Goal: Task Accomplishment & Management: Use online tool/utility

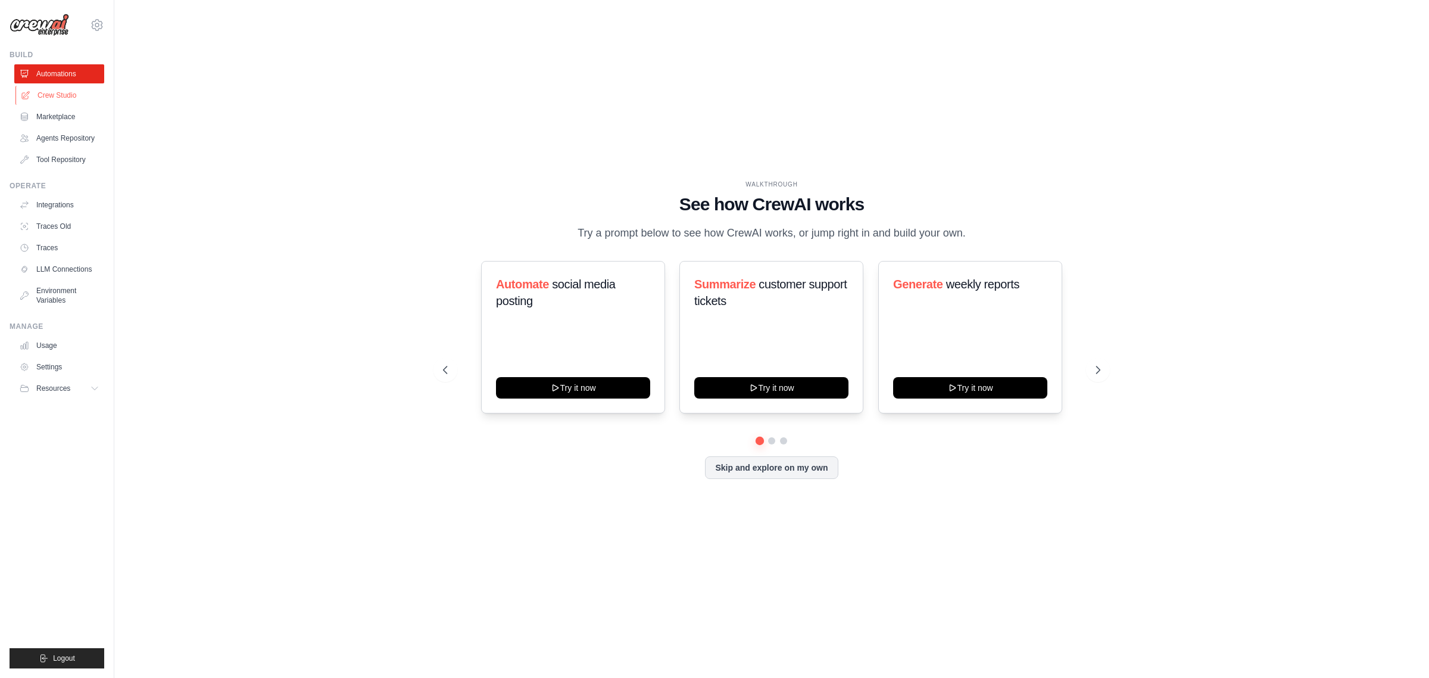
click at [49, 92] on link "Crew Studio" at bounding box center [60, 95] width 90 height 19
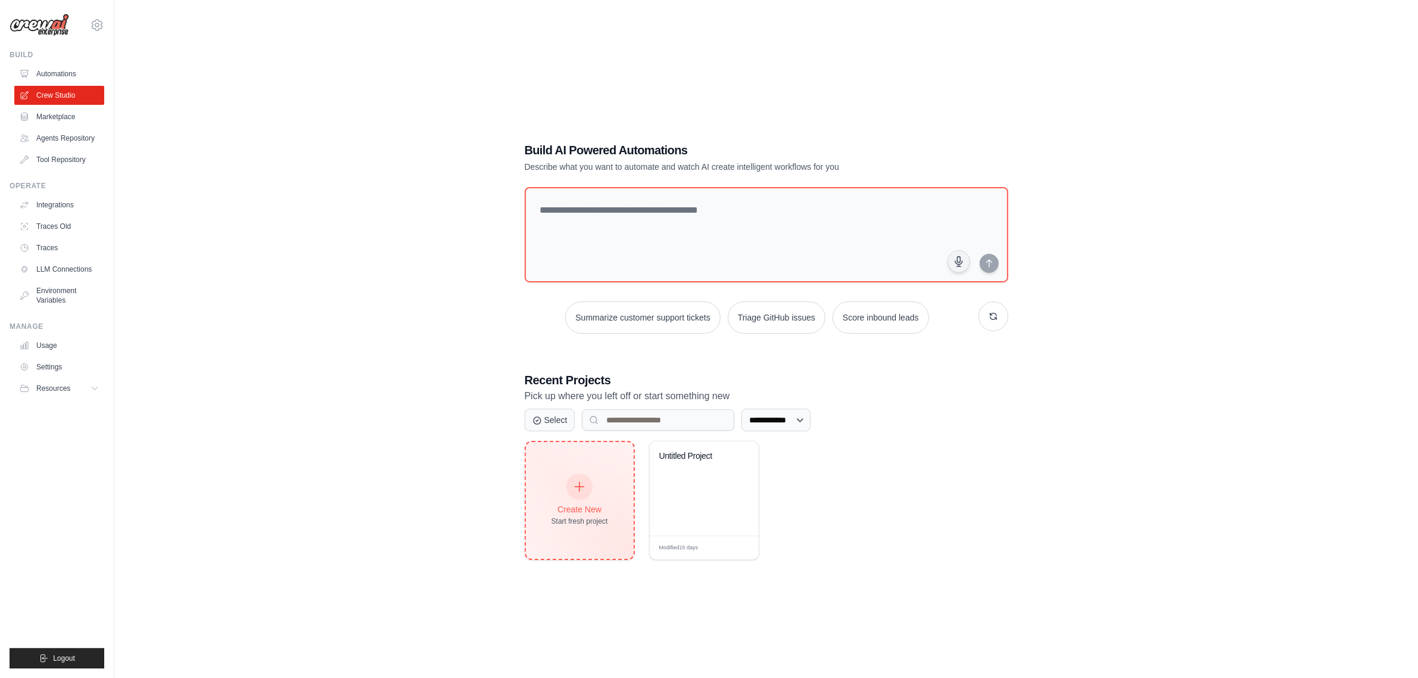
click at [581, 490] on icon at bounding box center [579, 486] width 13 height 13
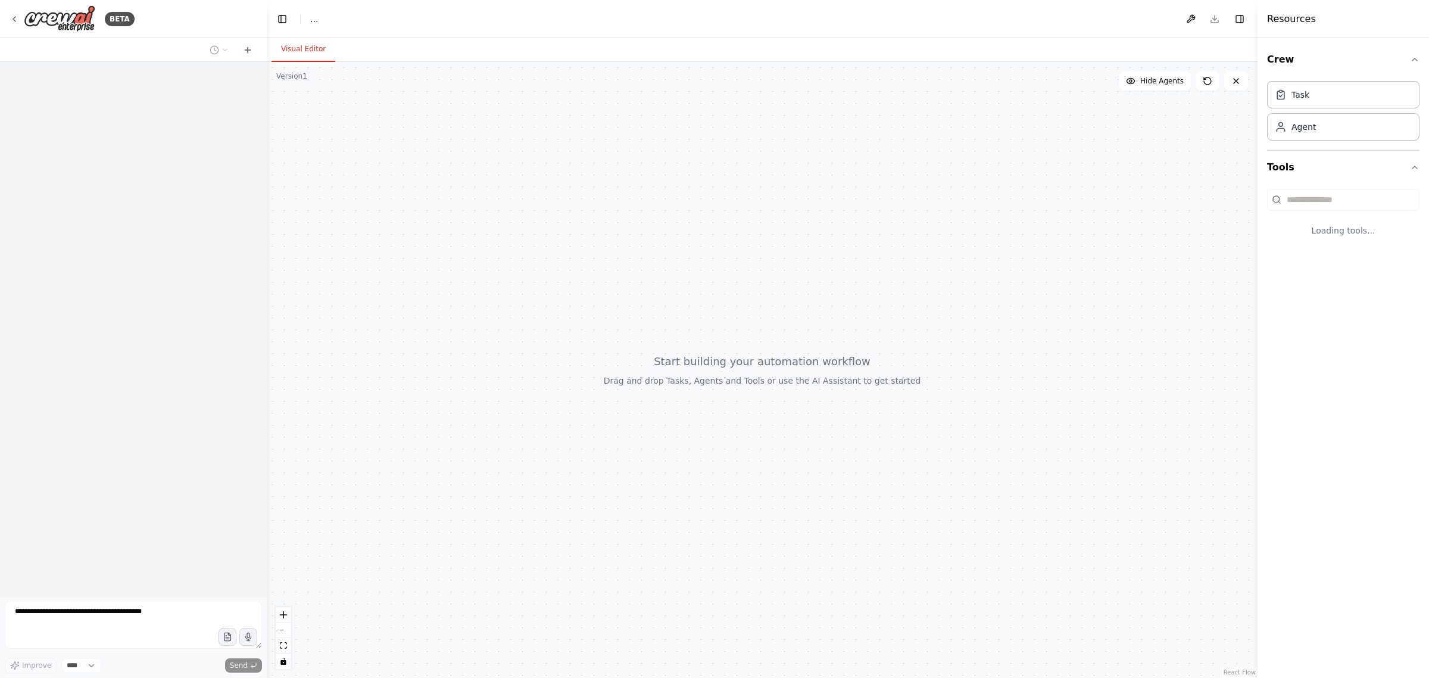
select select "****"
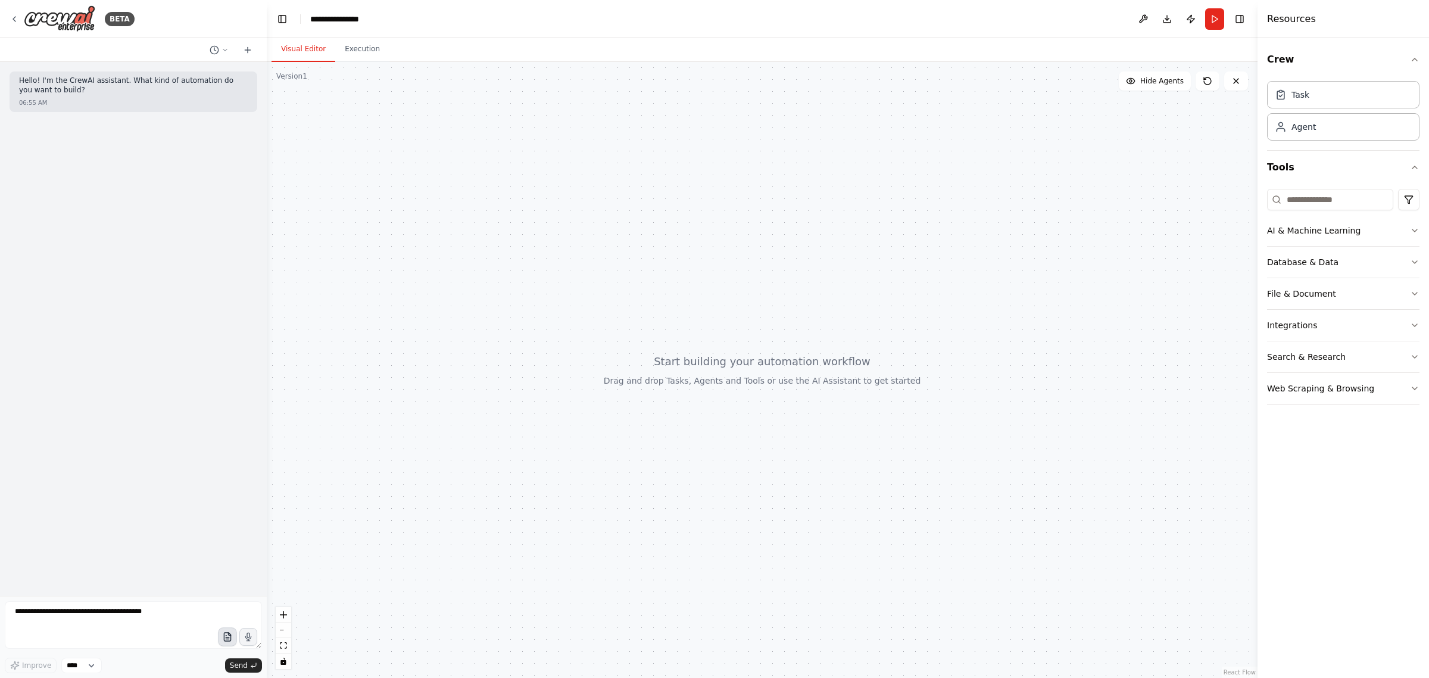
click at [226, 636] on icon "button" at bounding box center [227, 637] width 10 height 10
click at [64, 632] on textarea at bounding box center [133, 625] width 257 height 48
type textarea "**********"
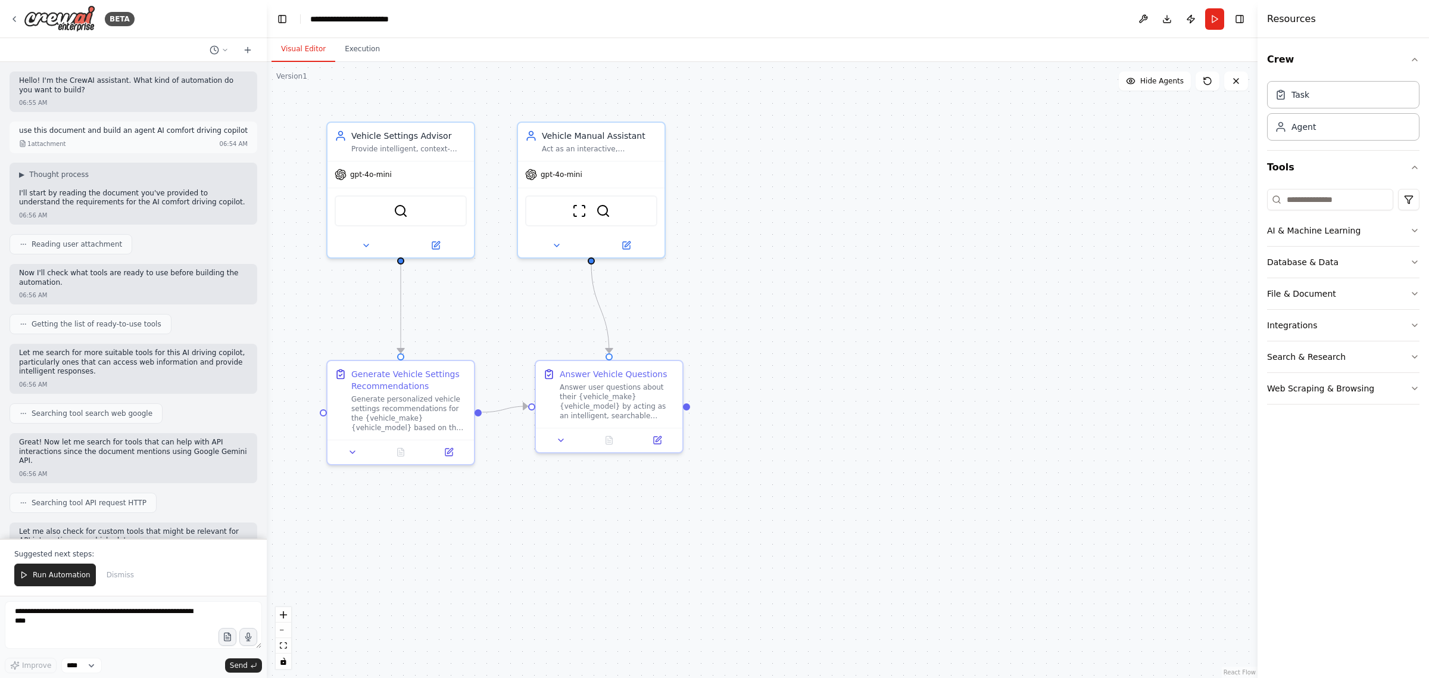
scroll to position [1585, 0]
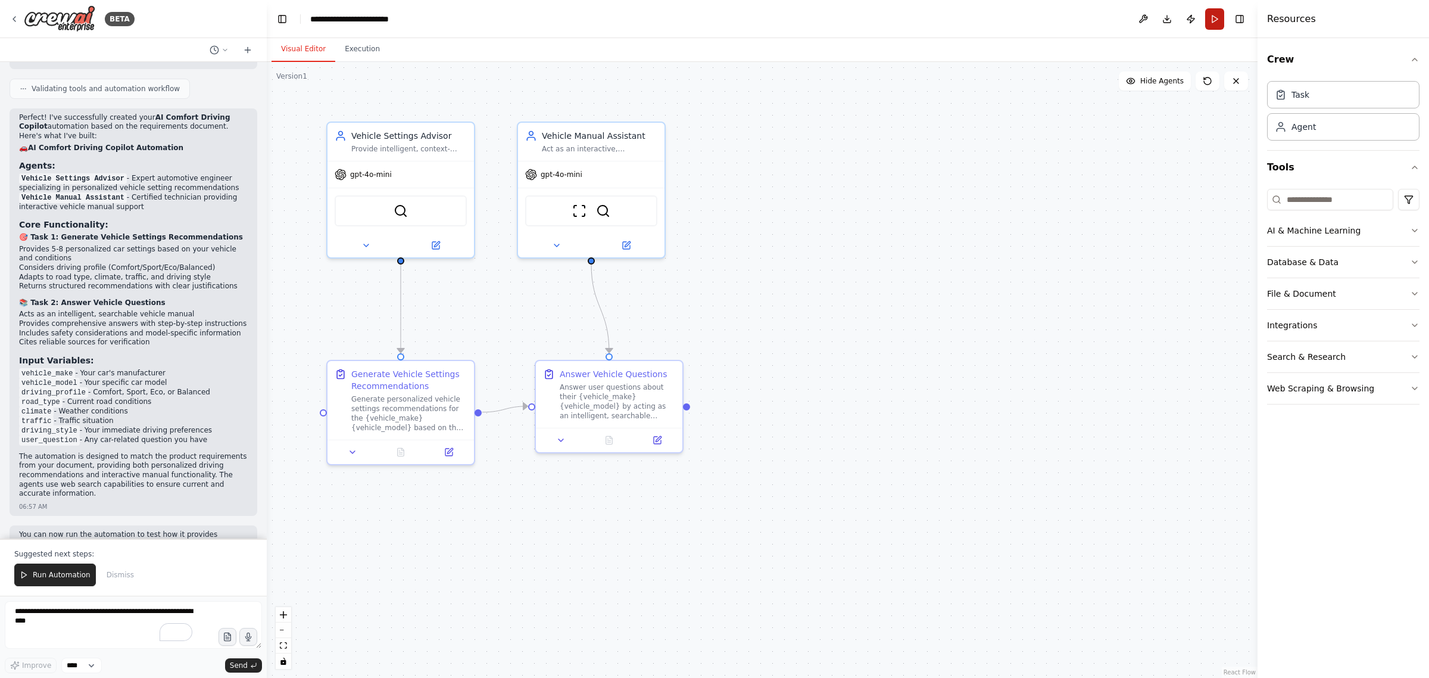
click at [1213, 13] on button "Run" at bounding box center [1214, 18] width 19 height 21
click at [1214, 21] on header "**********" at bounding box center [762, 19] width 991 height 38
click at [48, 571] on span "Run Automation" at bounding box center [62, 575] width 58 height 10
click at [48, 571] on body "BETA Hello! I'm the CrewAI assistant. What kind of automation do you want to bu…" at bounding box center [714, 339] width 1429 height 678
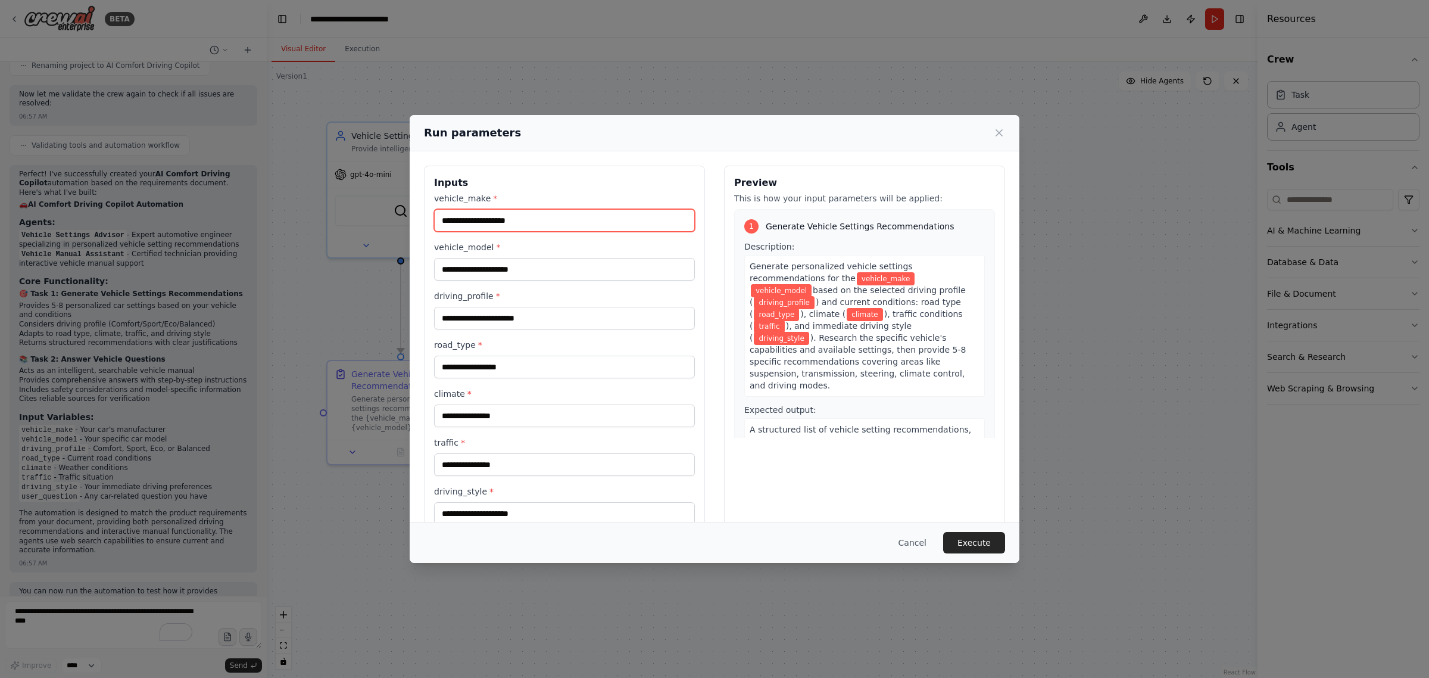
click at [597, 218] on input "vehicle_make *" at bounding box center [564, 220] width 261 height 23
click at [64, 615] on div "Run parameters Inputs vehicle_make * vehicle_model * driving_profile * road_typ…" at bounding box center [714, 339] width 1429 height 678
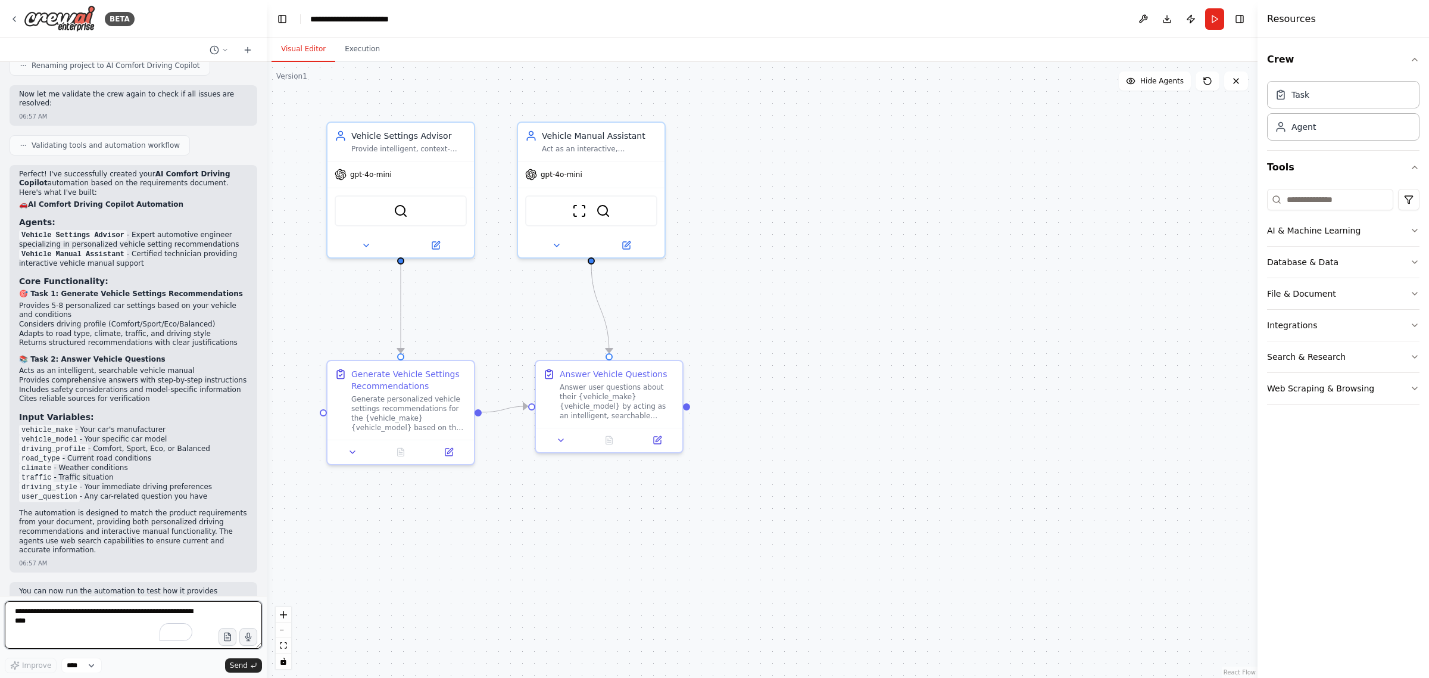
click at [64, 615] on textarea "**********" at bounding box center [133, 625] width 257 height 48
type textarea "**********"
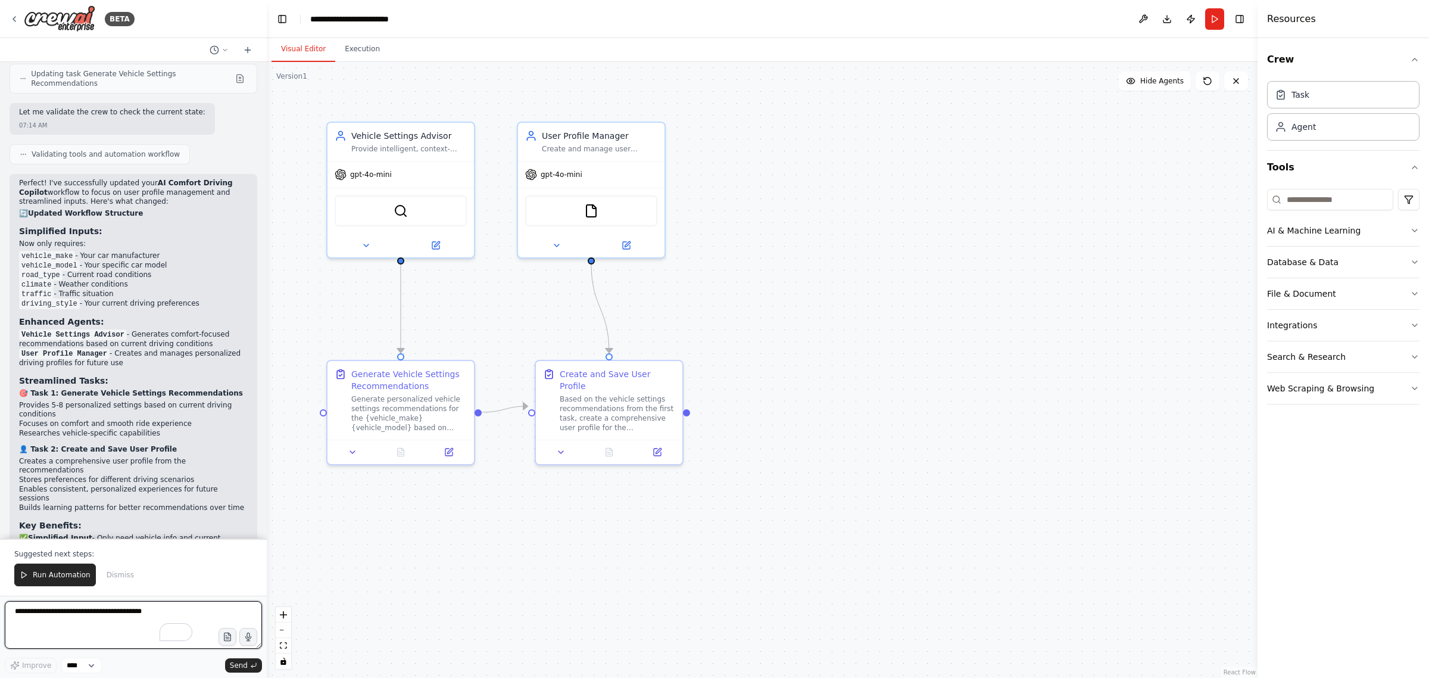
scroll to position [2613, 0]
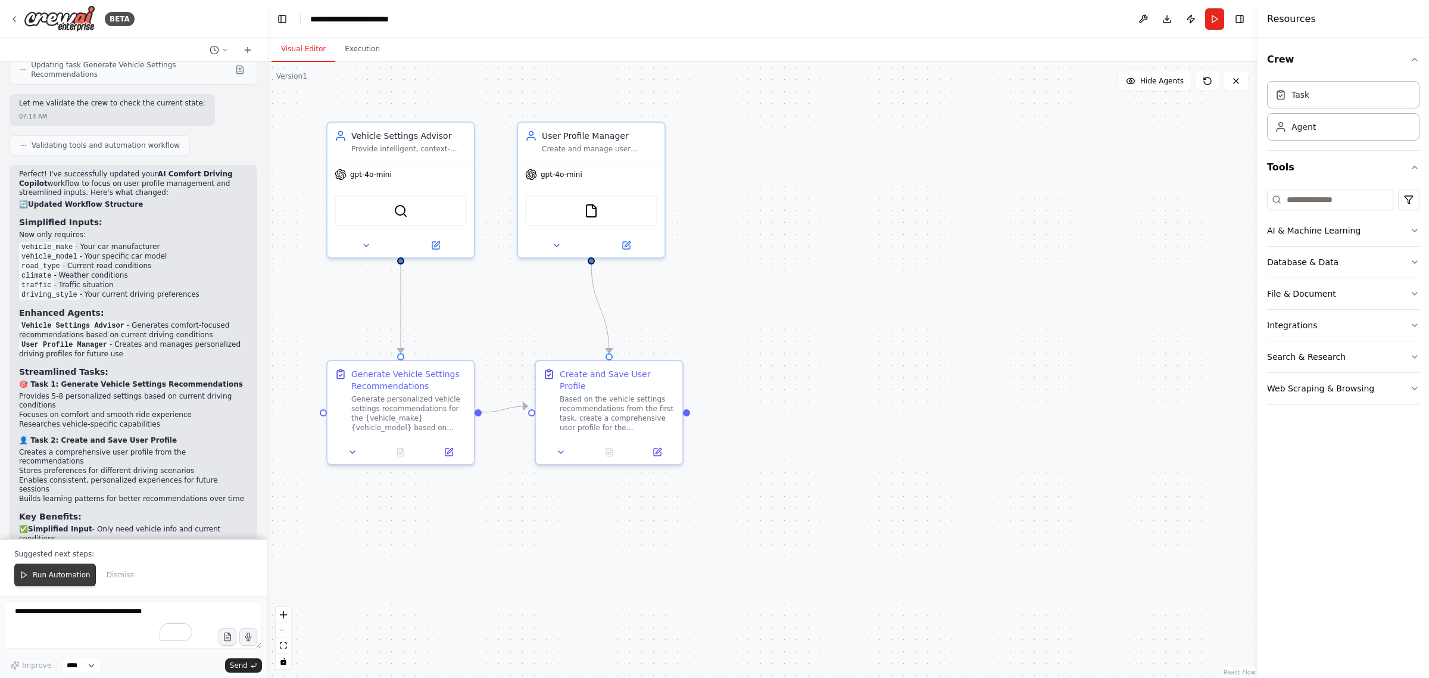
click at [60, 573] on span "Run Automation" at bounding box center [62, 575] width 58 height 10
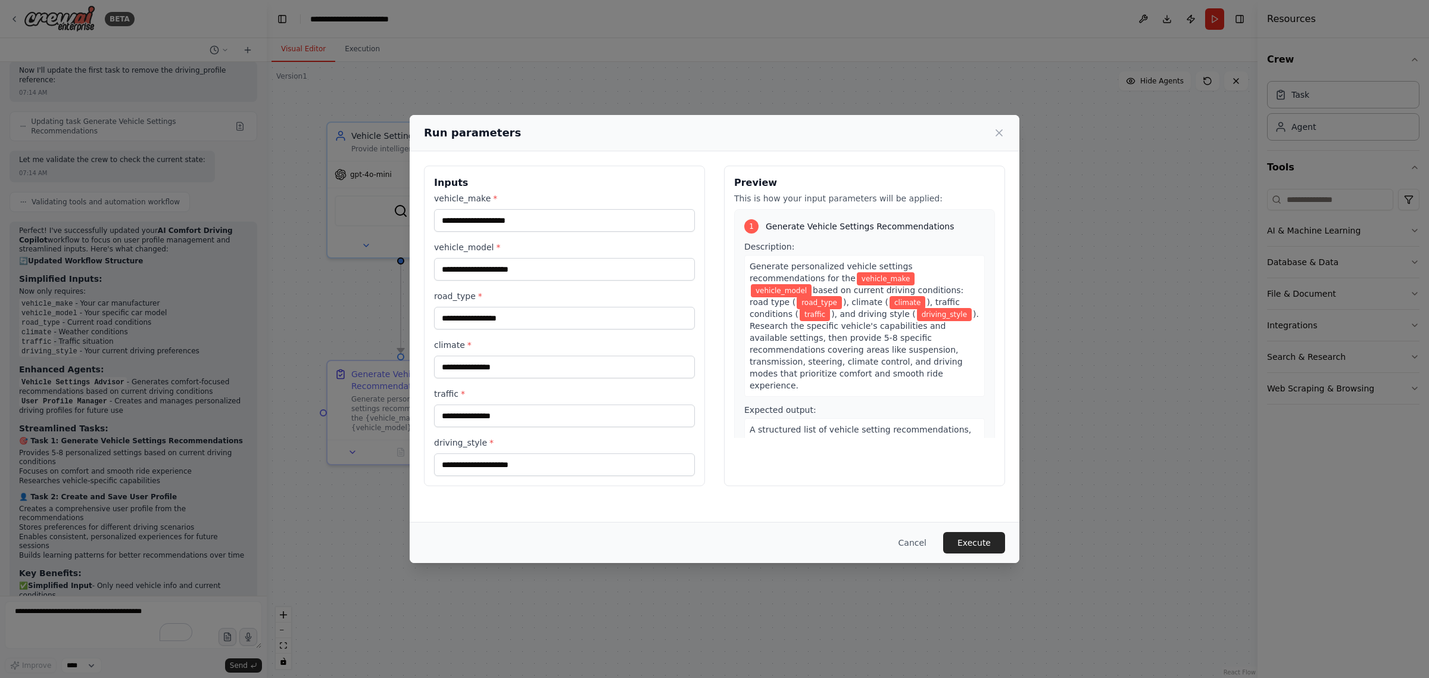
click at [61, 607] on div "Run parameters Inputs vehicle_make * vehicle_model * road_type * climate * traf…" at bounding box center [714, 339] width 1429 height 678
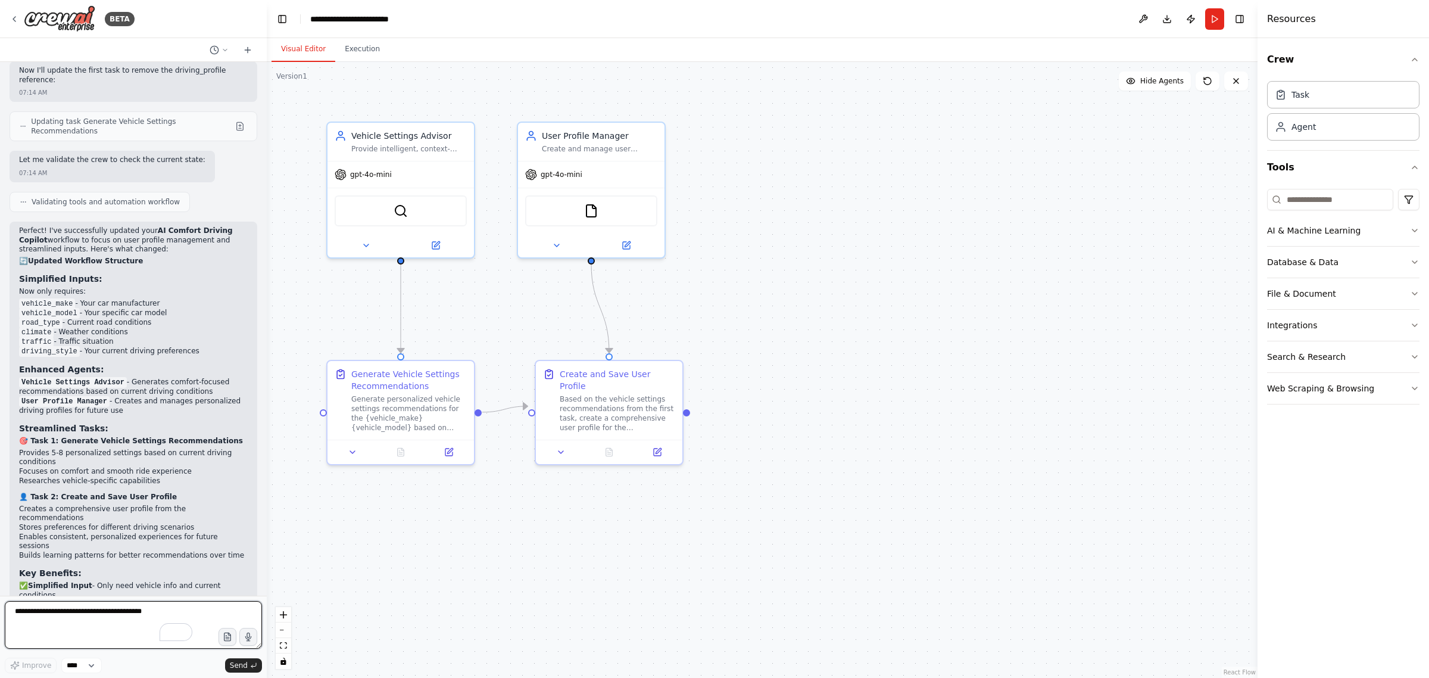
click at [58, 616] on textarea "To enrich screen reader interactions, please activate Accessibility in Grammarl…" at bounding box center [133, 625] width 257 height 48
type textarea "**********"
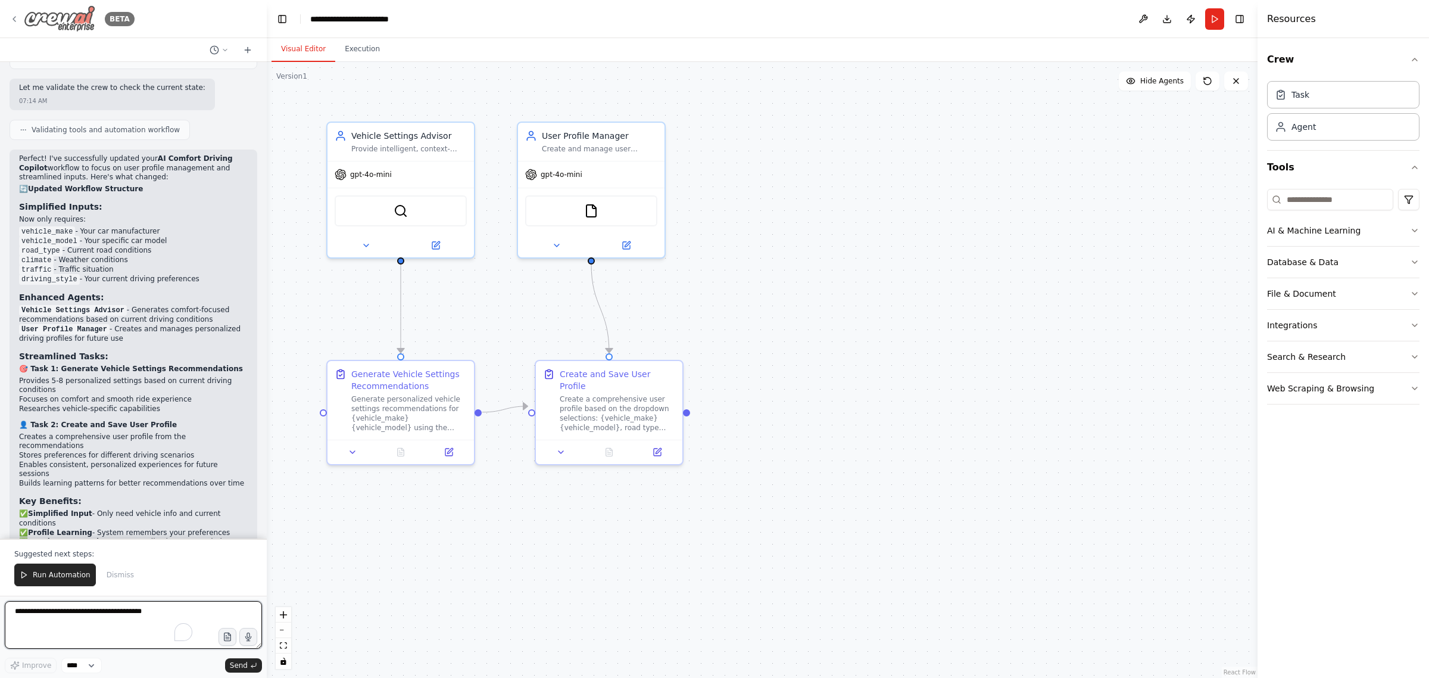
scroll to position [3356, 0]
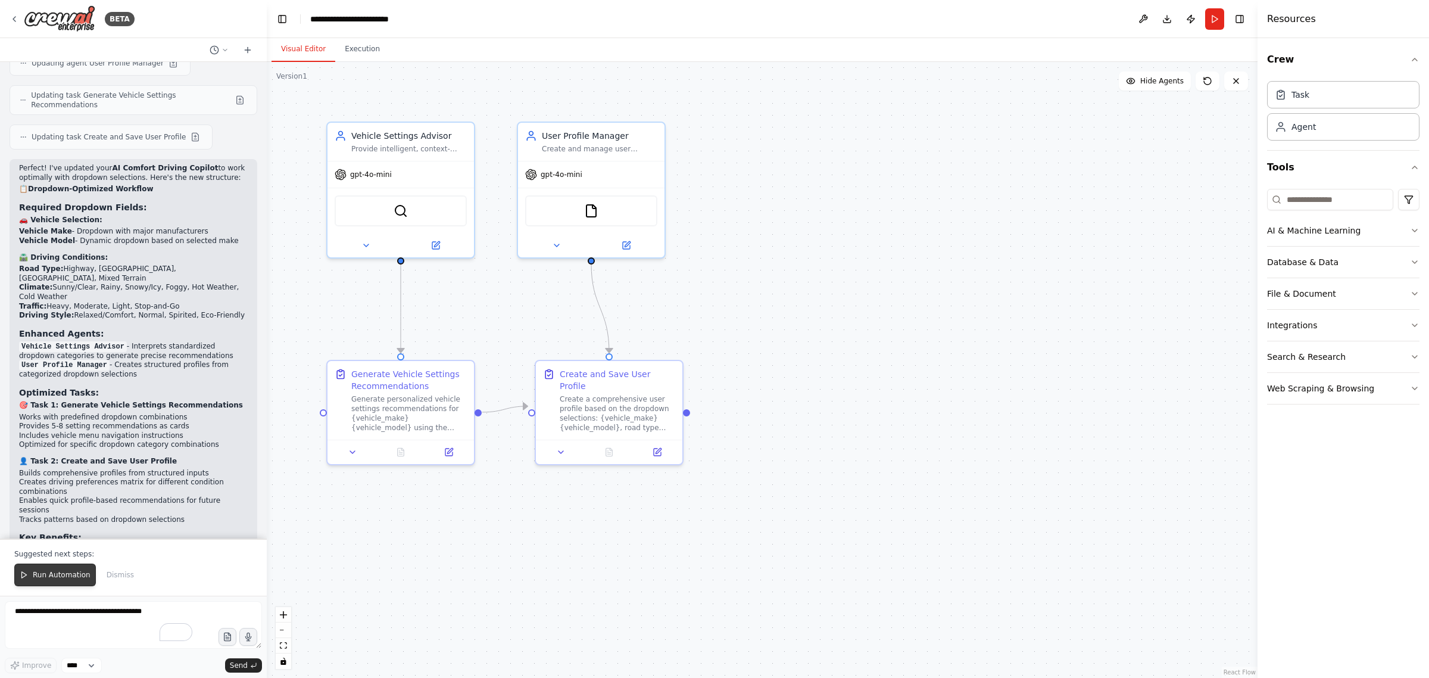
click at [61, 573] on span "Run Automation" at bounding box center [62, 575] width 58 height 10
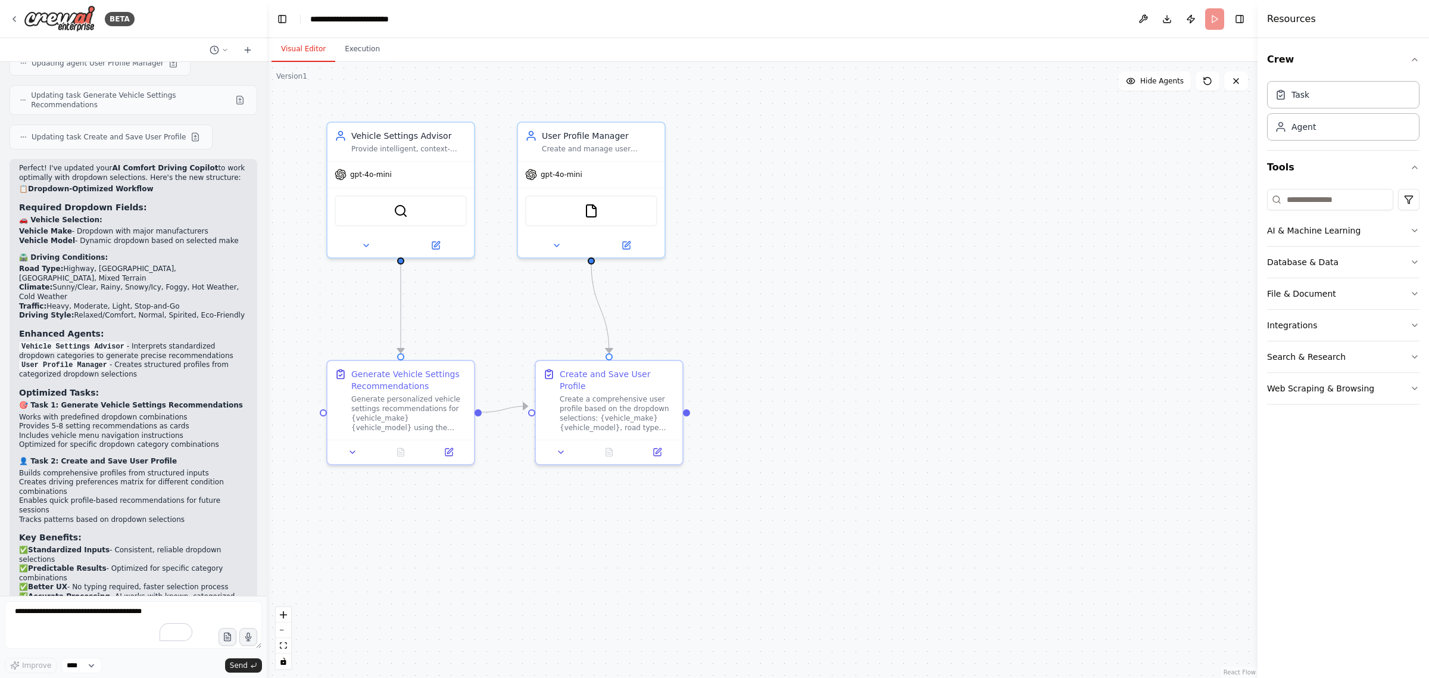
scroll to position [3299, 0]
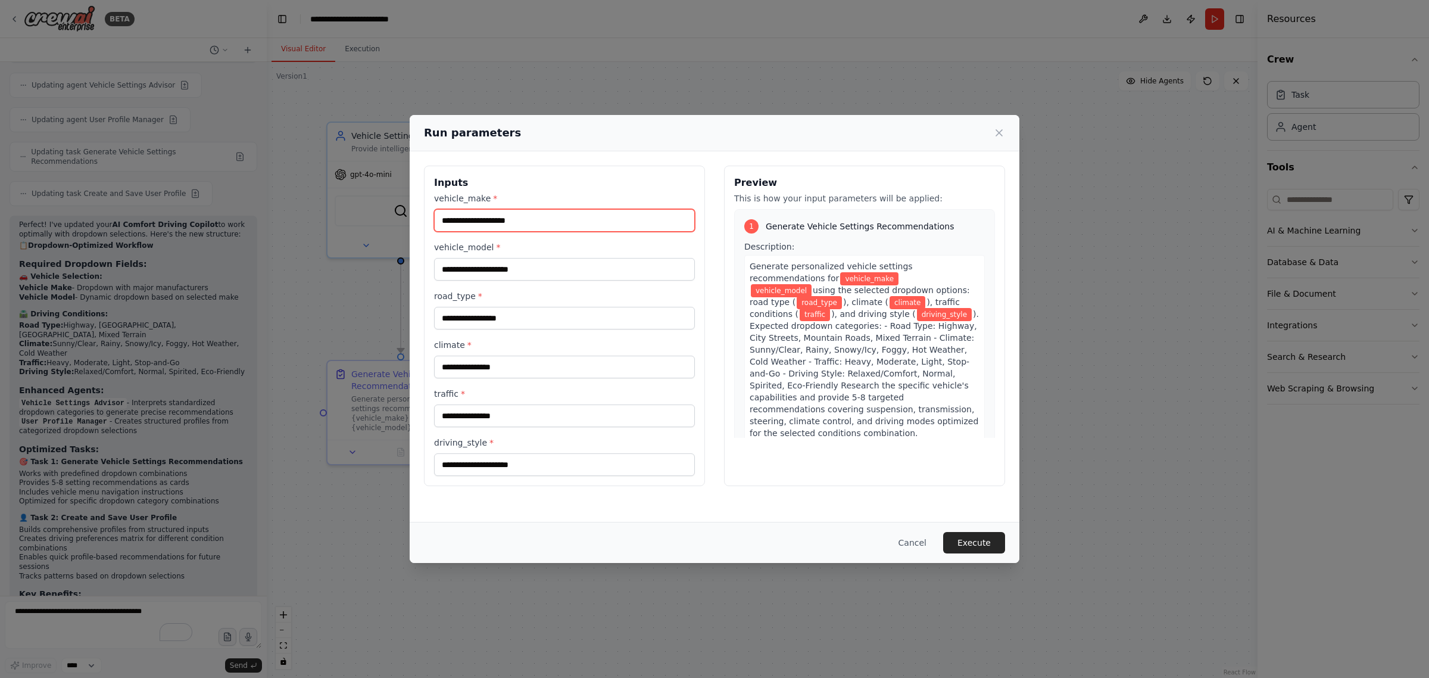
click at [594, 217] on input "vehicle_make *" at bounding box center [564, 220] width 261 height 23
click at [581, 273] on input "vehicle_model *" at bounding box center [564, 269] width 261 height 23
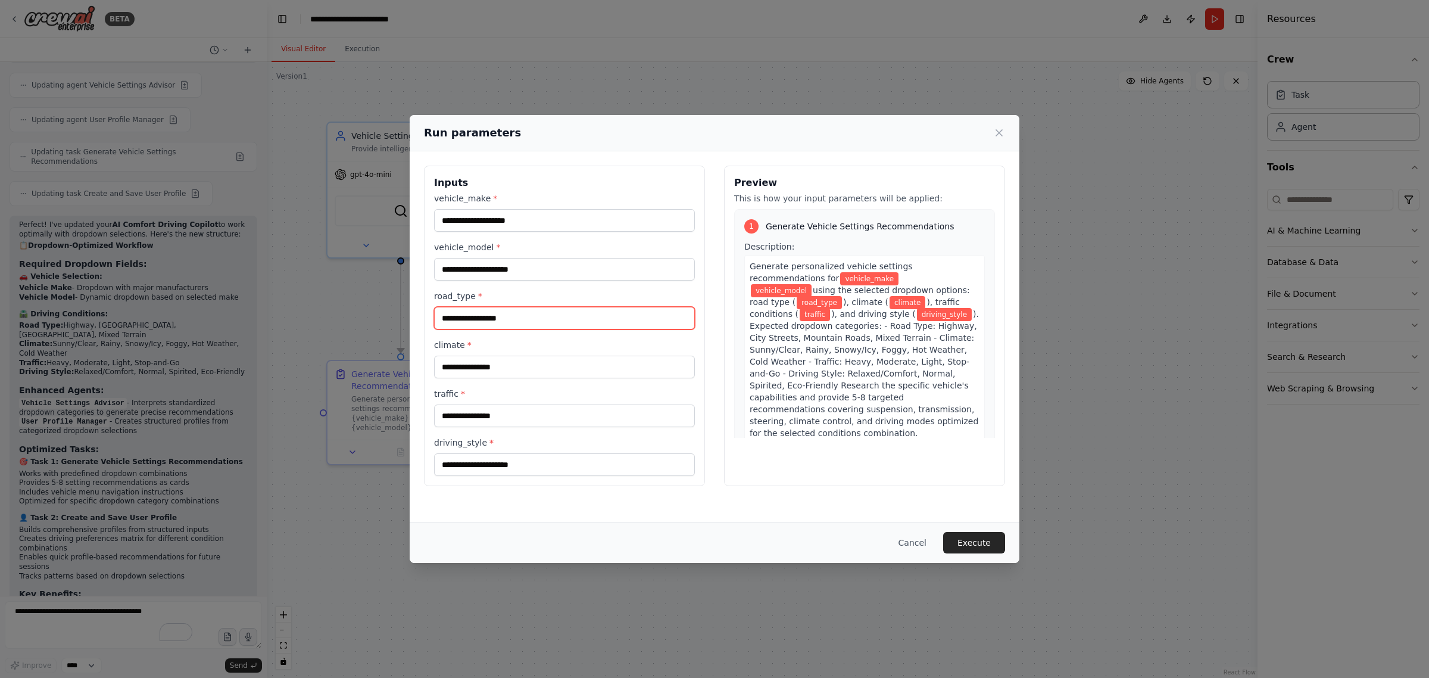
click at [568, 322] on input "road_type *" at bounding box center [564, 318] width 261 height 23
click at [546, 370] on input "climate *" at bounding box center [564, 367] width 261 height 23
click at [530, 415] on input "traffic *" at bounding box center [564, 415] width 261 height 23
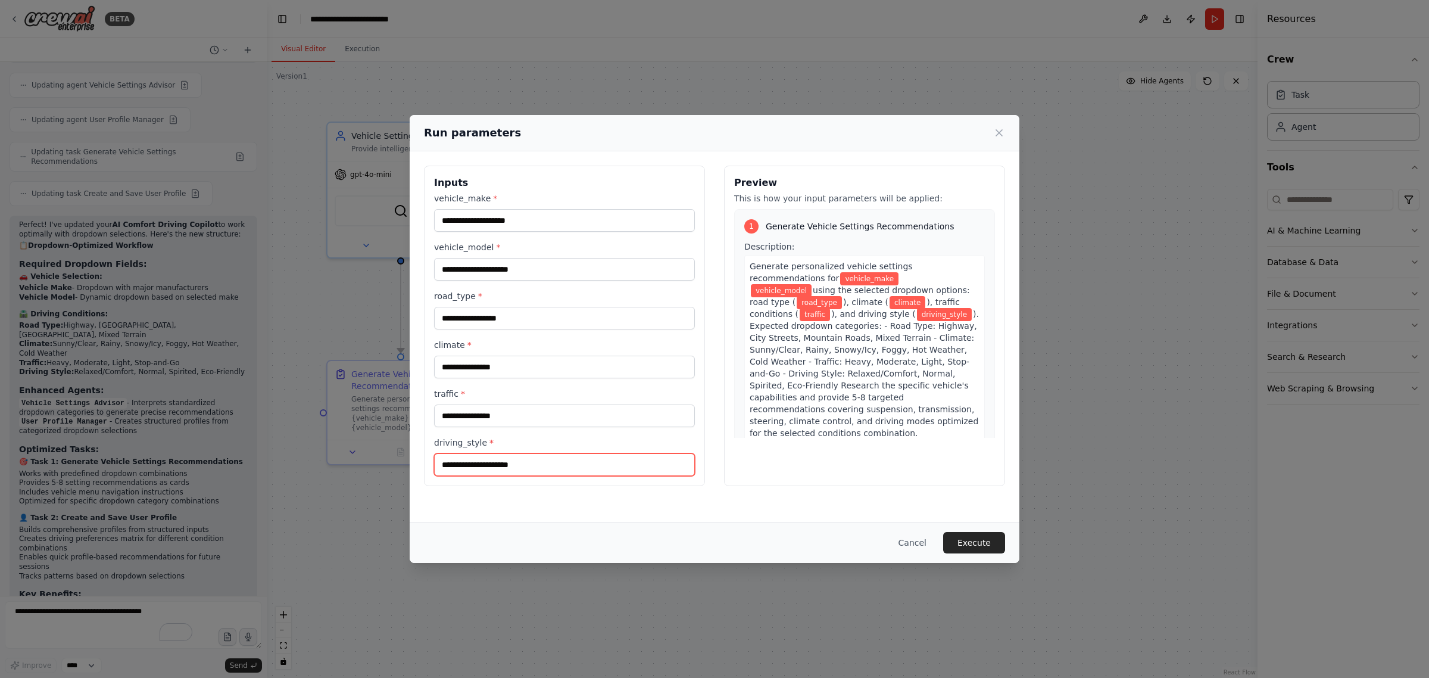
click at [523, 465] on input "driving_style *" at bounding box center [564, 464] width 261 height 23
click at [912, 540] on button "Cancel" at bounding box center [912, 542] width 47 height 21
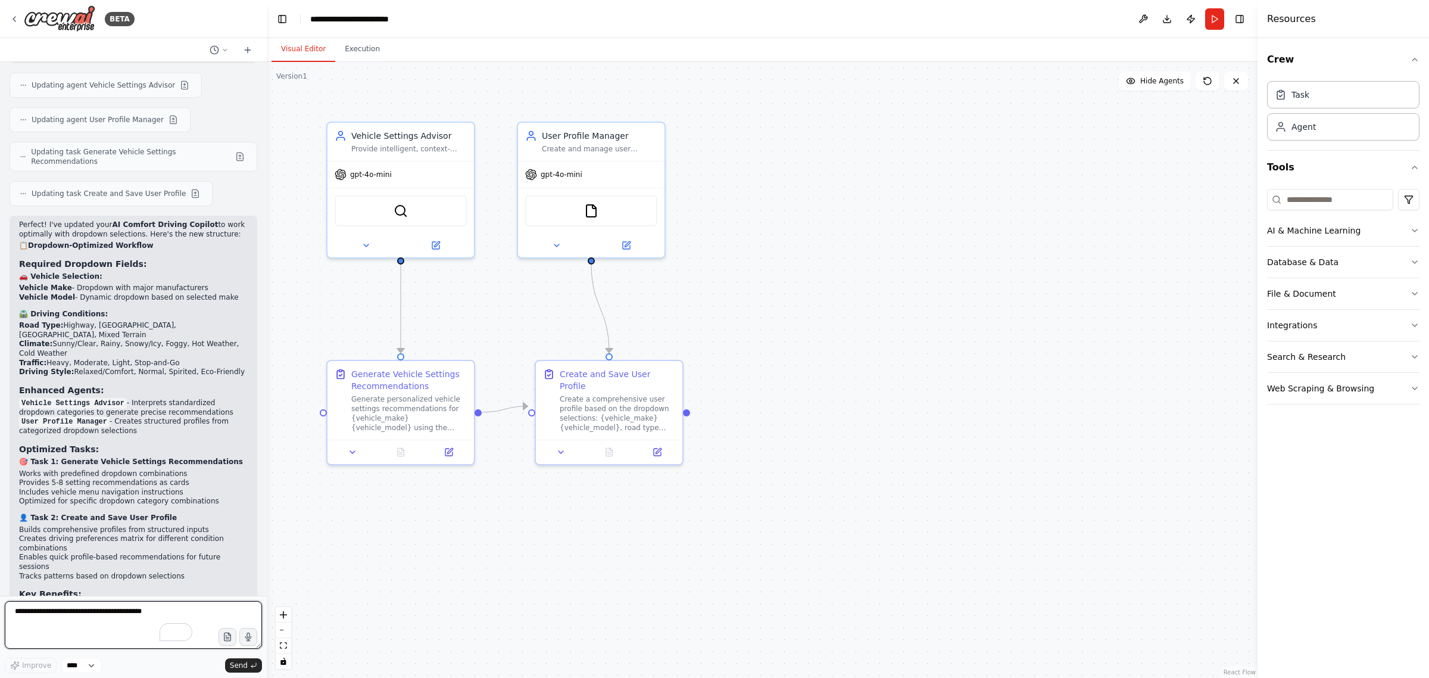
click at [58, 621] on textarea "To enrich screen reader interactions, please activate Accessibility in Grammarl…" at bounding box center [133, 625] width 257 height 48
type textarea "**********"
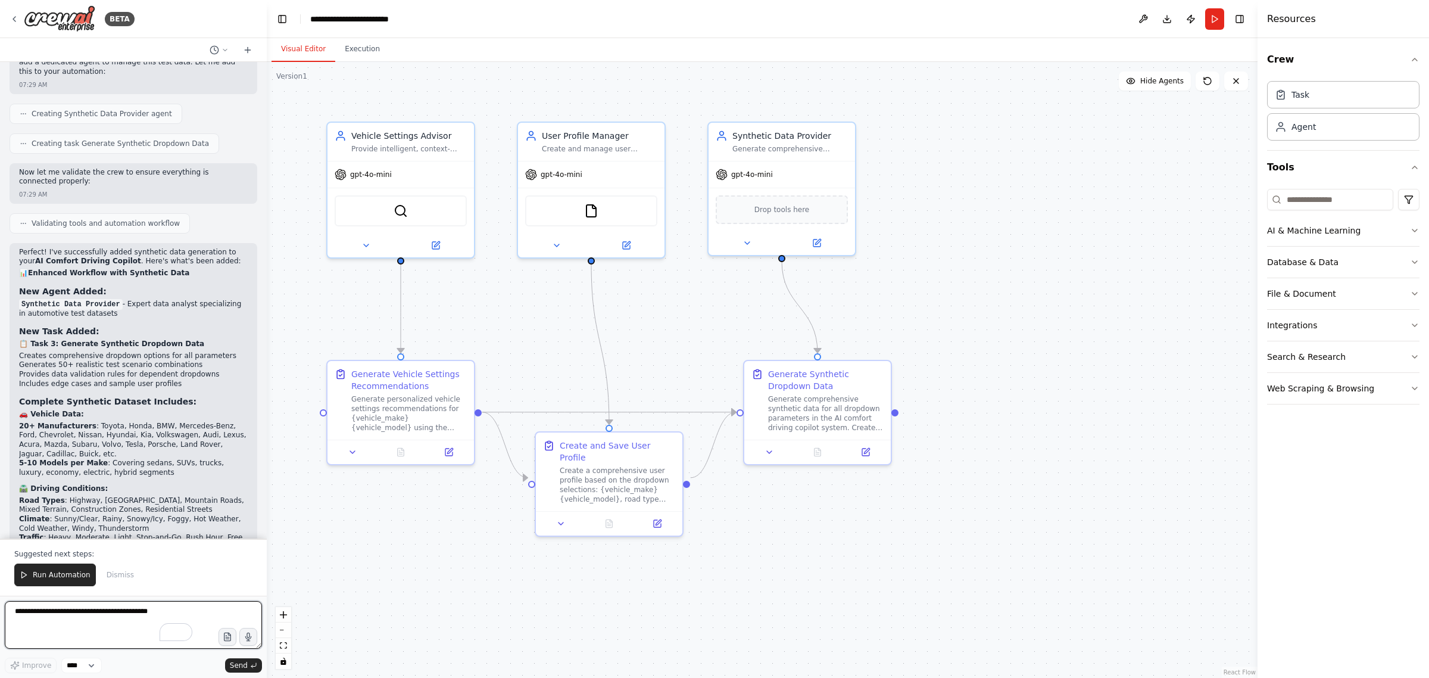
scroll to position [4071, 0]
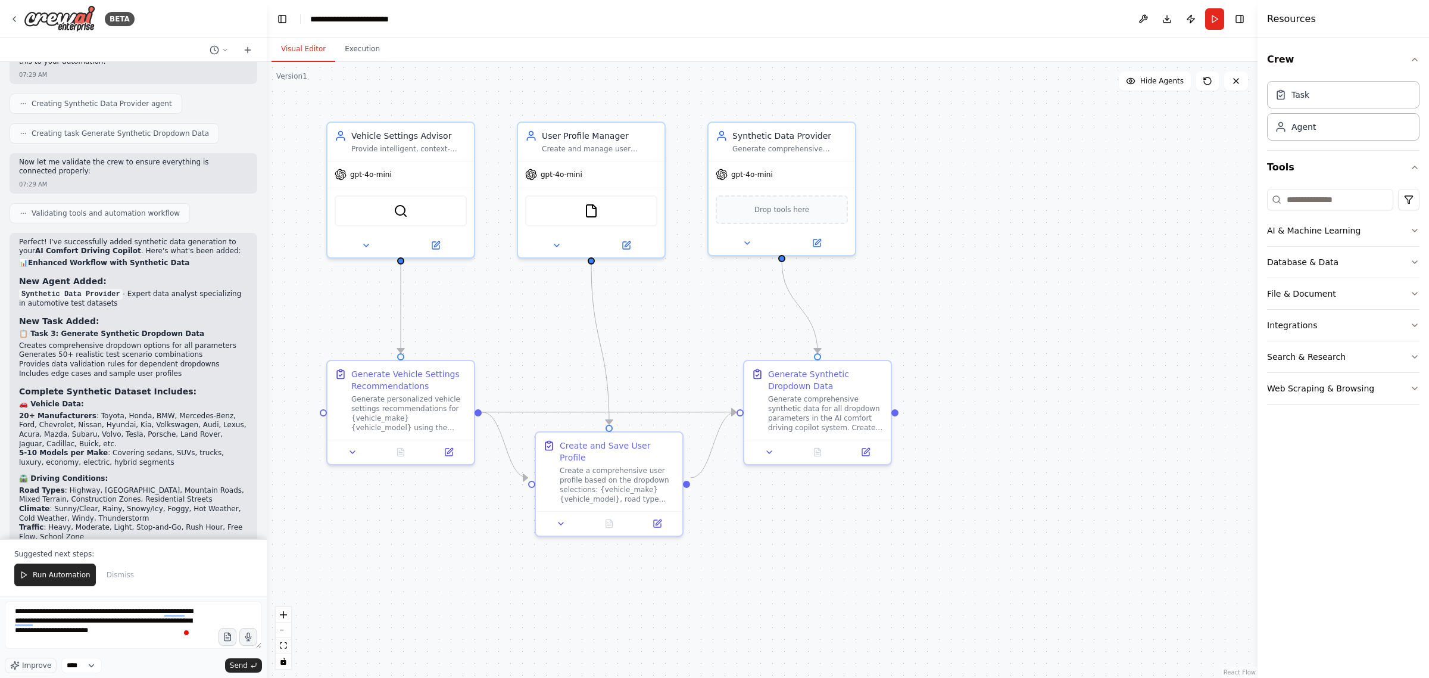
click at [132, 613] on textarea "**********" at bounding box center [133, 625] width 257 height 48
click at [114, 633] on textarea "**********" at bounding box center [133, 625] width 257 height 48
type textarea "**********"
click at [243, 662] on span "Send" at bounding box center [239, 665] width 18 height 10
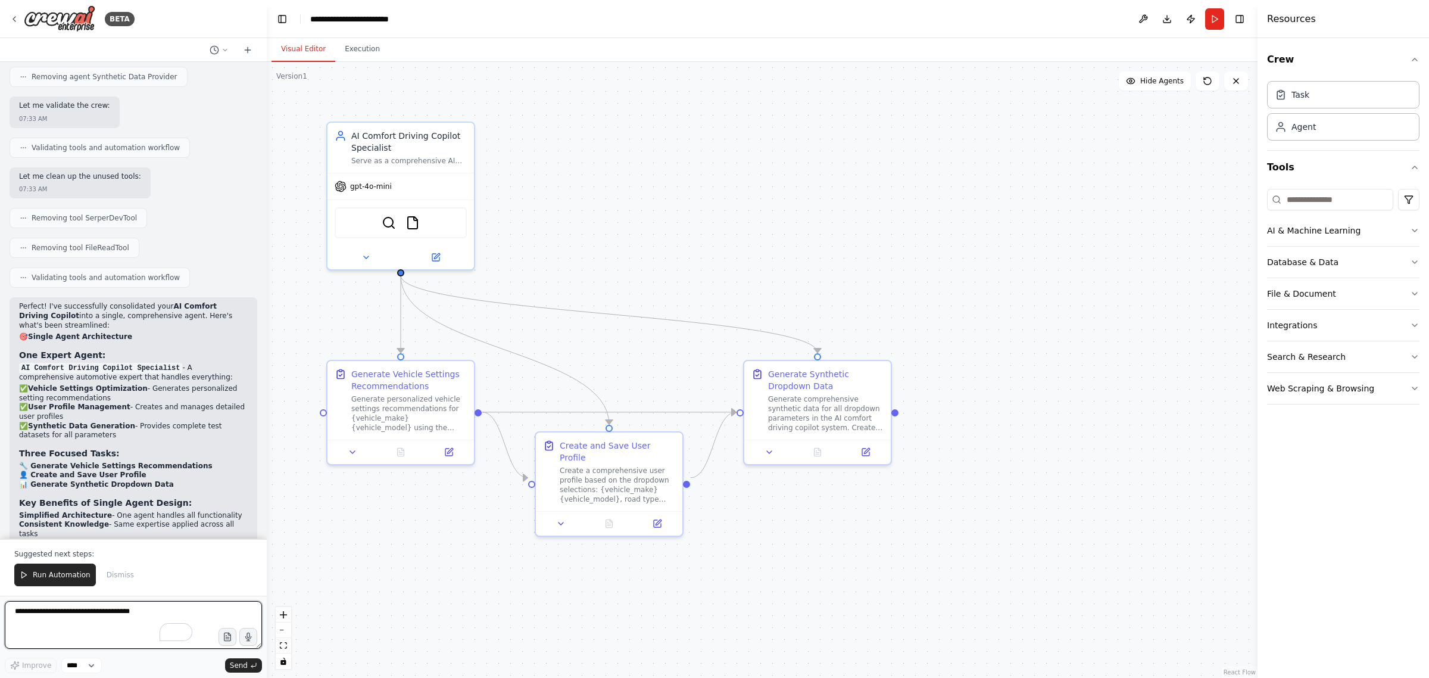
scroll to position [5198, 0]
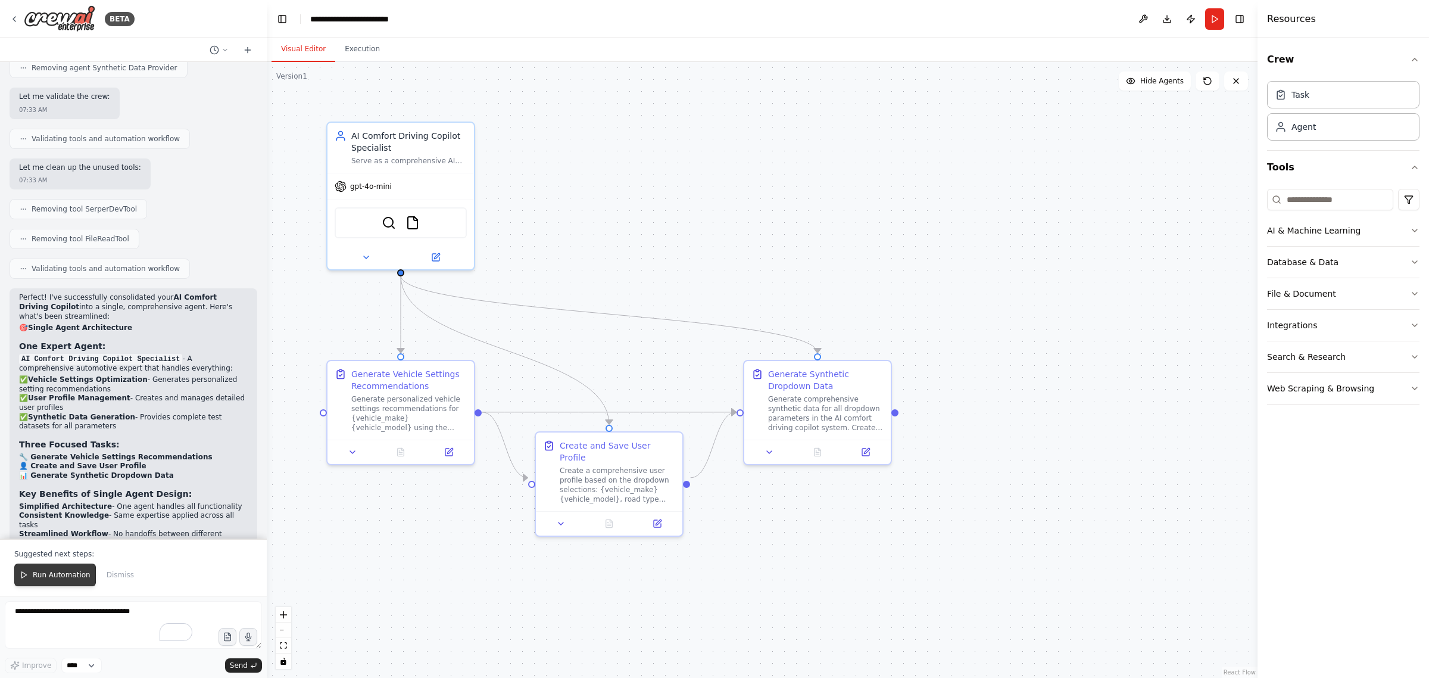
click at [57, 576] on span "Run Automation" at bounding box center [62, 575] width 58 height 10
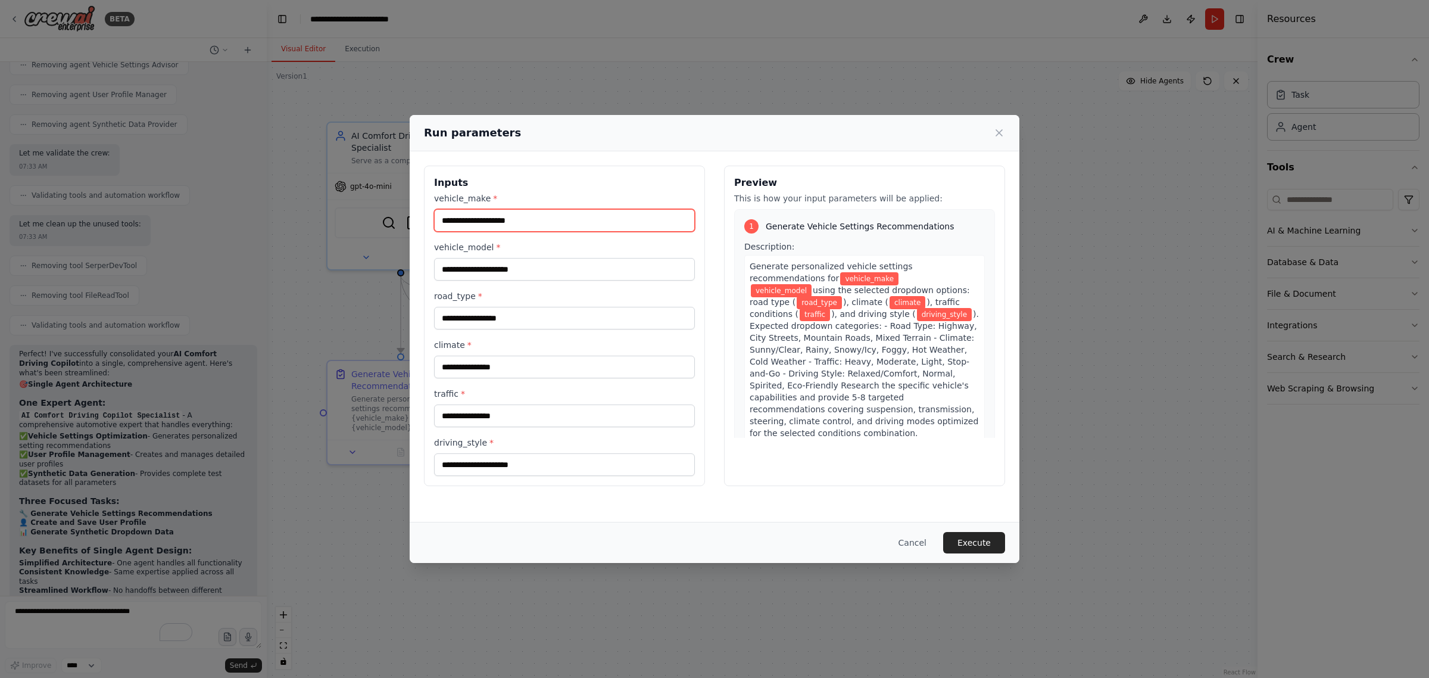
click at [510, 222] on input "vehicle_make *" at bounding box center [564, 220] width 261 height 23
click at [914, 543] on button "Cancel" at bounding box center [912, 542] width 47 height 21
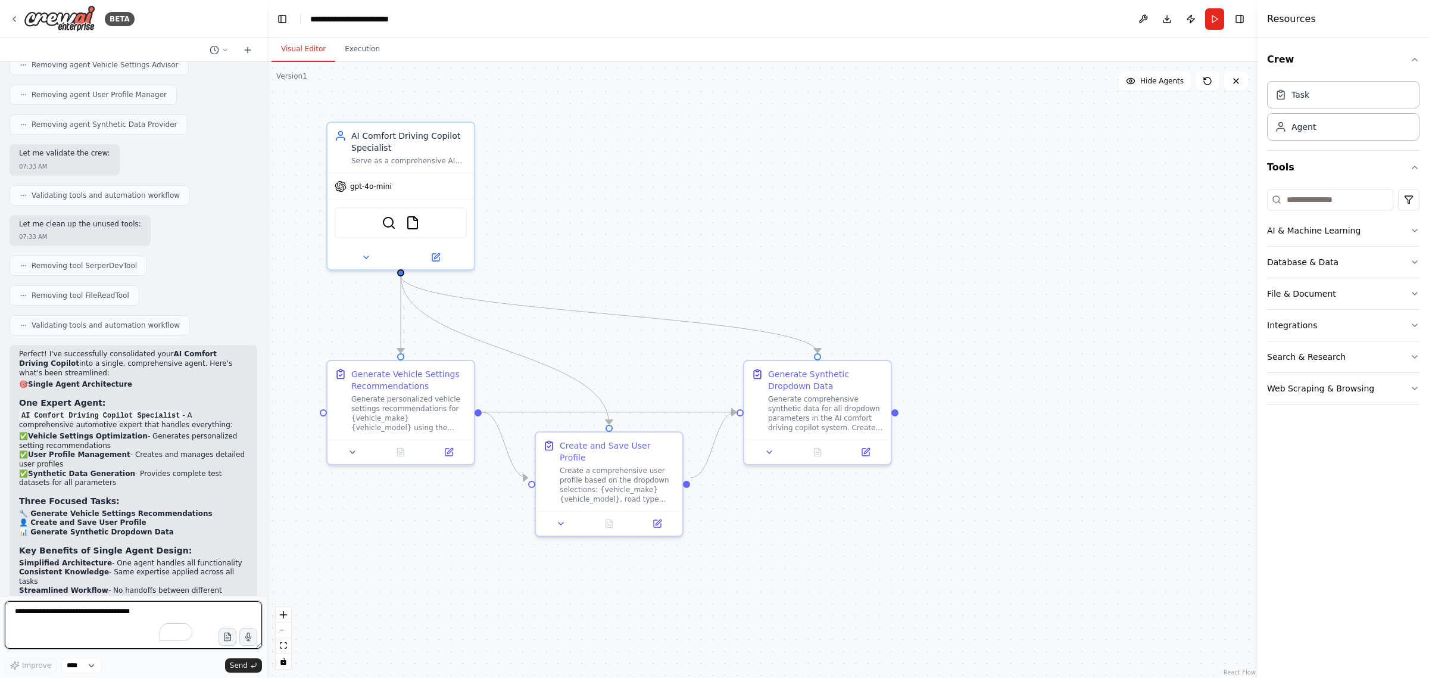
click at [61, 618] on textarea "**********" at bounding box center [133, 625] width 257 height 48
type textarea "*"
type textarea "**********"
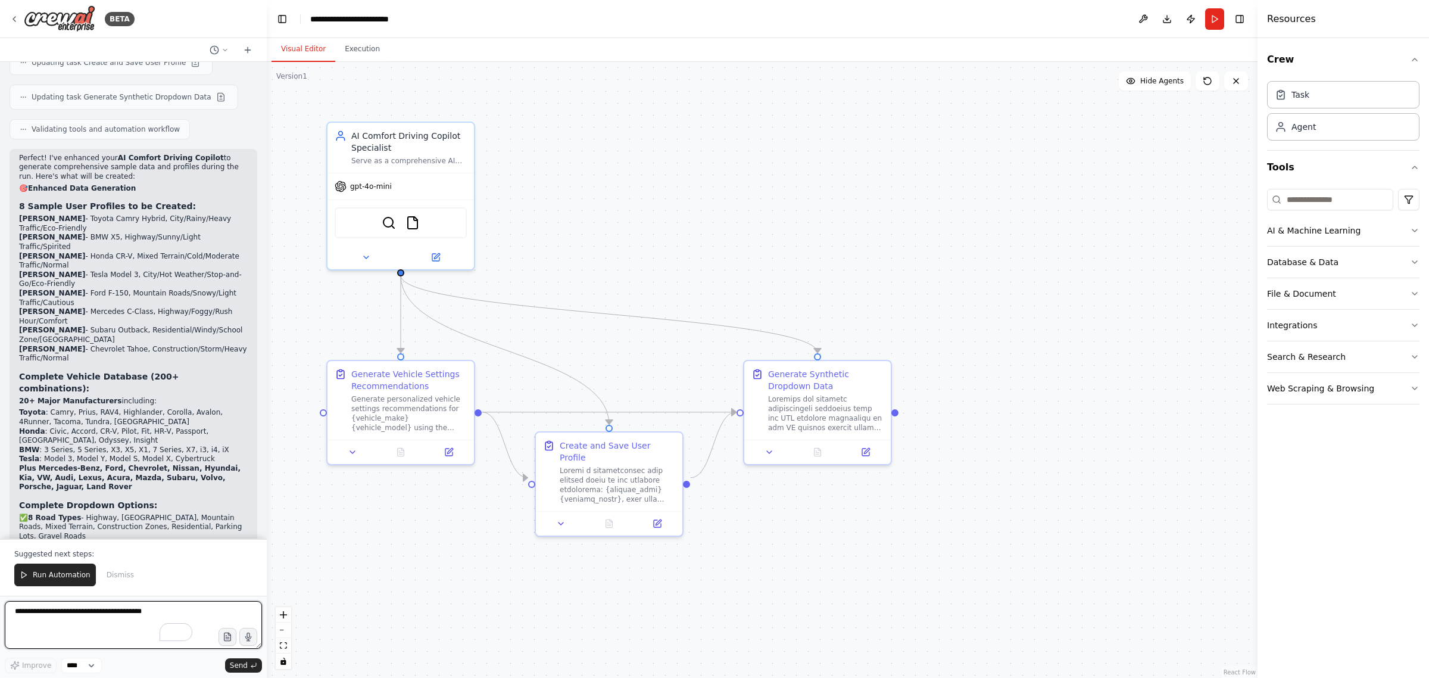
scroll to position [6022, 0]
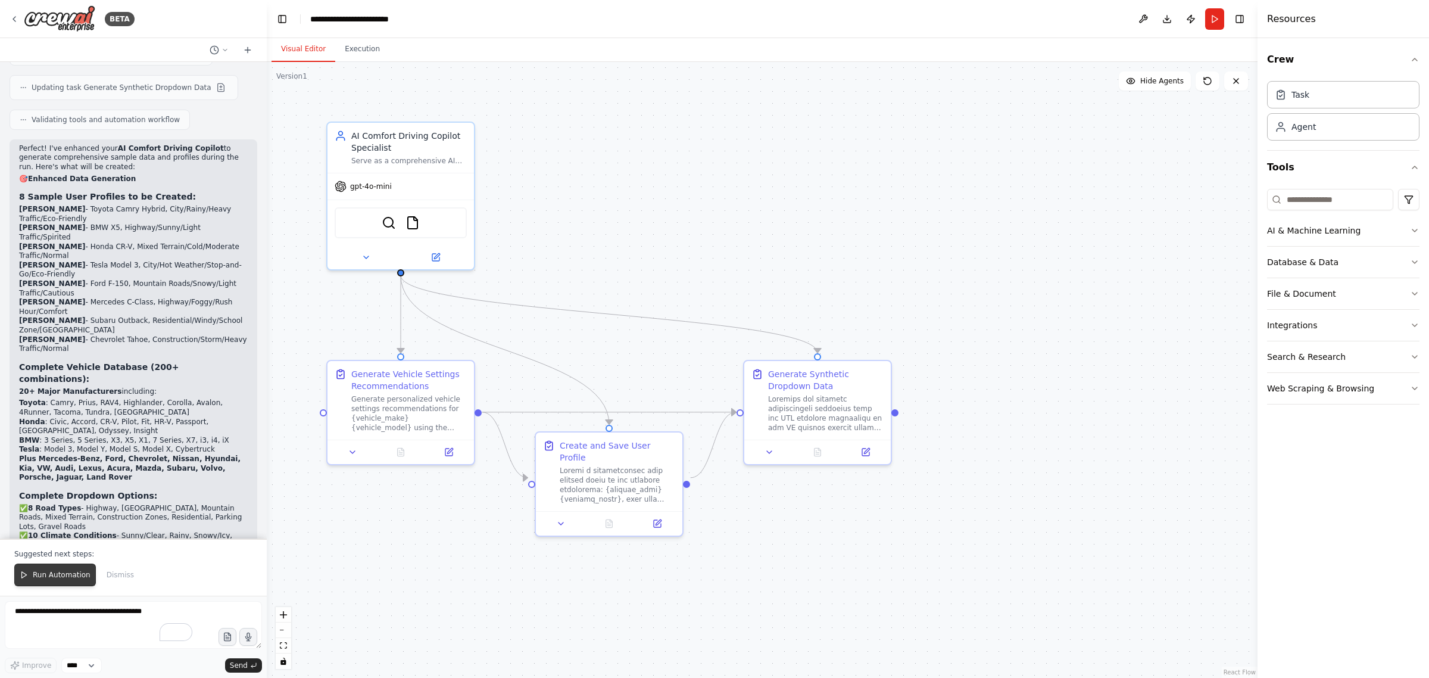
click at [42, 572] on span "Run Automation" at bounding box center [62, 575] width 58 height 10
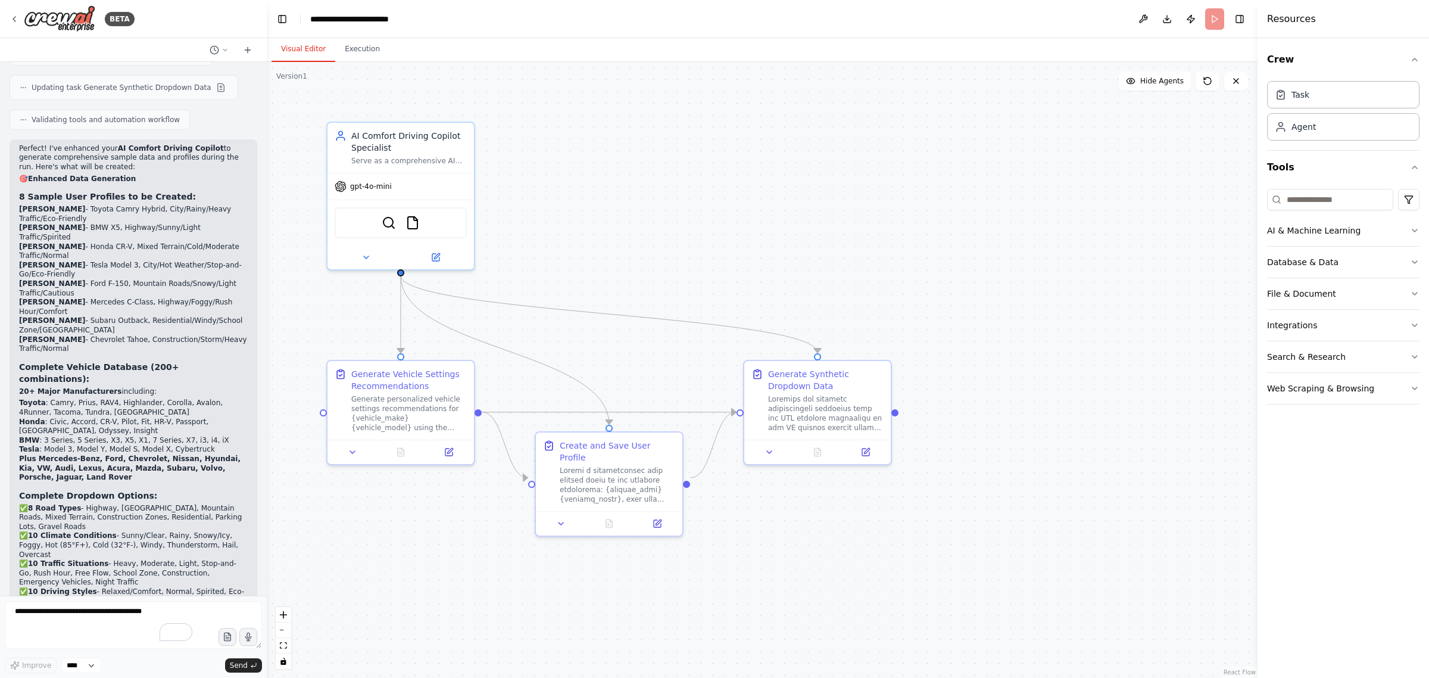
scroll to position [5966, 0]
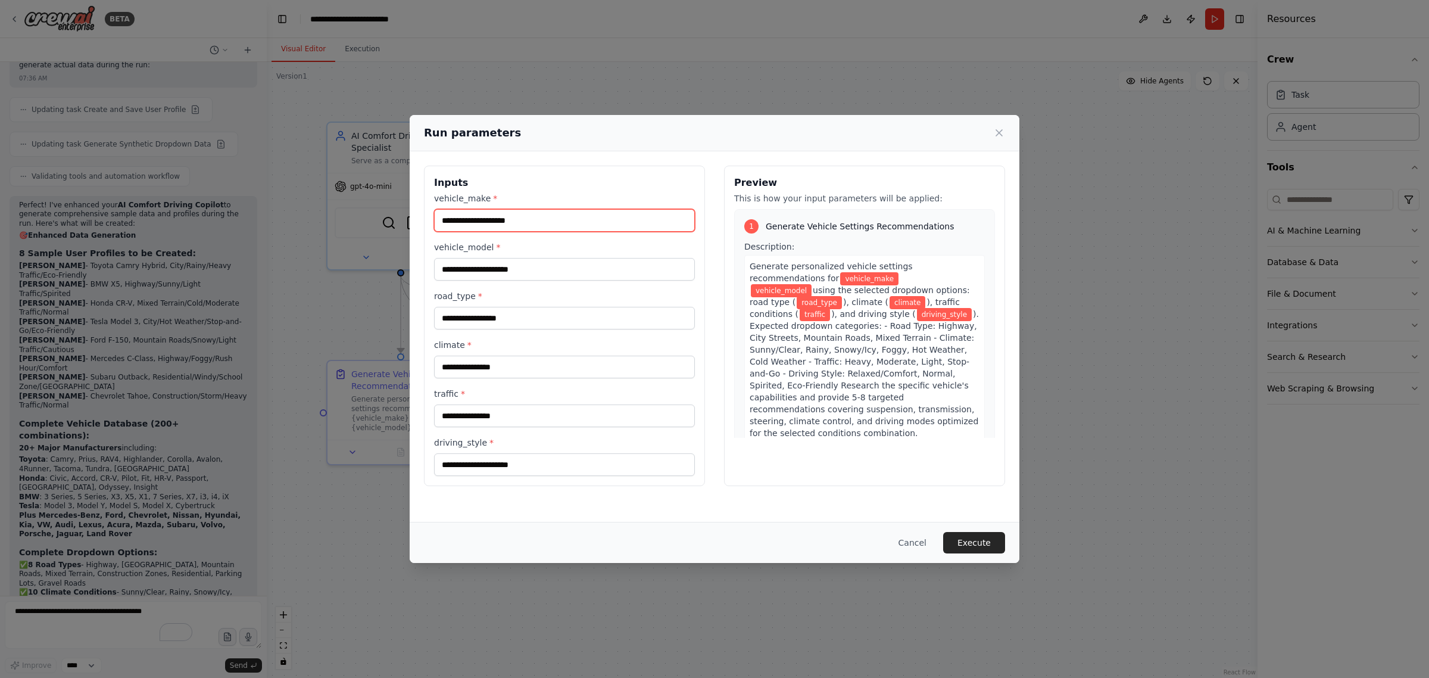
click at [550, 222] on input "vehicle_make *" at bounding box center [564, 220] width 261 height 23
click at [966, 543] on button "Execute" at bounding box center [974, 542] width 62 height 21
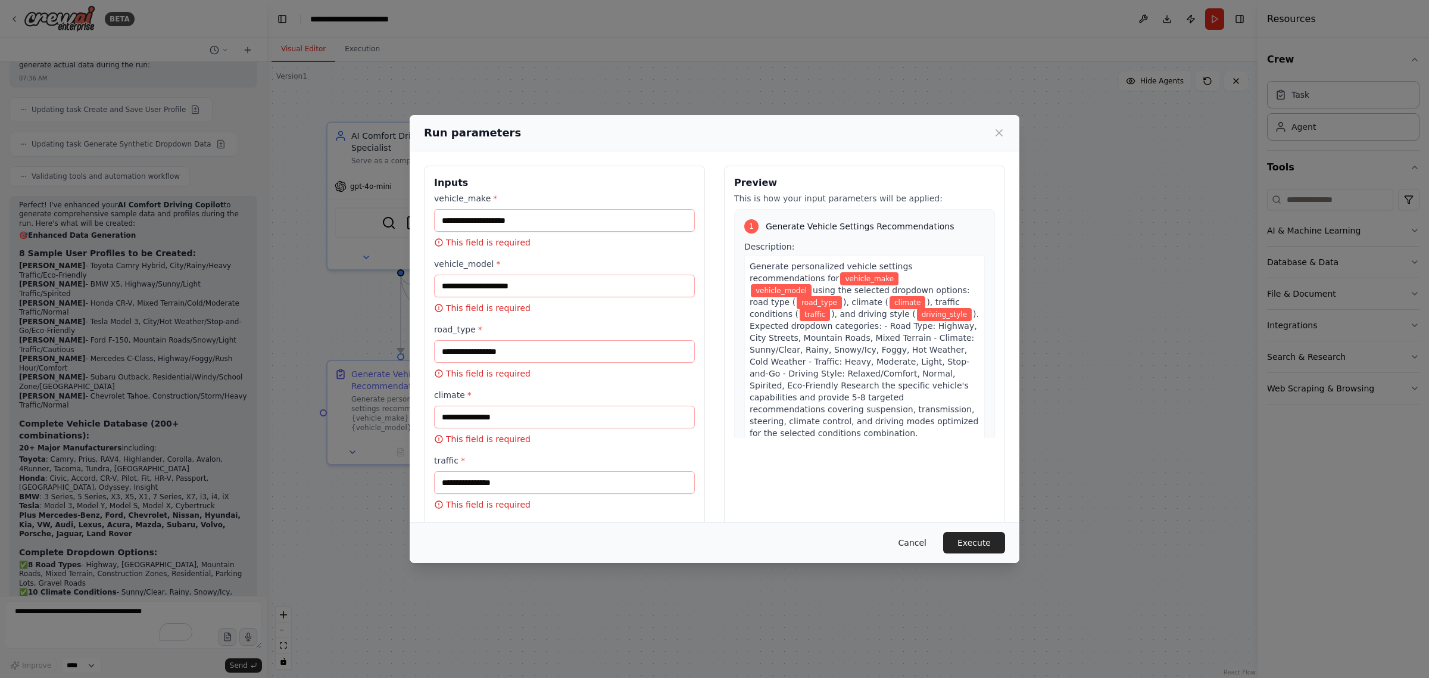
click at [921, 537] on button "Cancel" at bounding box center [912, 542] width 47 height 21
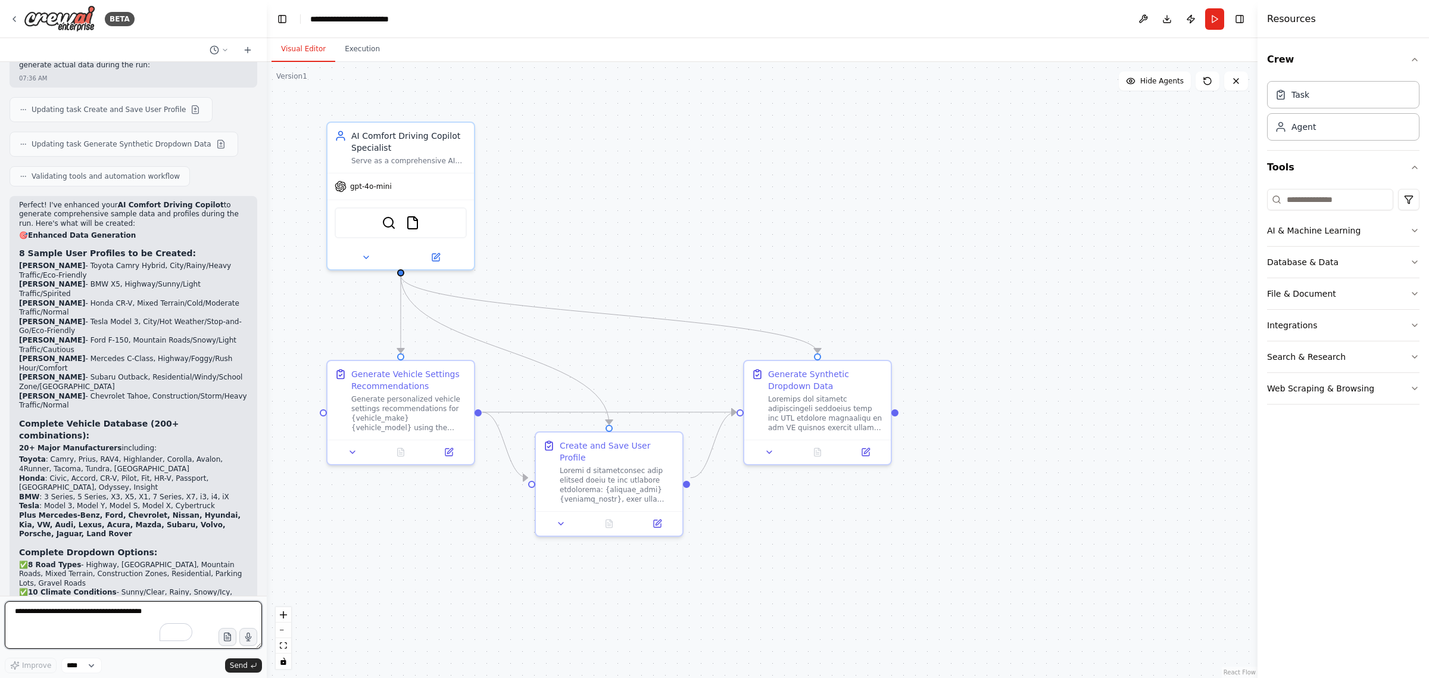
click at [35, 617] on textarea "To enrich screen reader interactions, please activate Accessibility in Grammarl…" at bounding box center [133, 625] width 257 height 48
type textarea "**********"
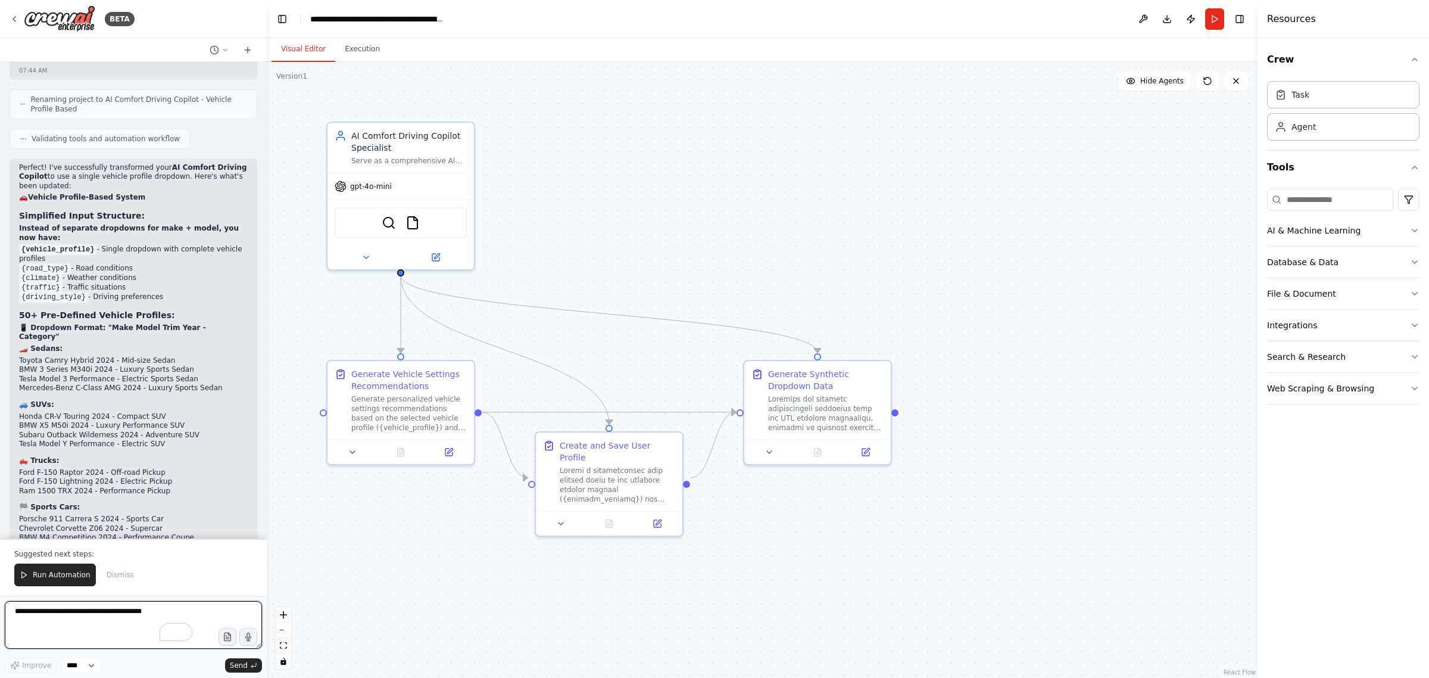
scroll to position [7228, 0]
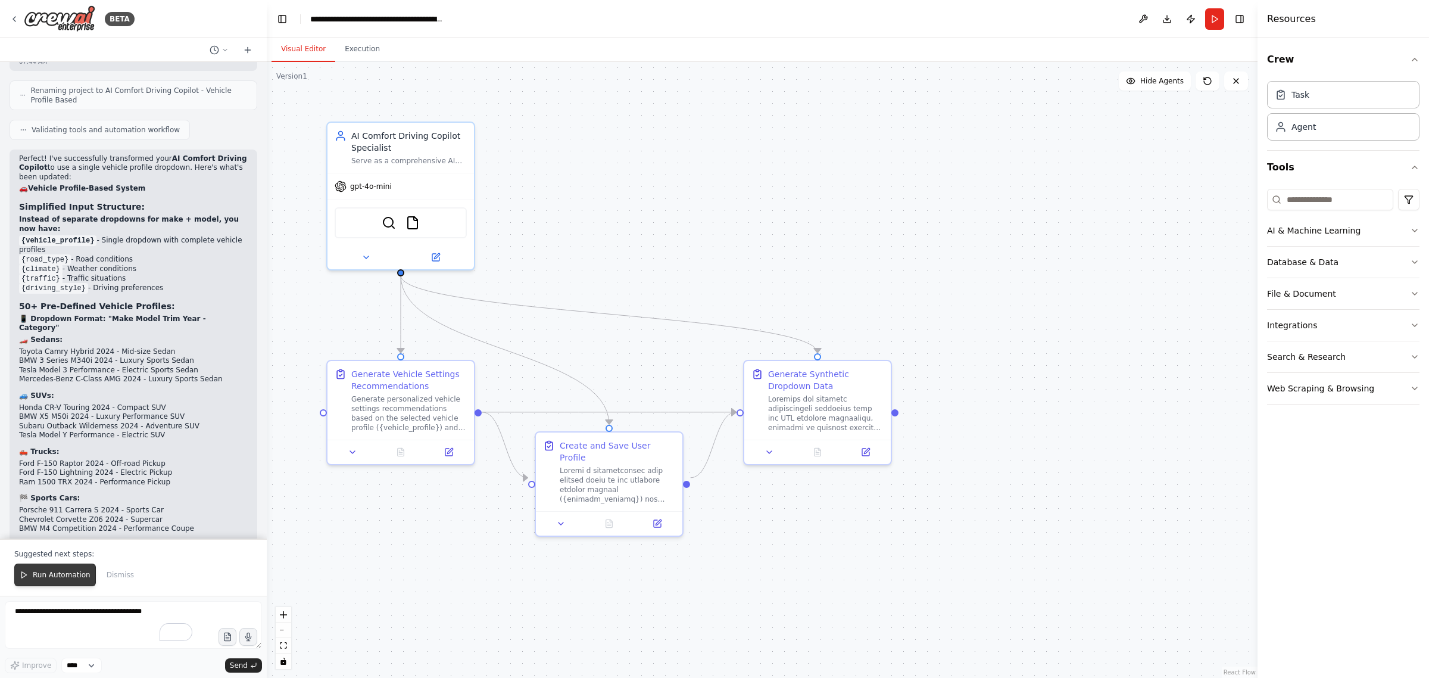
click at [75, 571] on span "Run Automation" at bounding box center [62, 575] width 58 height 10
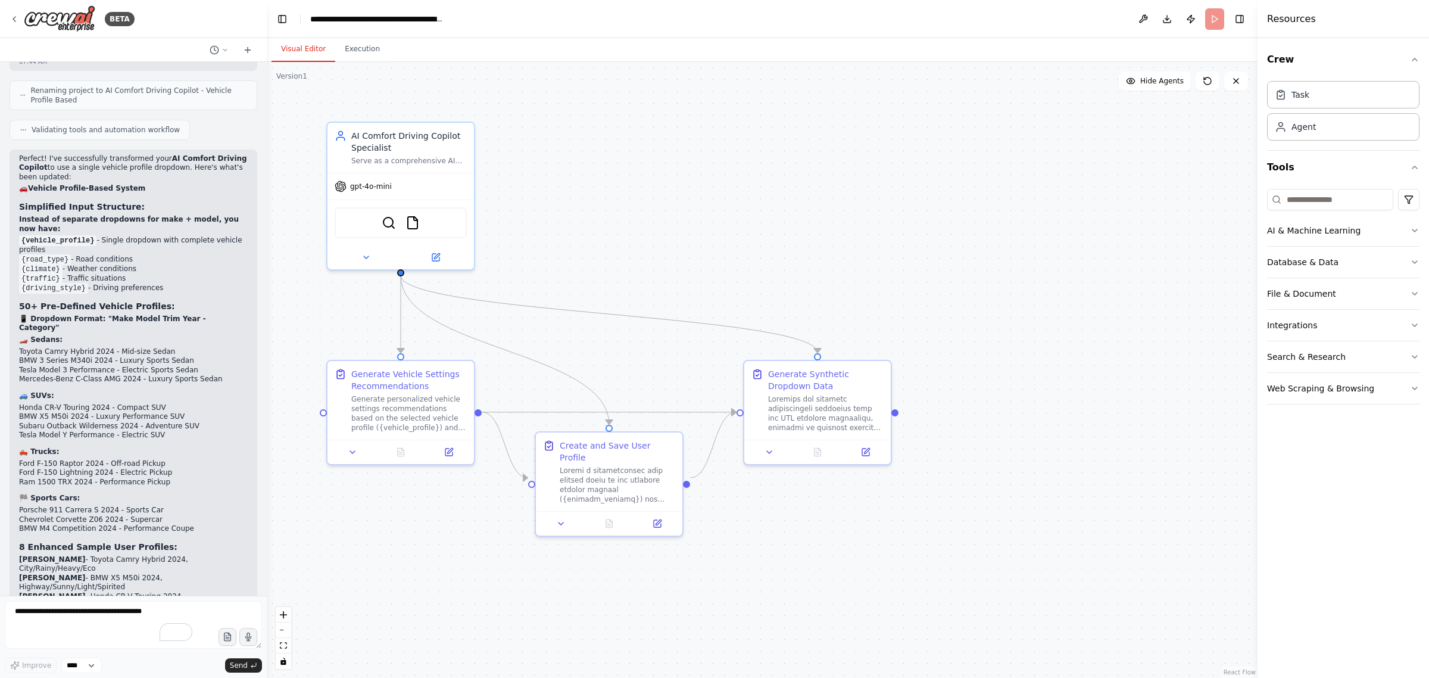
scroll to position [7172, 0]
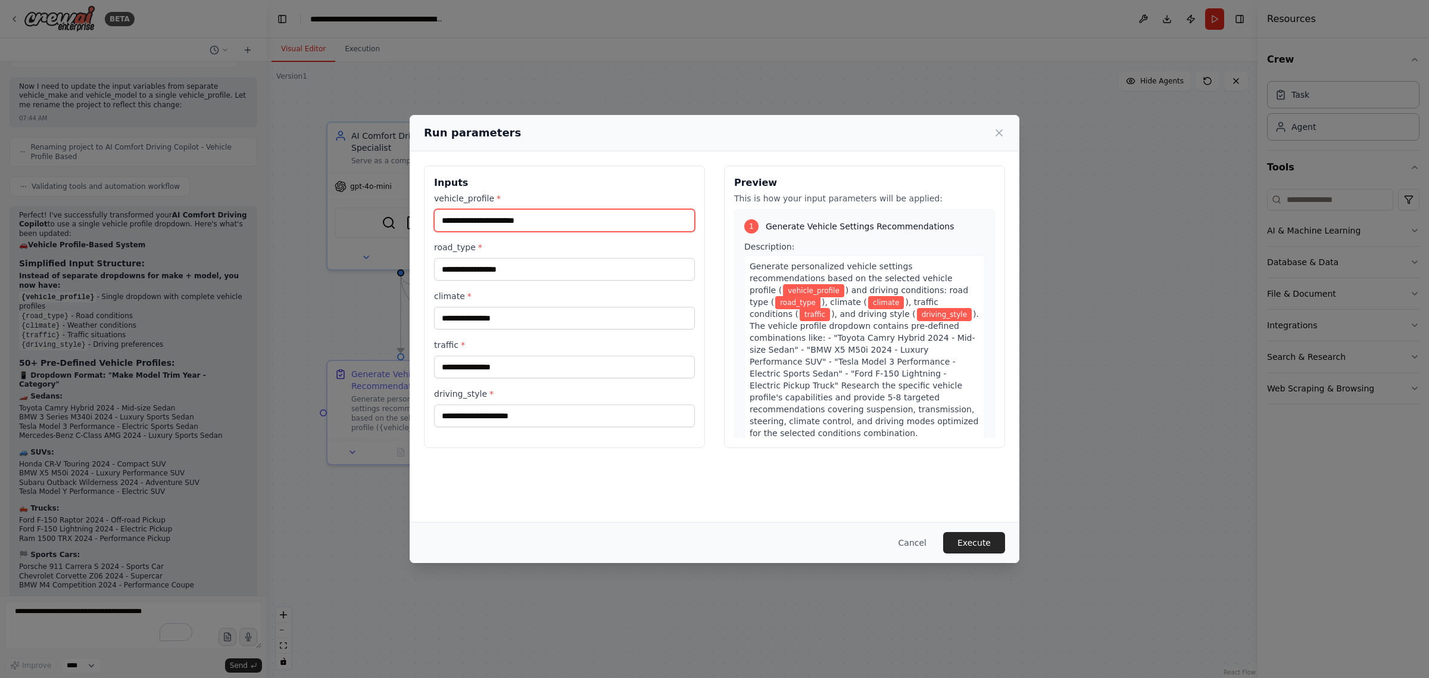
click at [537, 228] on input "vehicle_profile *" at bounding box center [564, 220] width 261 height 23
click at [88, 608] on div "Run parameters Inputs vehicle_profile * road_type * climate * traffic * driving…" at bounding box center [714, 339] width 1429 height 678
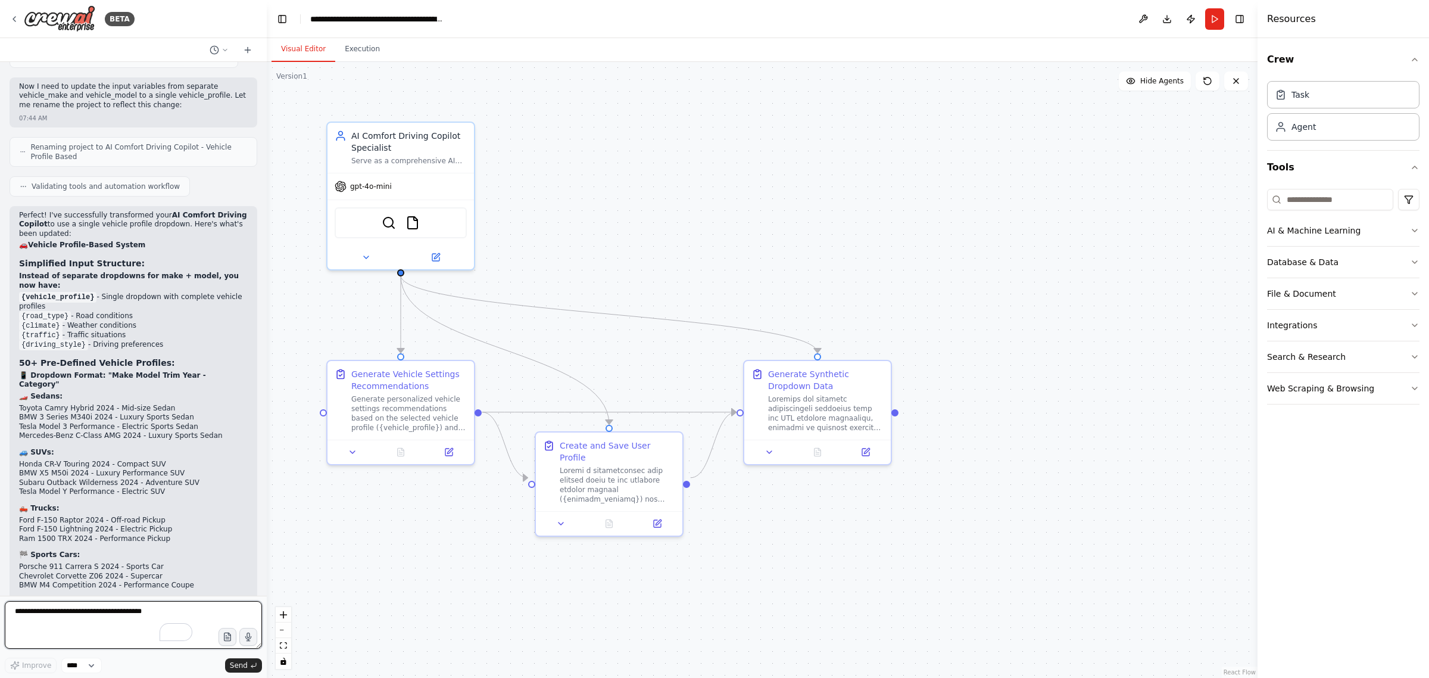
click at [85, 611] on textarea "To enrich screen reader interactions, please activate Accessibility in Grammarl…" at bounding box center [133, 625] width 257 height 48
click at [85, 618] on textarea "To enrich screen reader interactions, please activate Accessibility in Grammarl…" at bounding box center [133, 625] width 257 height 48
type textarea "**********"
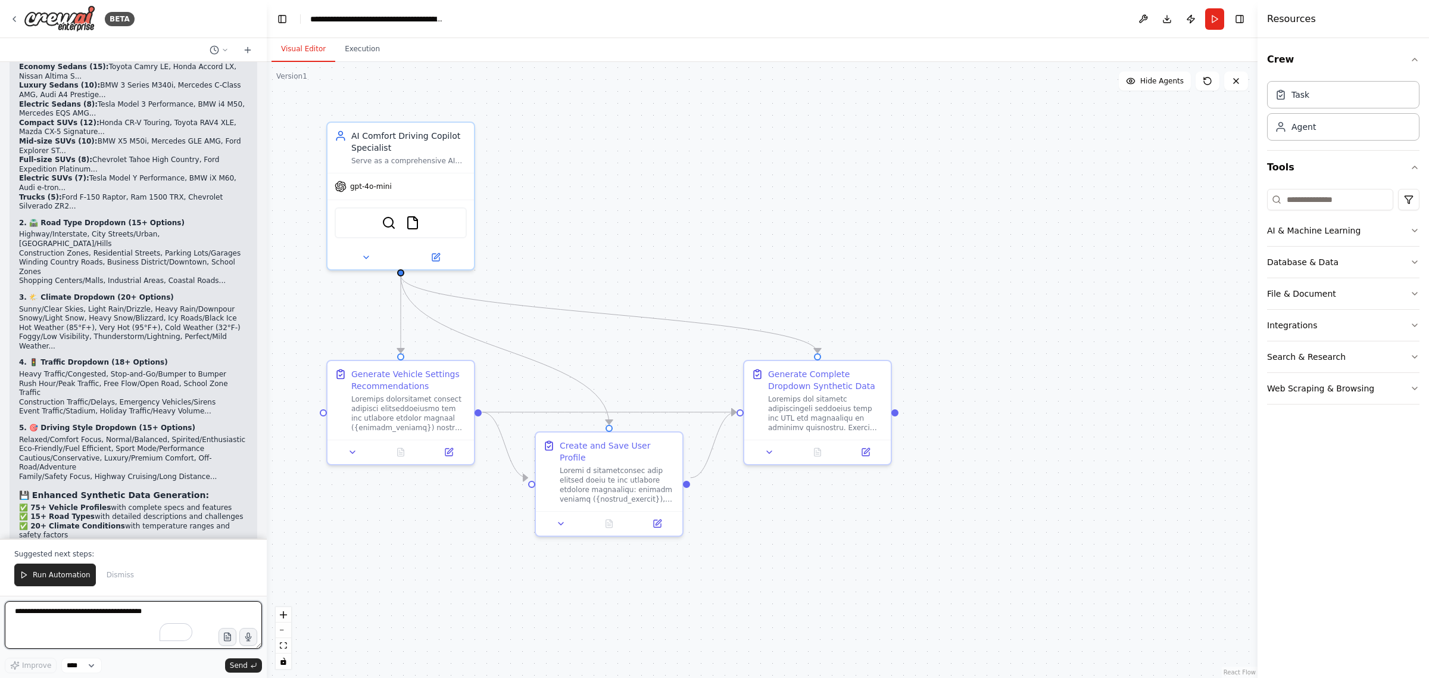
scroll to position [8435, 0]
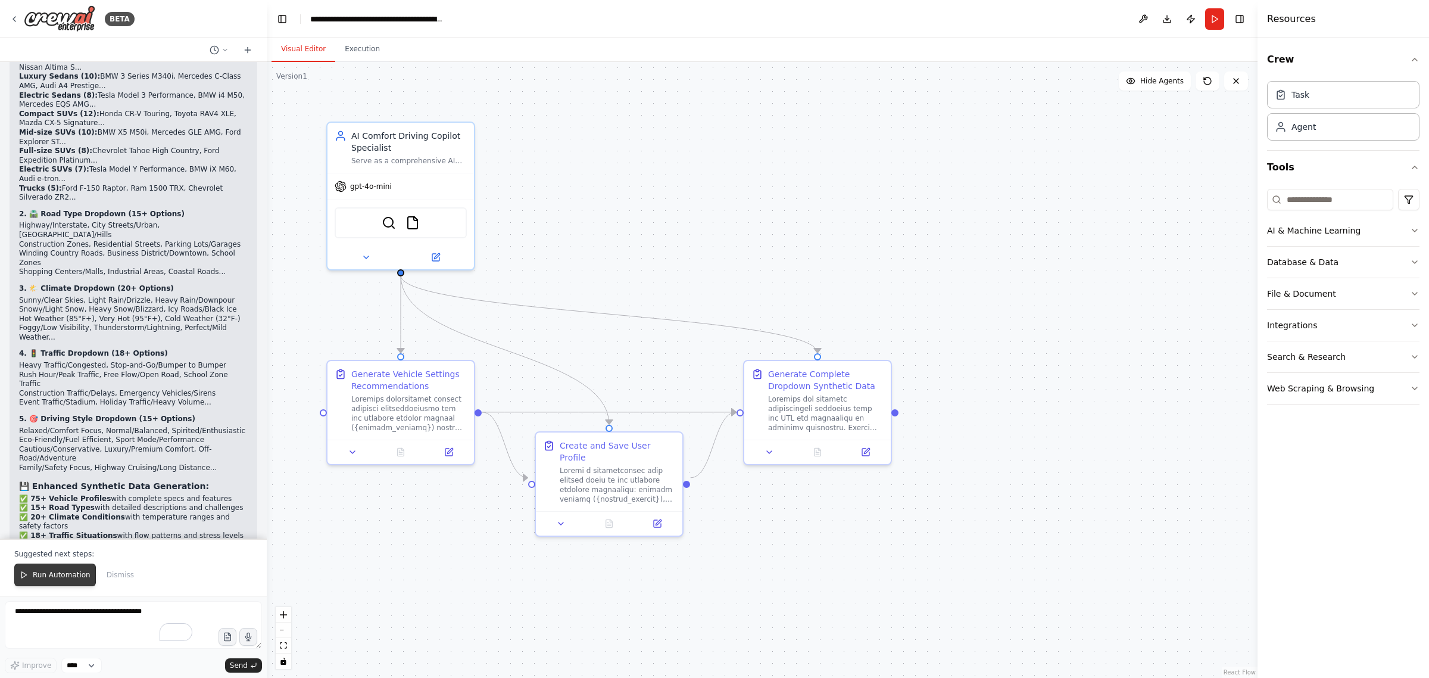
click at [48, 572] on span "Run Automation" at bounding box center [62, 575] width 58 height 10
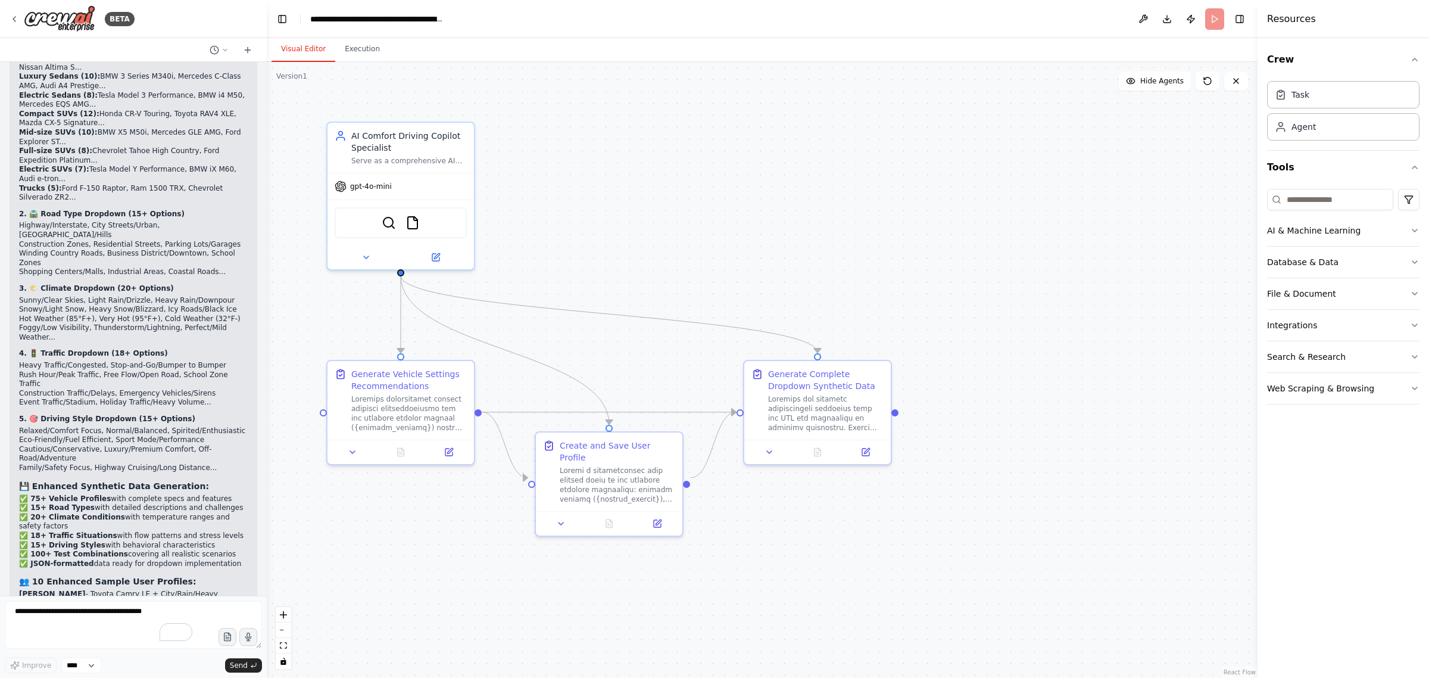
scroll to position [8378, 0]
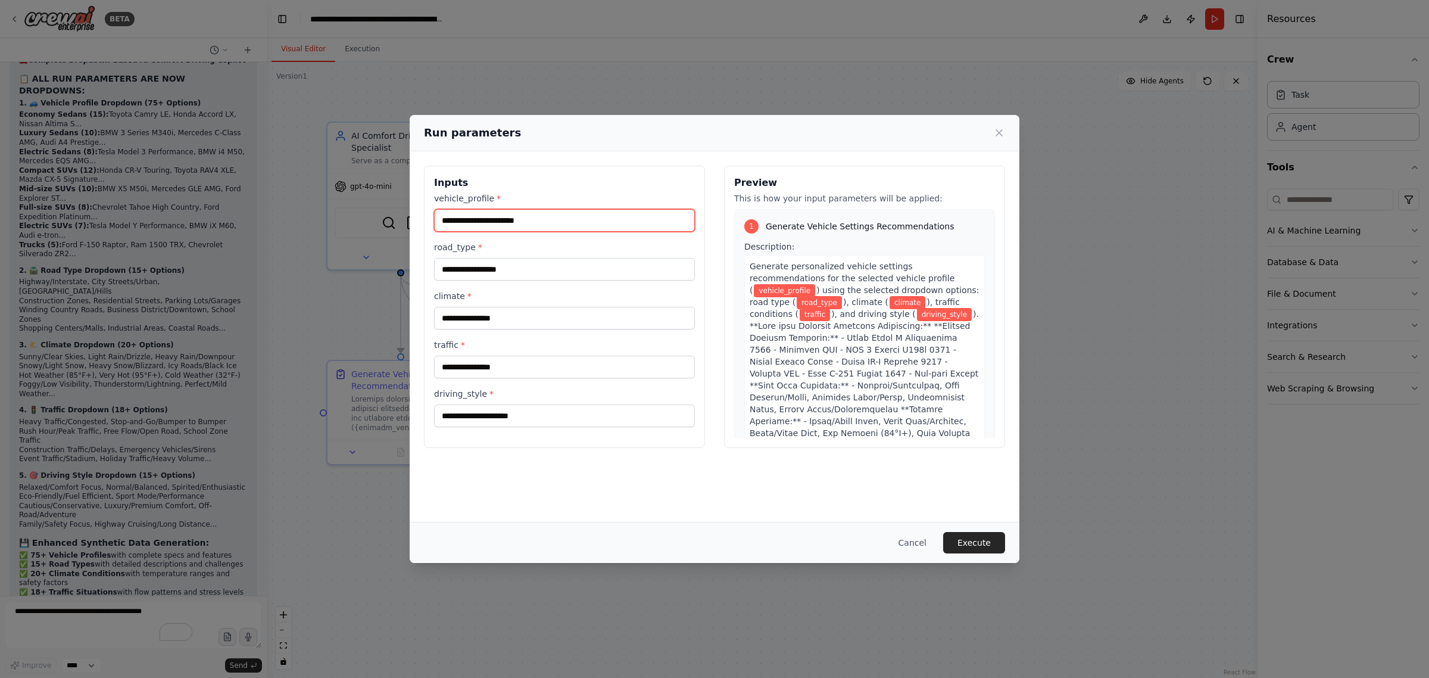
click at [645, 219] on input "vehicle_profile *" at bounding box center [564, 220] width 261 height 23
click at [749, 228] on div "1" at bounding box center [751, 226] width 14 height 14
click at [923, 540] on button "Cancel" at bounding box center [912, 542] width 47 height 21
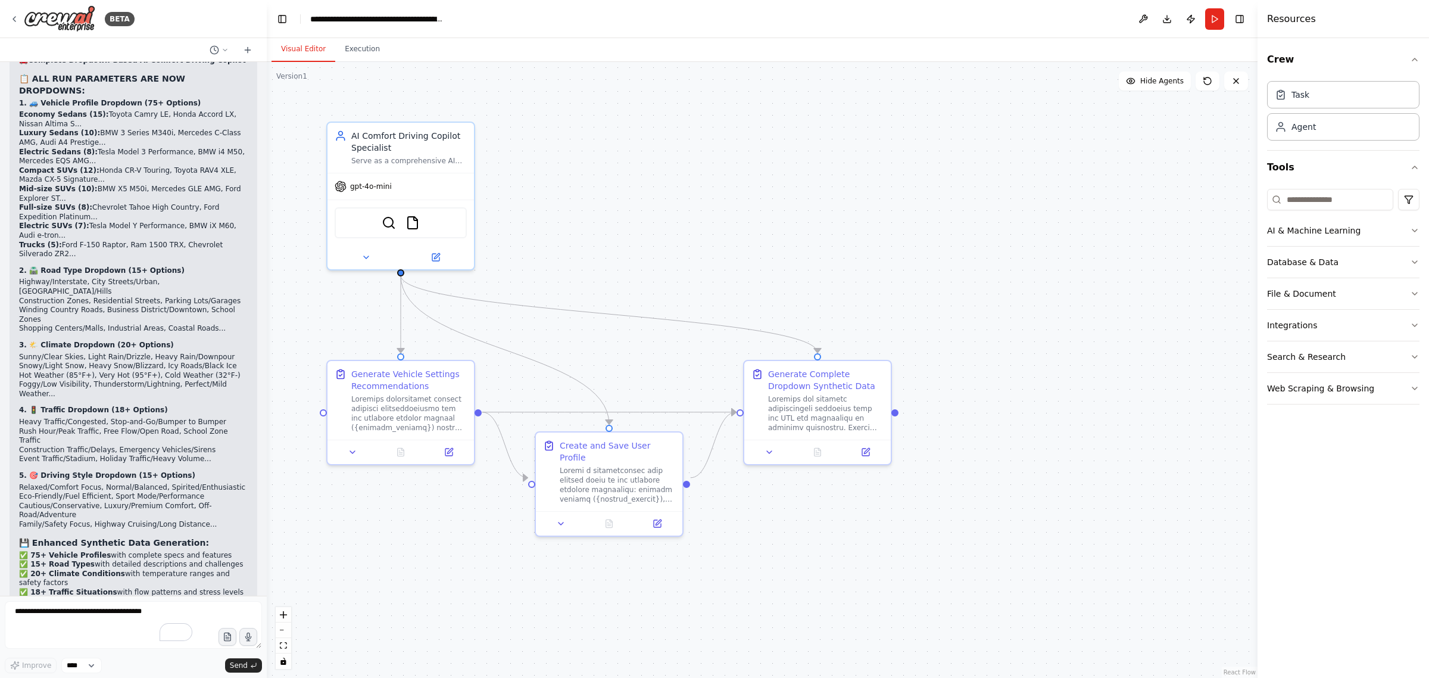
click at [923, 540] on div ".deletable-edge-delete-btn { width: 20px; height: 20px; border: 0px solid #ffff…" at bounding box center [762, 370] width 991 height 616
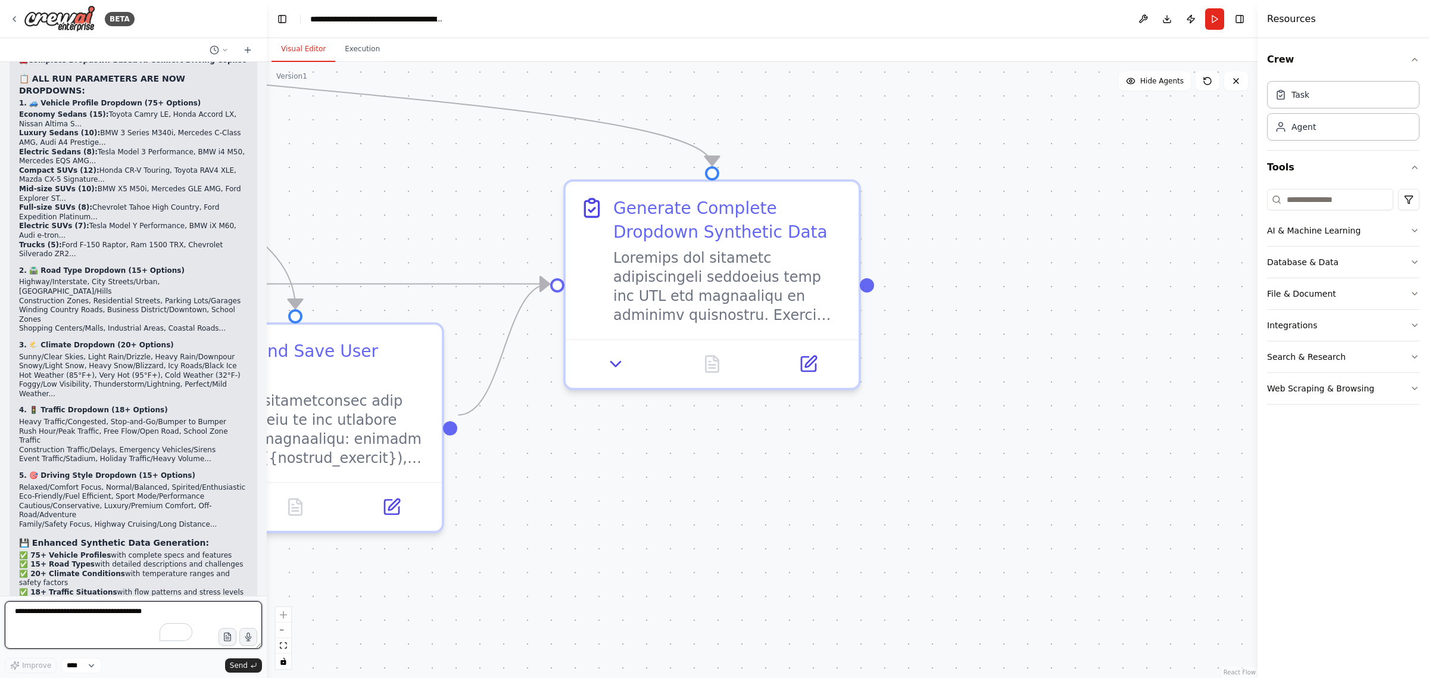
click at [139, 609] on textarea "To enrich screen reader interactions, please activate Accessibility in Grammarl…" at bounding box center [133, 625] width 257 height 48
type textarea "**********"
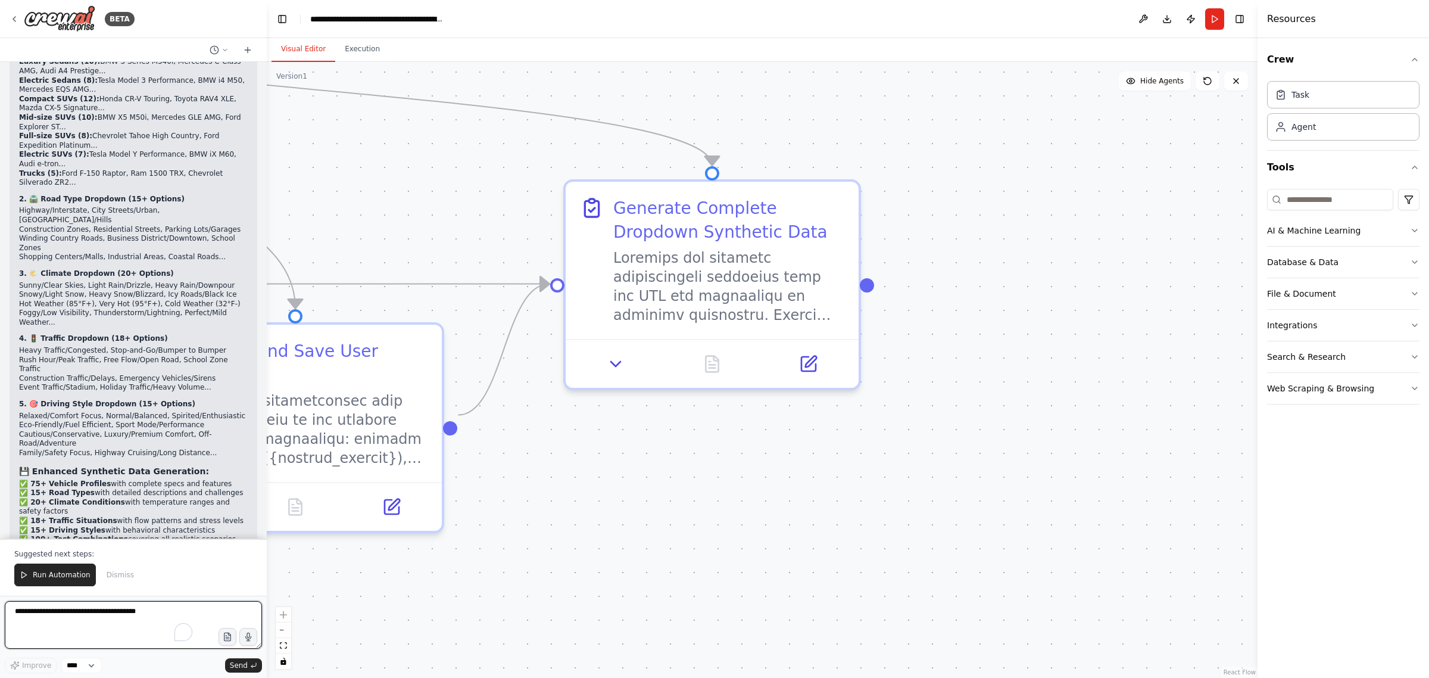
scroll to position [9076, 0]
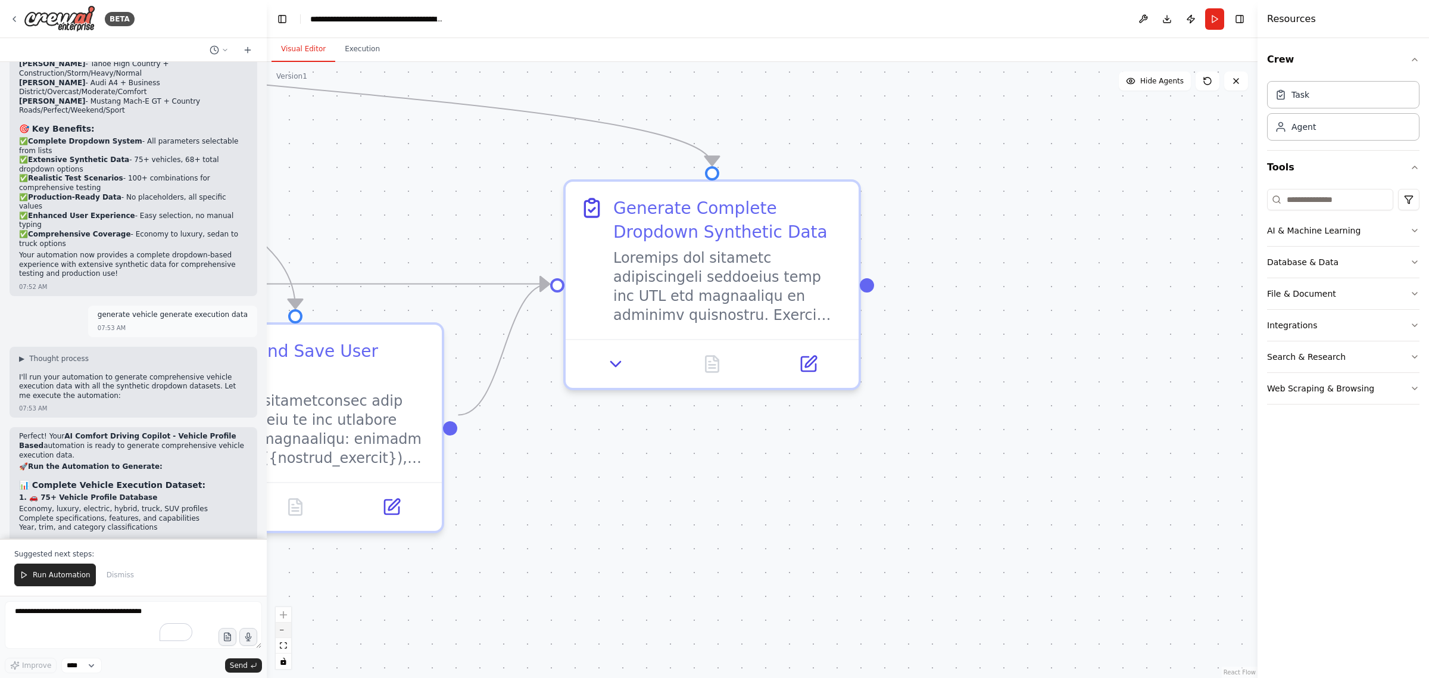
click at [288, 631] on button "zoom out" at bounding box center [283, 629] width 15 height 15
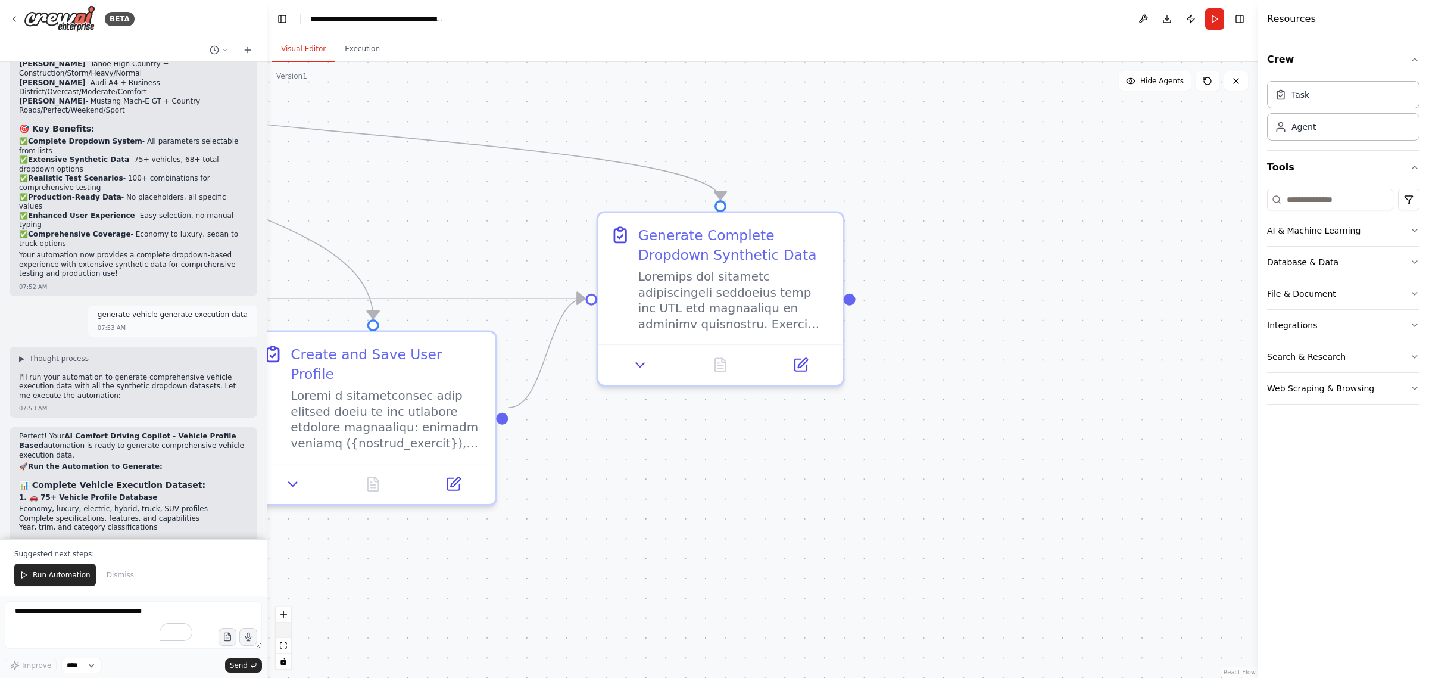
click at [283, 631] on button "zoom out" at bounding box center [283, 629] width 15 height 15
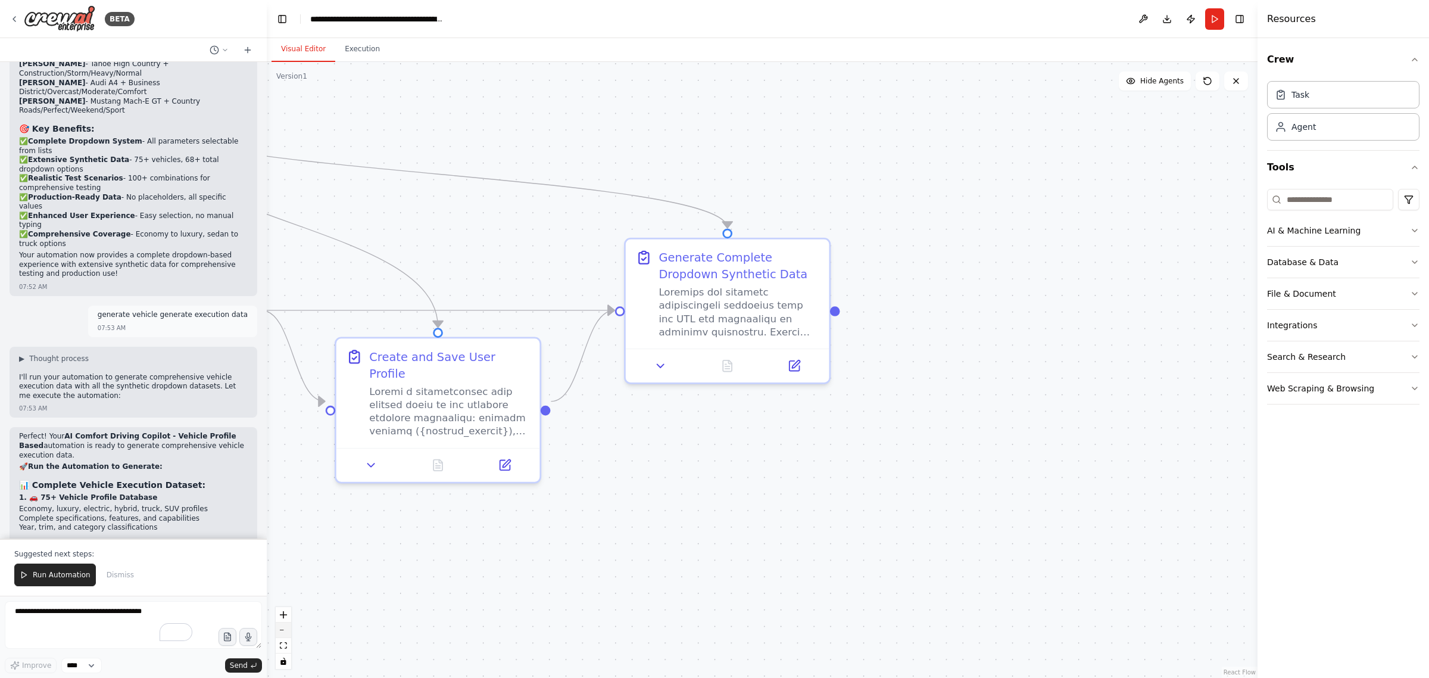
click at [283, 631] on button "zoom out" at bounding box center [283, 629] width 15 height 15
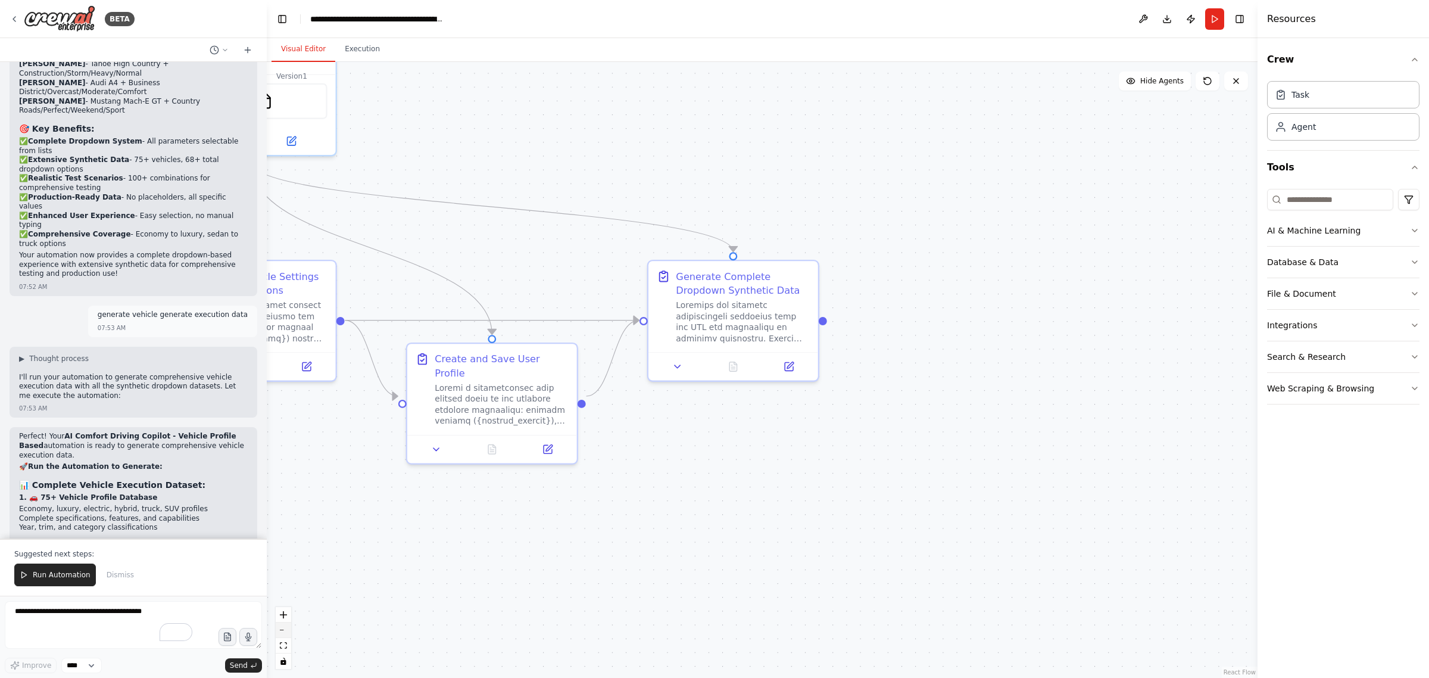
click at [283, 631] on button "zoom out" at bounding box center [283, 629] width 15 height 15
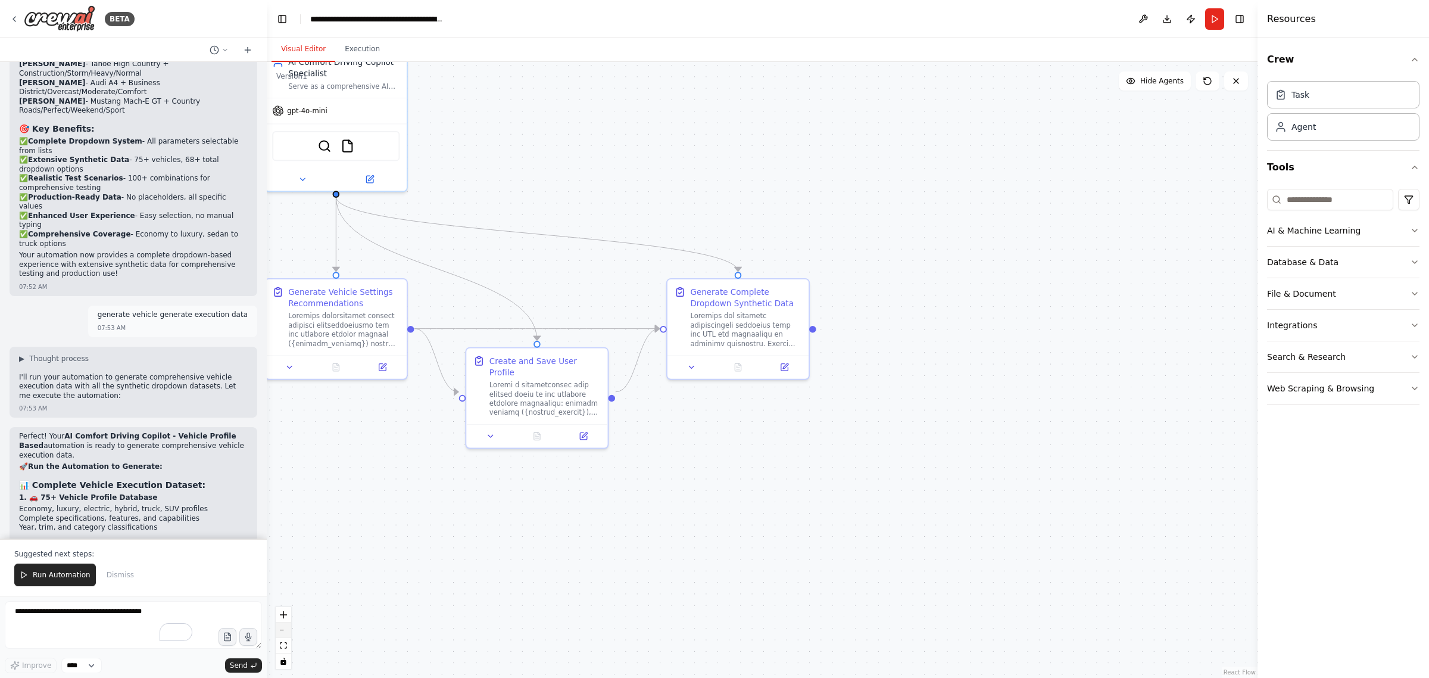
click at [283, 631] on button "zoom out" at bounding box center [283, 629] width 15 height 15
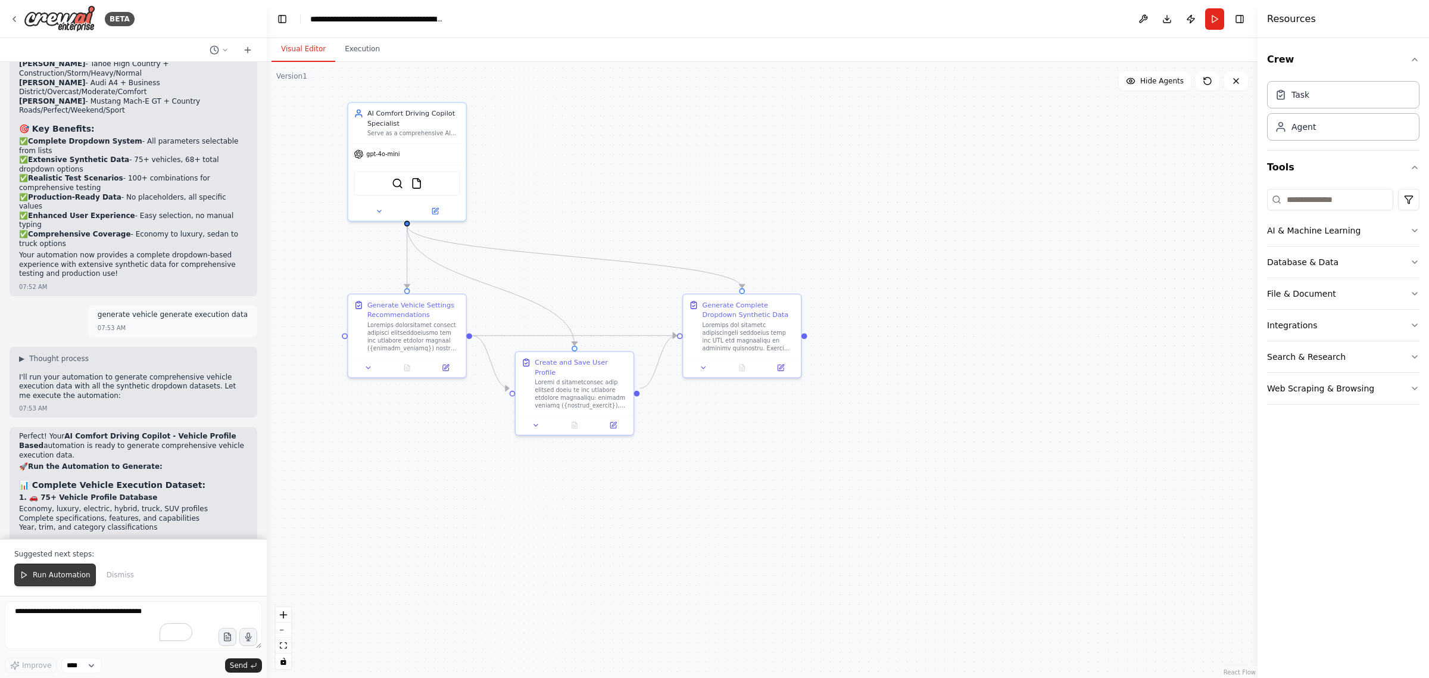
click at [66, 576] on span "Run Automation" at bounding box center [62, 575] width 58 height 10
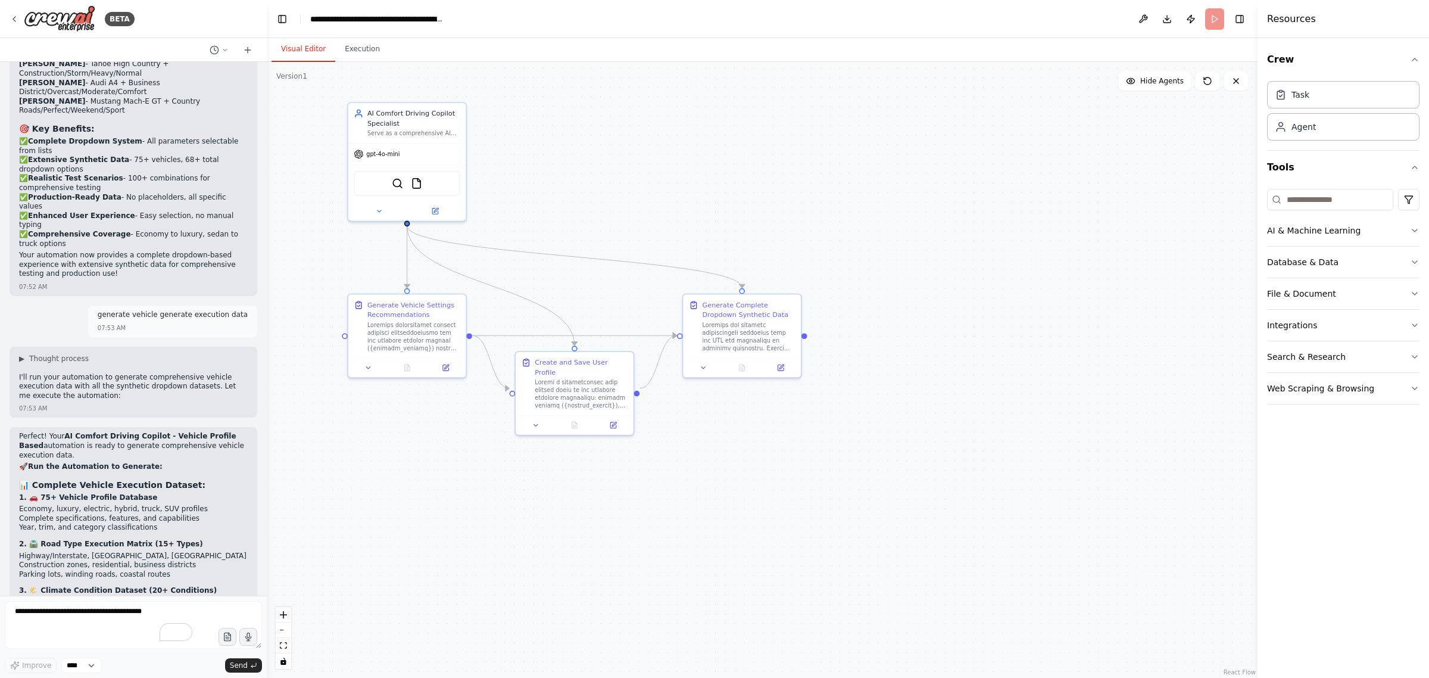
scroll to position [9020, 0]
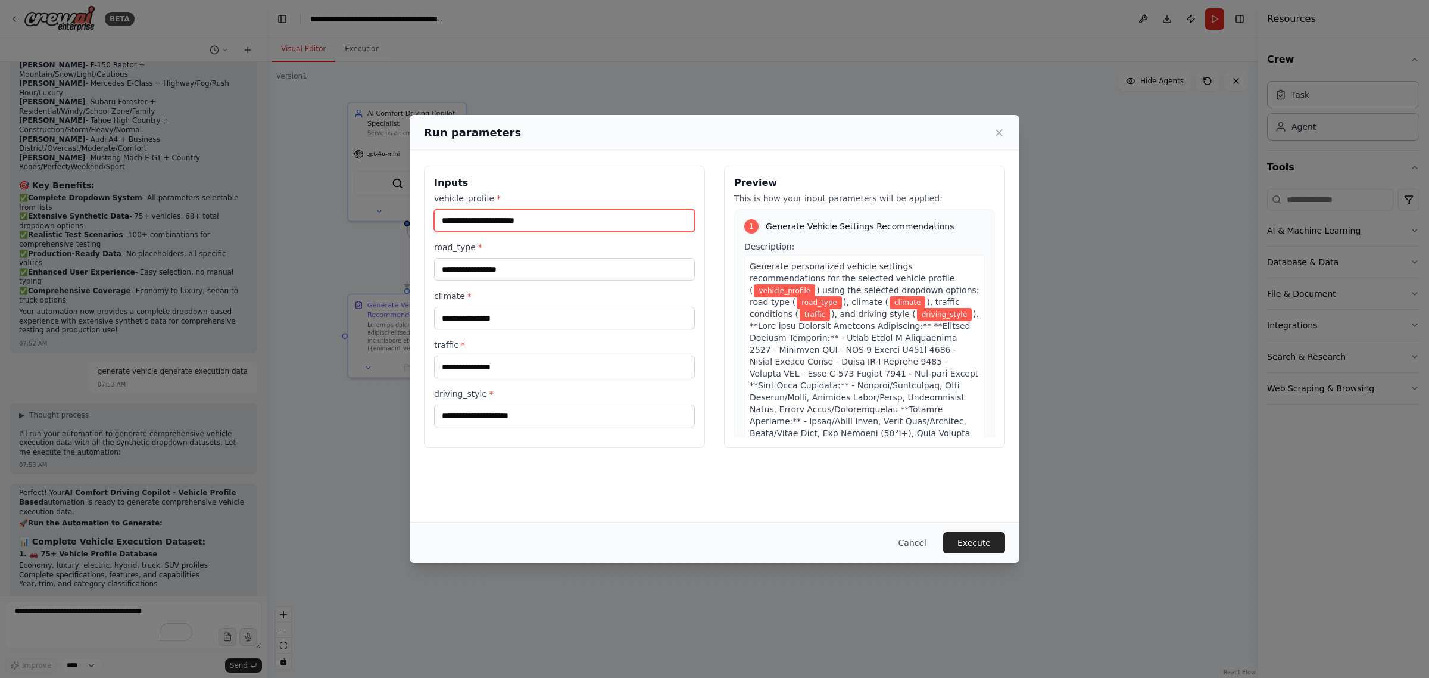
click at [516, 222] on input "vehicle_profile *" at bounding box center [564, 220] width 261 height 23
click at [917, 541] on button "Cancel" at bounding box center [912, 542] width 47 height 21
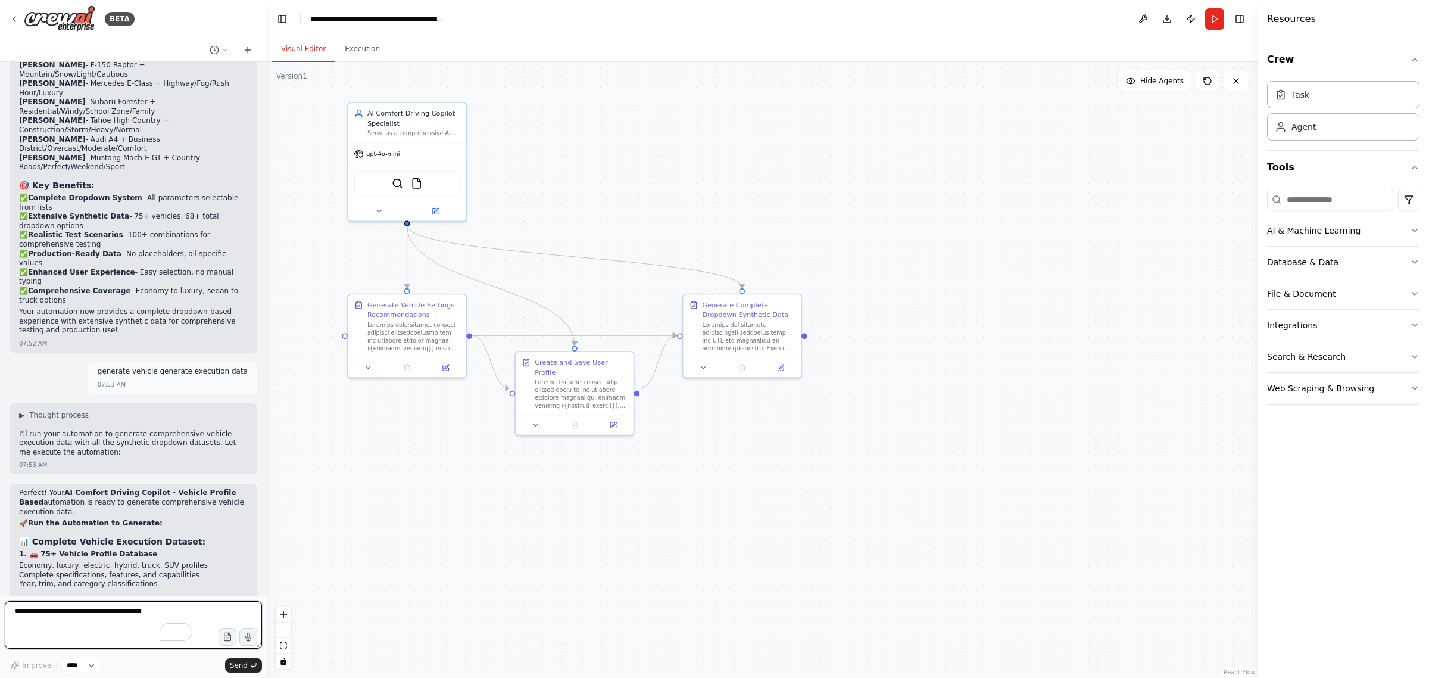
click at [61, 628] on textarea "To enrich screen reader interactions, please activate Accessibility in Grammarl…" at bounding box center [133, 625] width 257 height 48
click at [42, 609] on textarea "To enrich screen reader interactions, please activate Accessibility in Grammarl…" at bounding box center [133, 625] width 257 height 48
type textarea "**********"
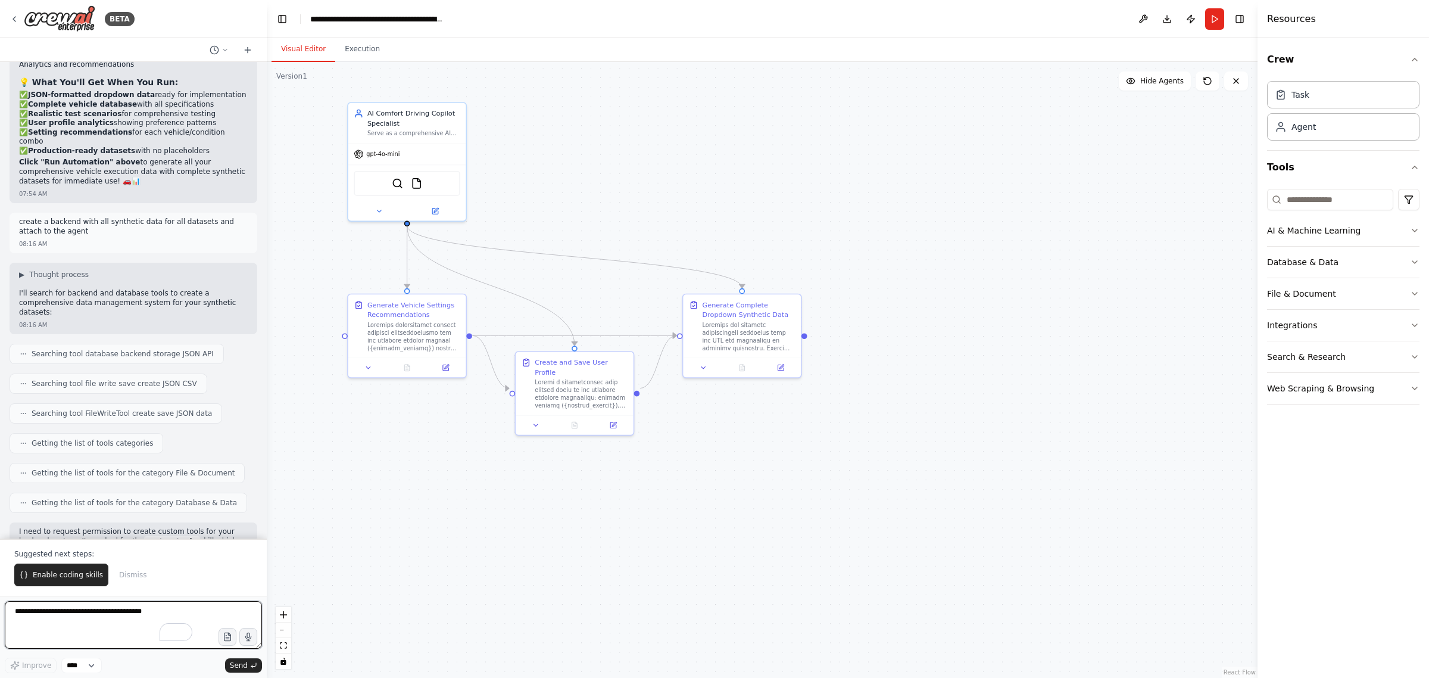
scroll to position [9828, 0]
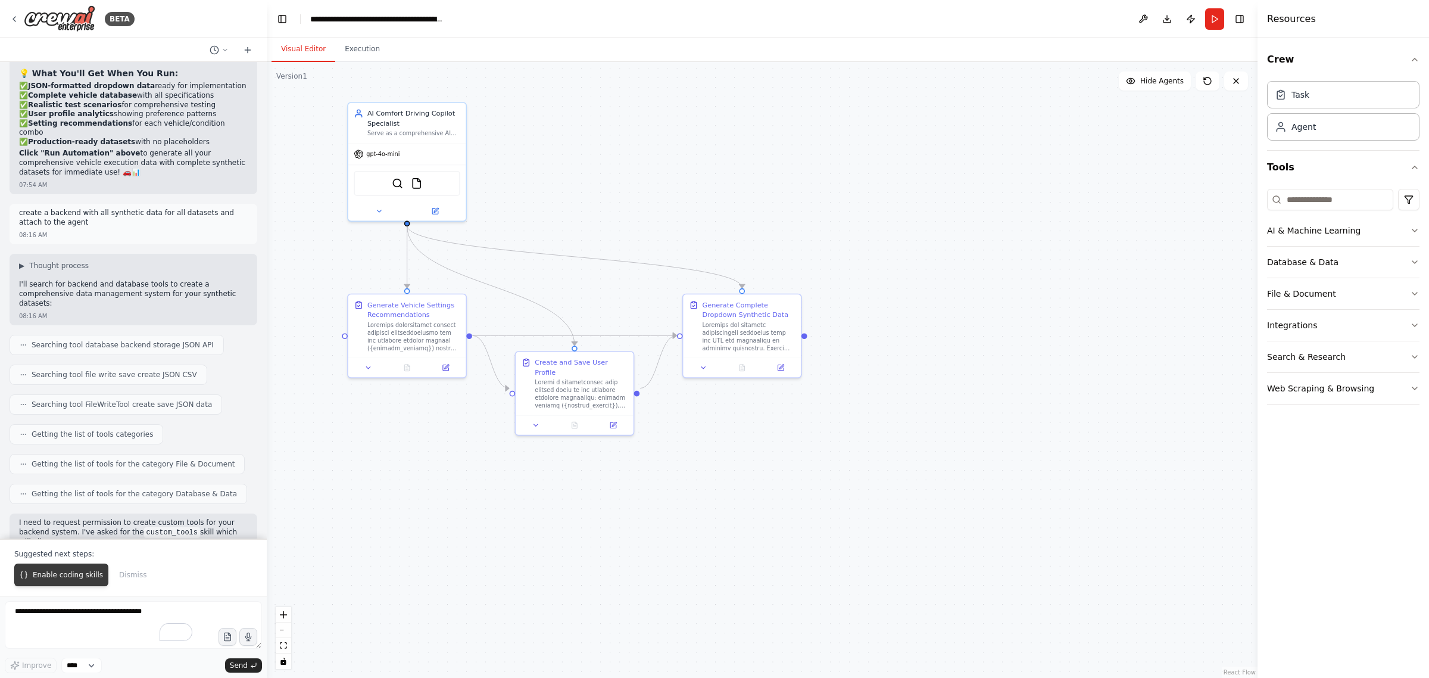
click at [79, 571] on span "Enable coding skills" at bounding box center [68, 575] width 70 height 10
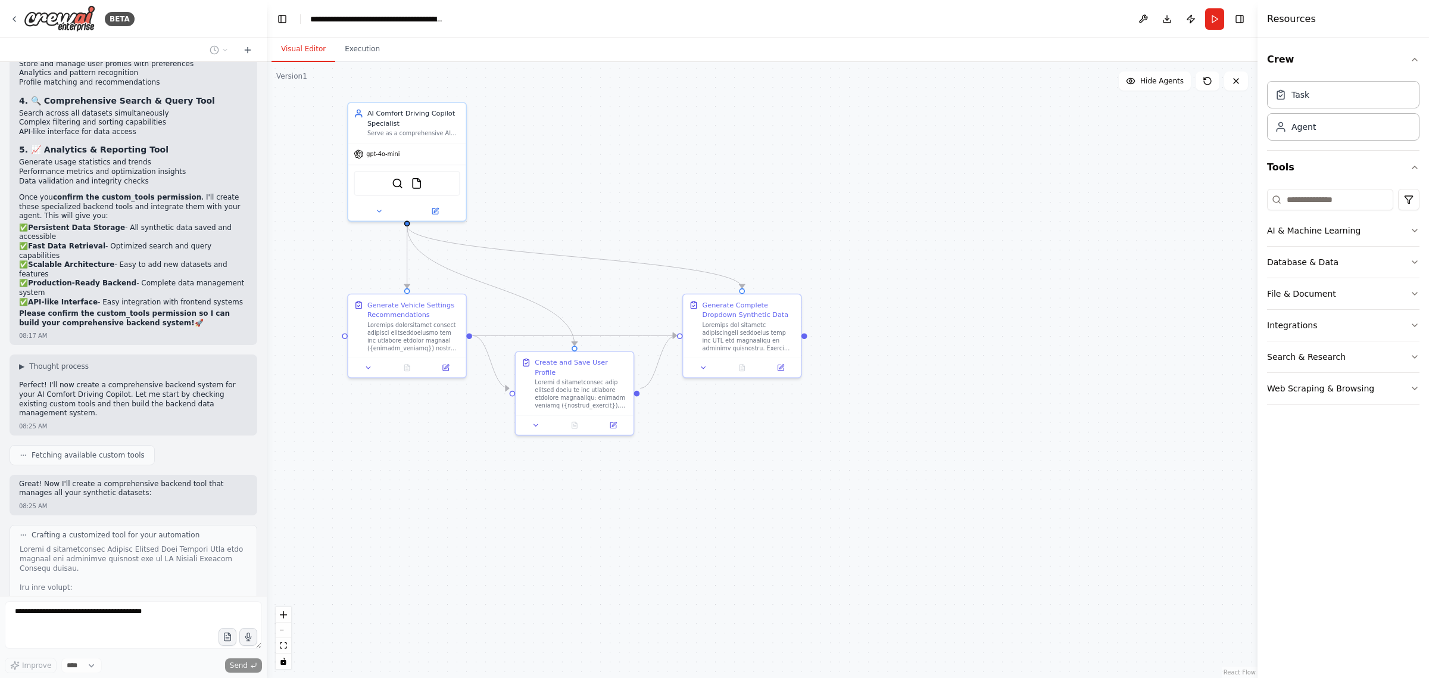
scroll to position [10884, 0]
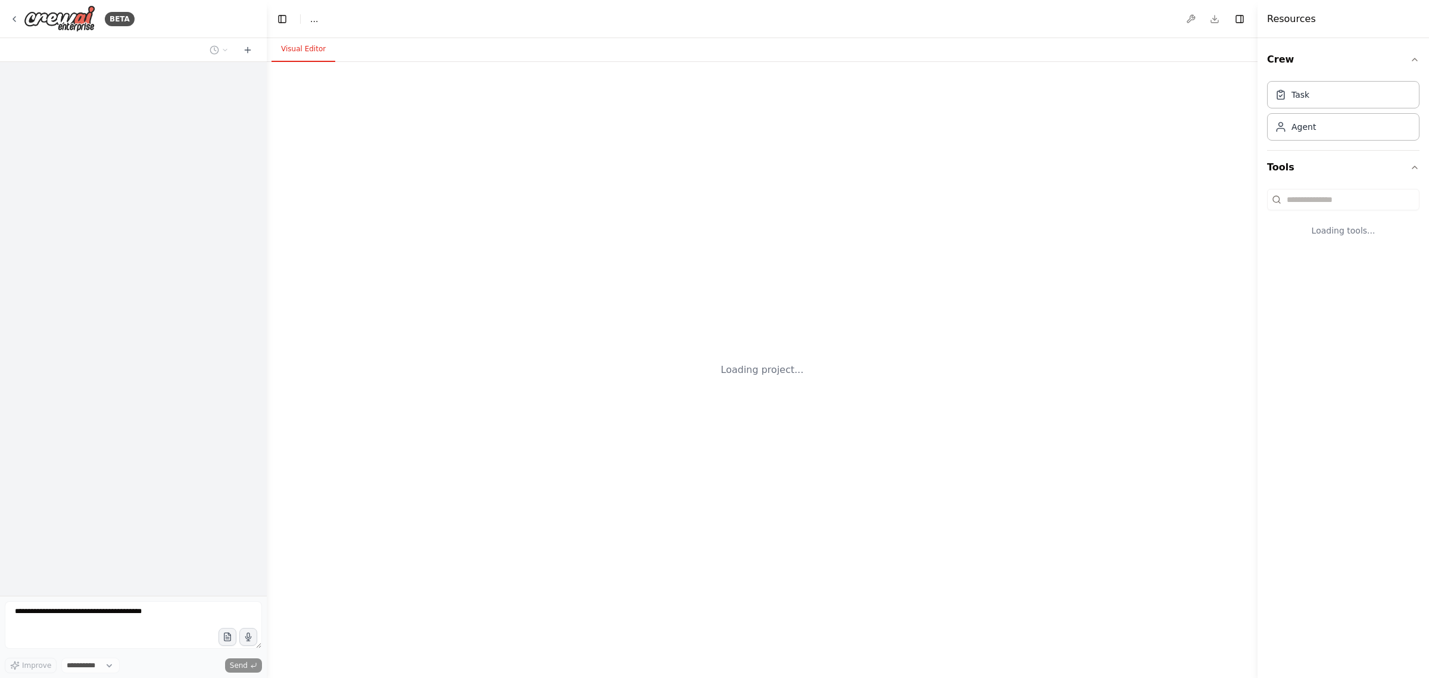
select select "****"
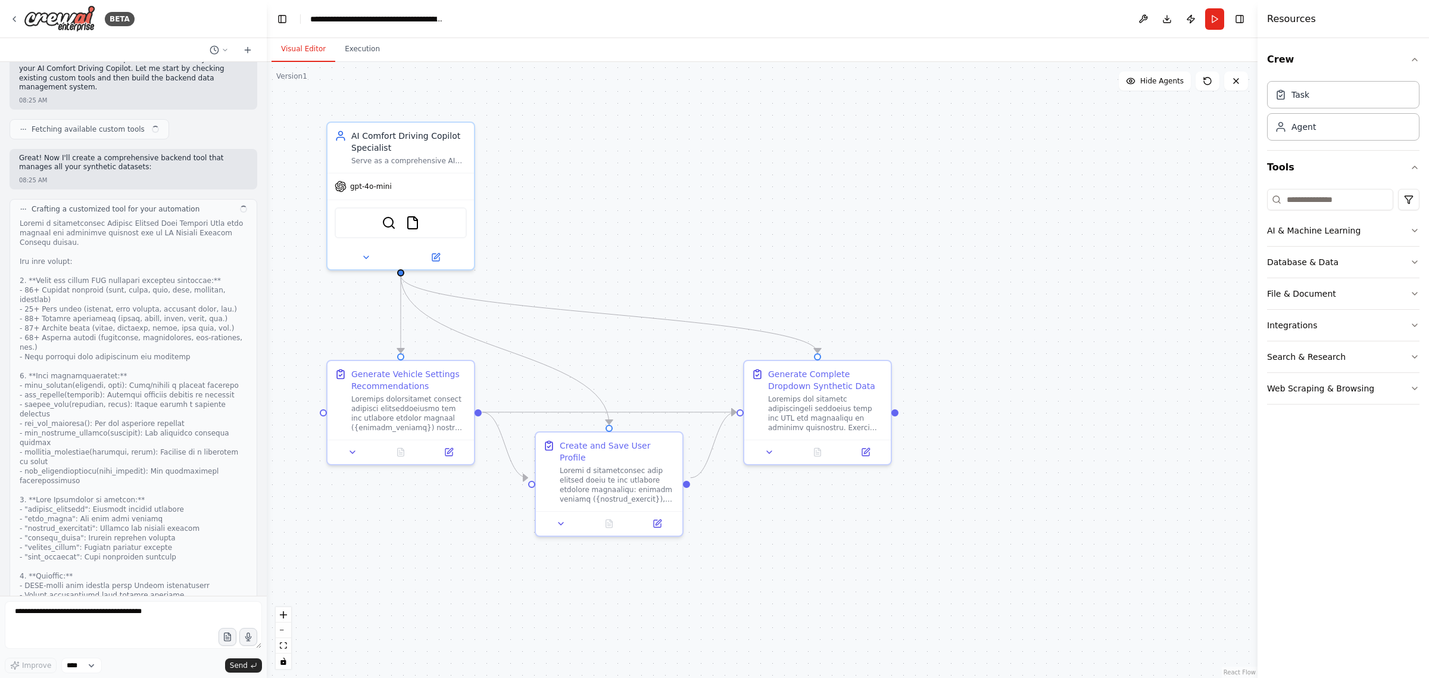
scroll to position [10853, 0]
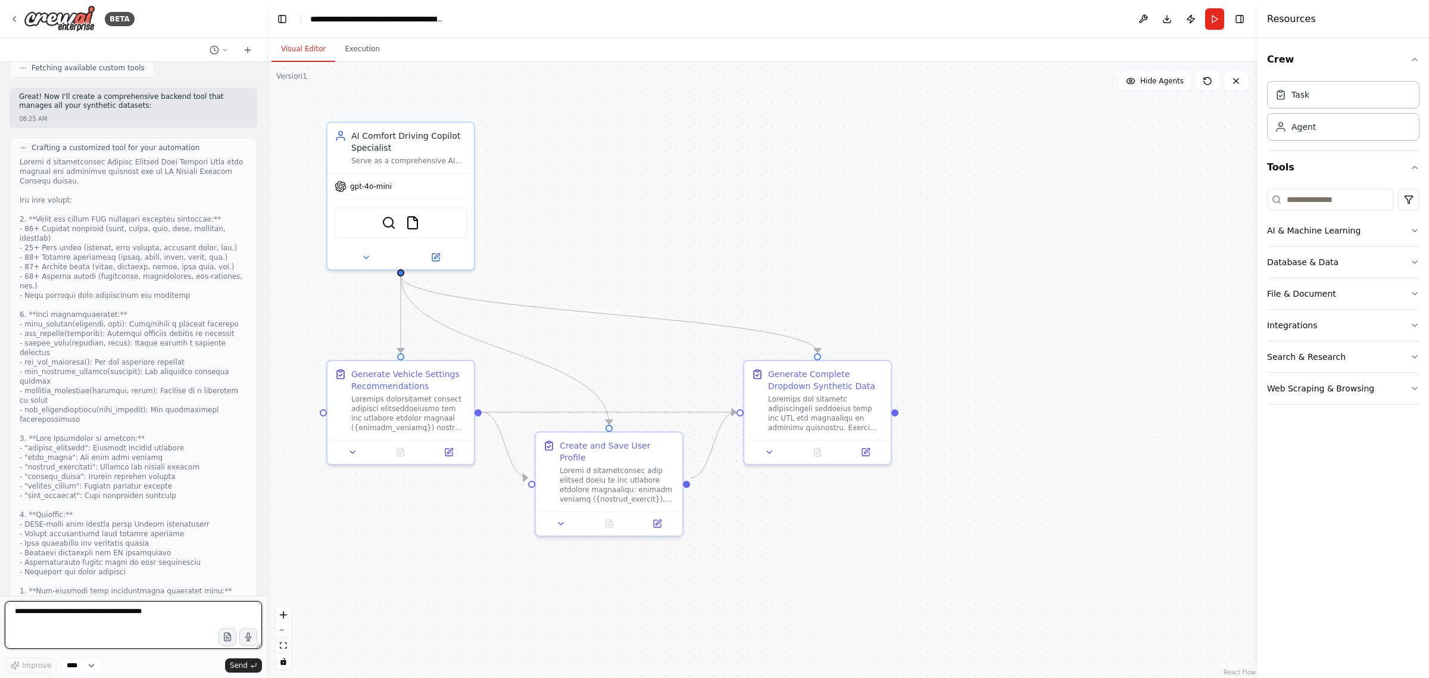
click at [79, 612] on textarea at bounding box center [133, 625] width 257 height 48
type textarea "**********"
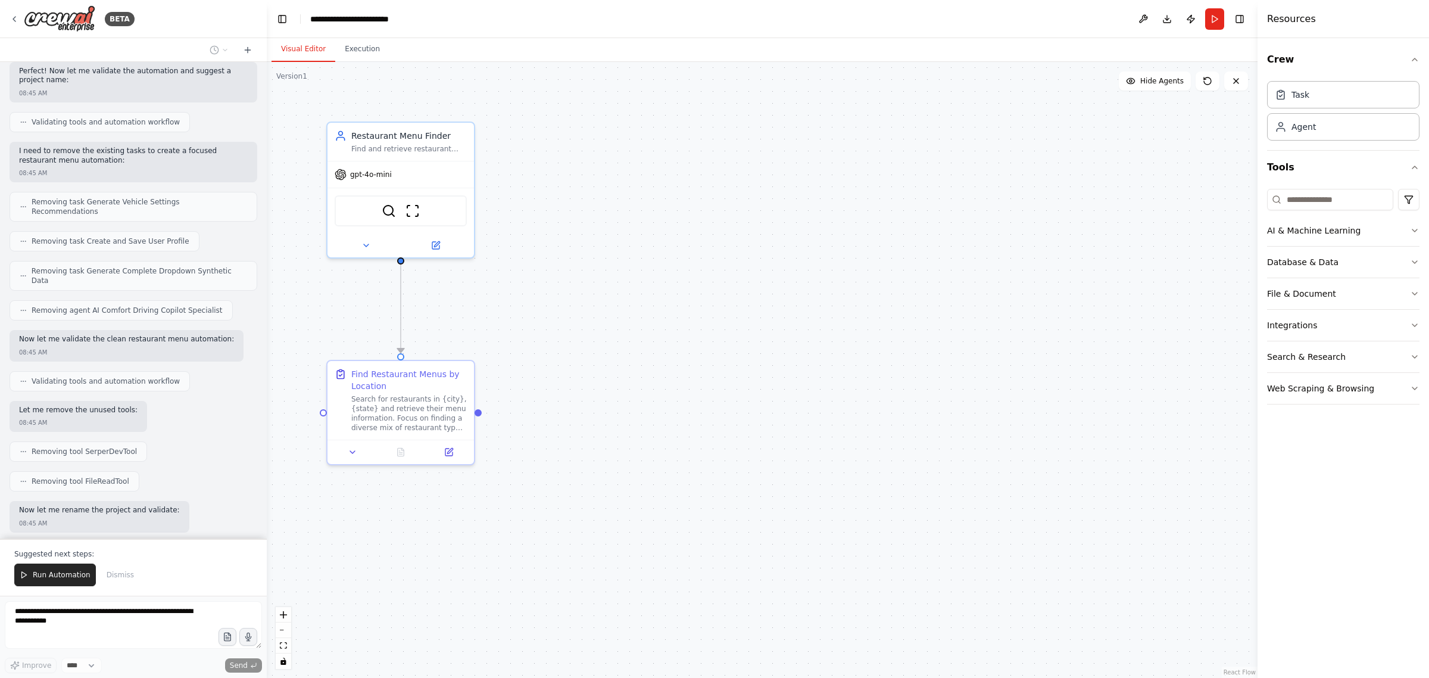
scroll to position [13017, 0]
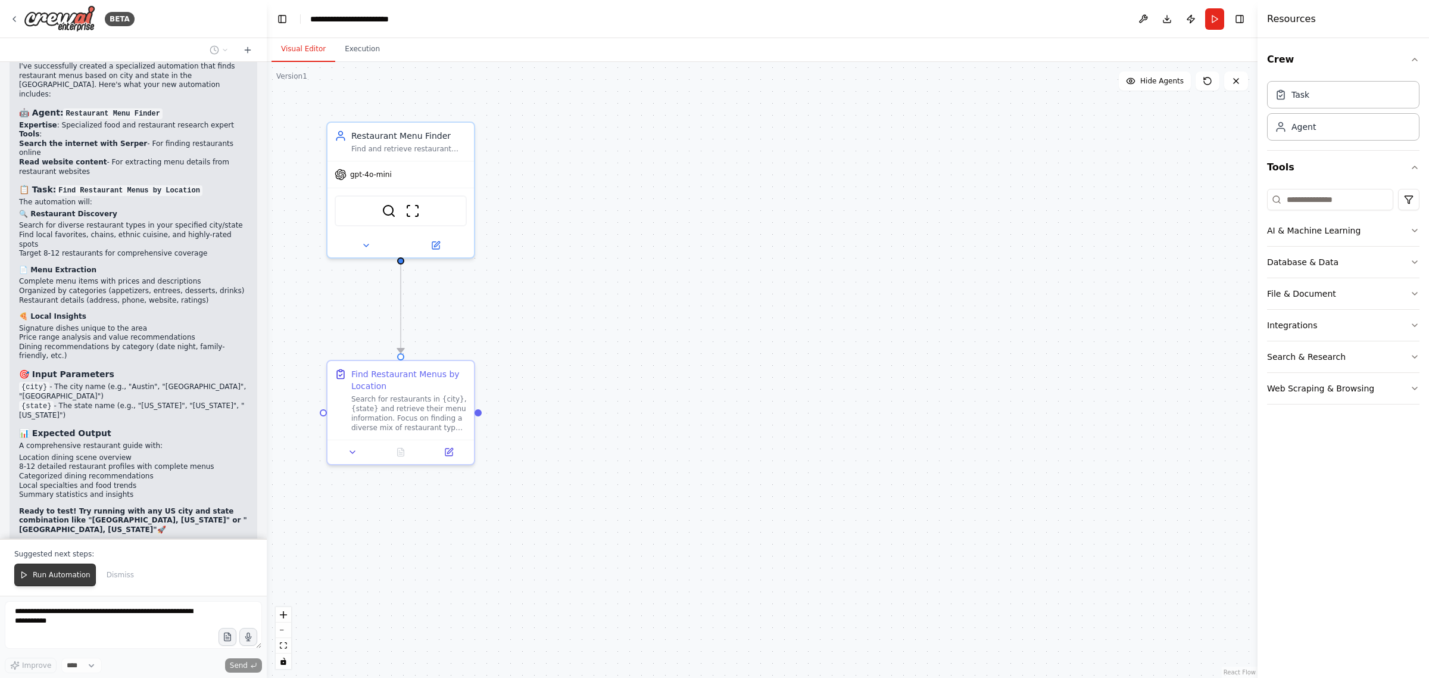
click at [51, 573] on span "Run Automation" at bounding box center [62, 575] width 58 height 10
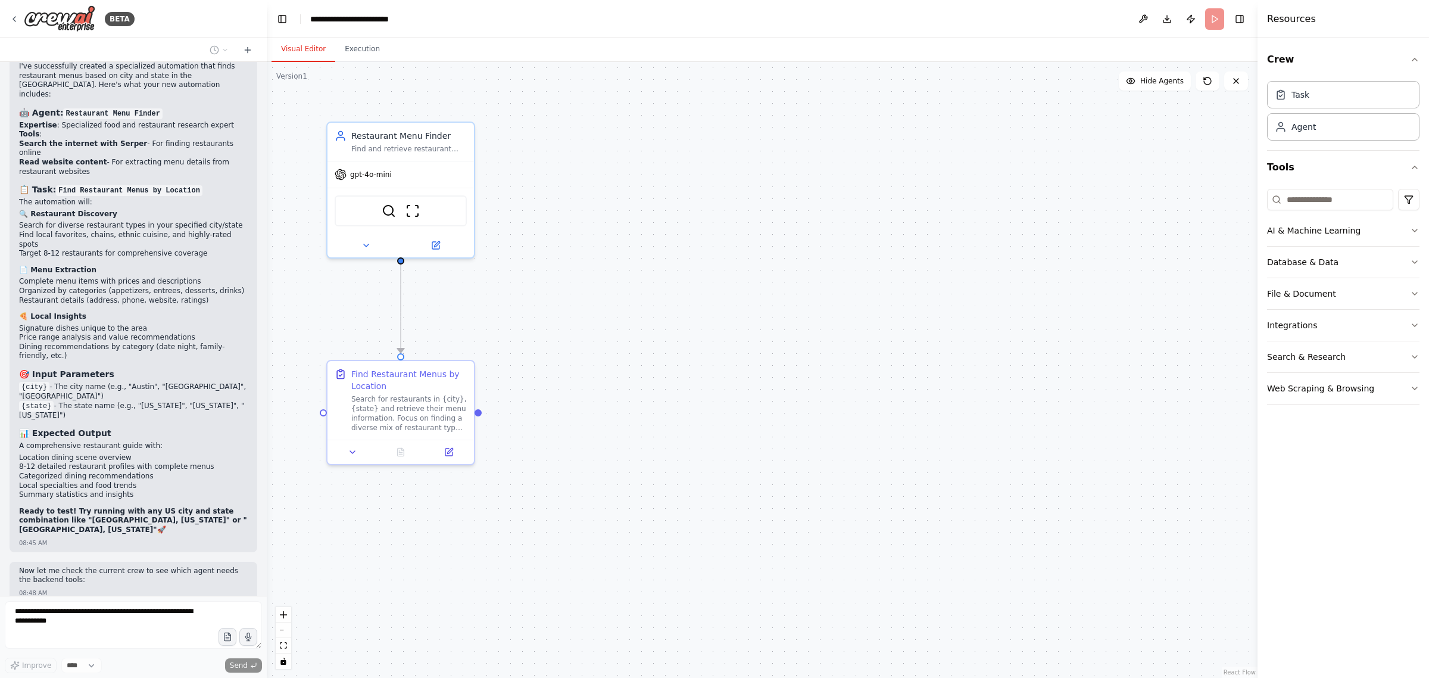
scroll to position [12960, 0]
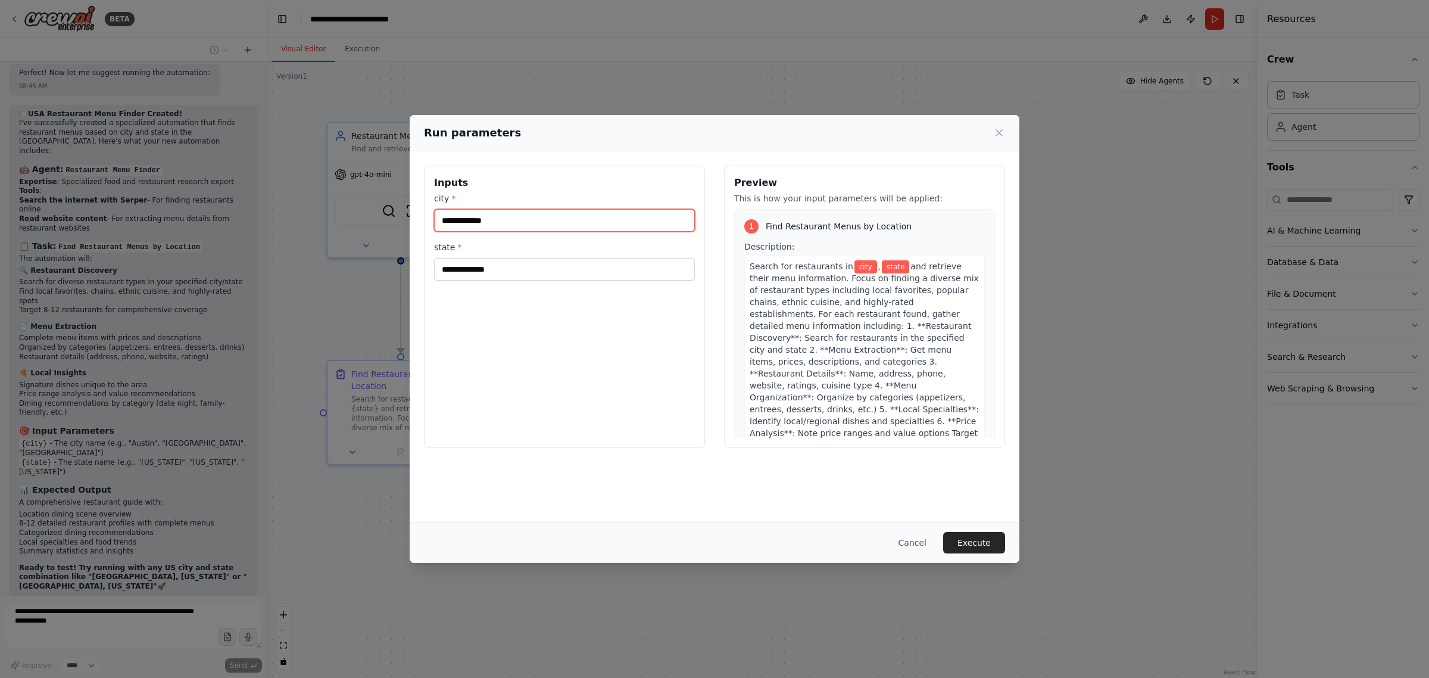
click at [490, 221] on input "city *" at bounding box center [564, 220] width 261 height 23
type input "**********"
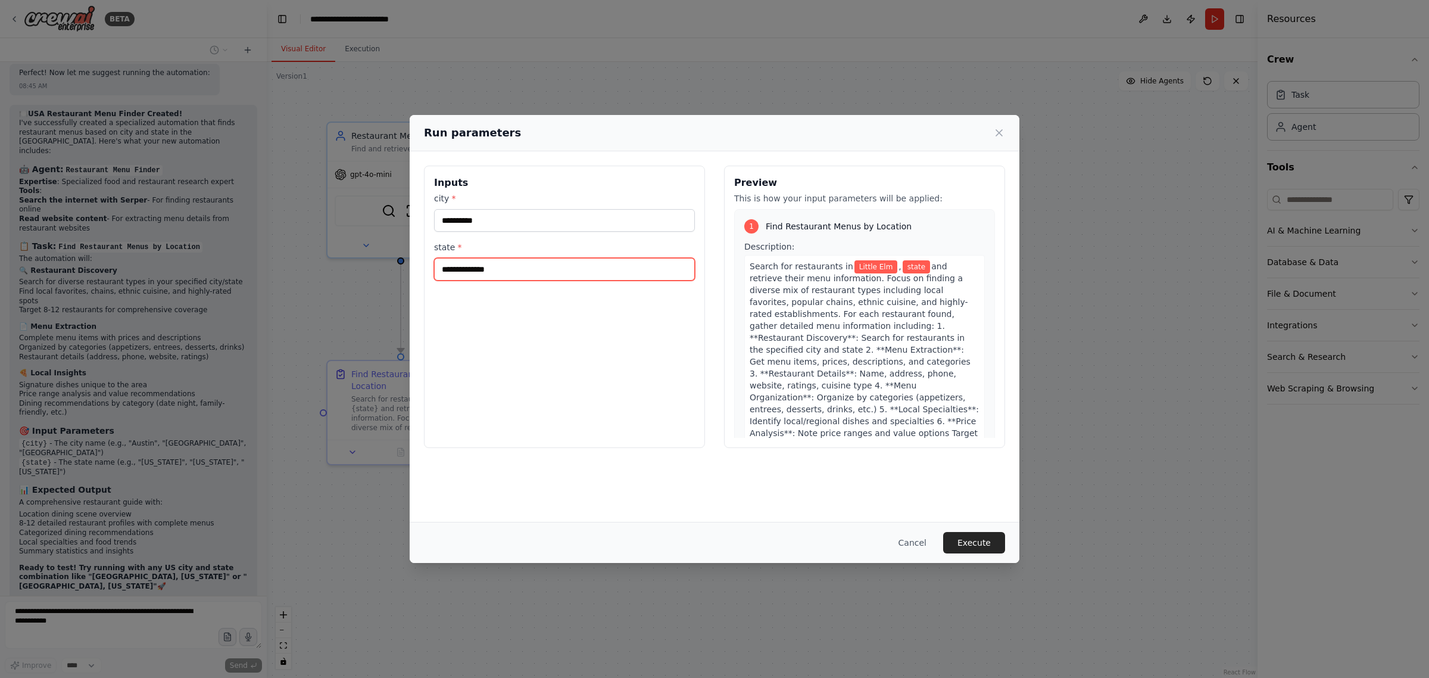
click at [501, 268] on input "state *" at bounding box center [564, 269] width 261 height 23
type input "*****"
click at [977, 543] on button "Execute" at bounding box center [974, 542] width 62 height 21
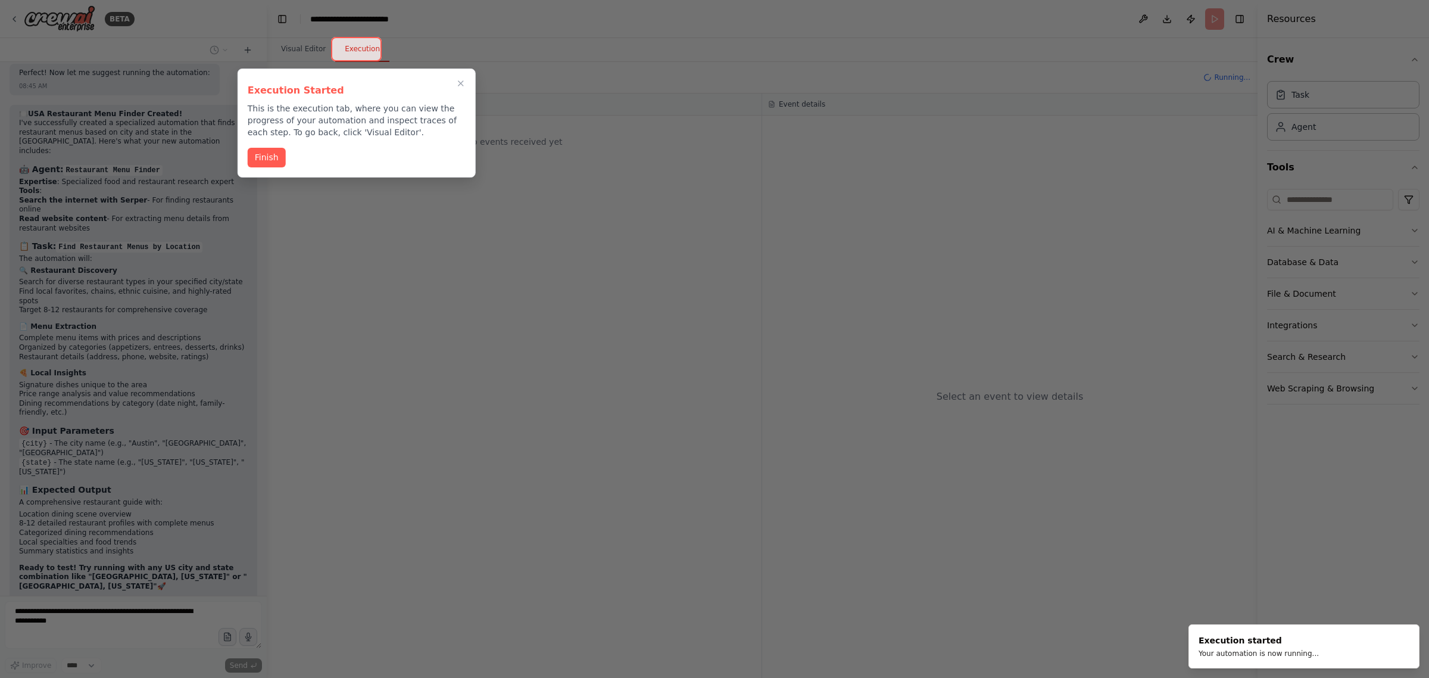
click at [977, 543] on div at bounding box center [714, 339] width 1429 height 678
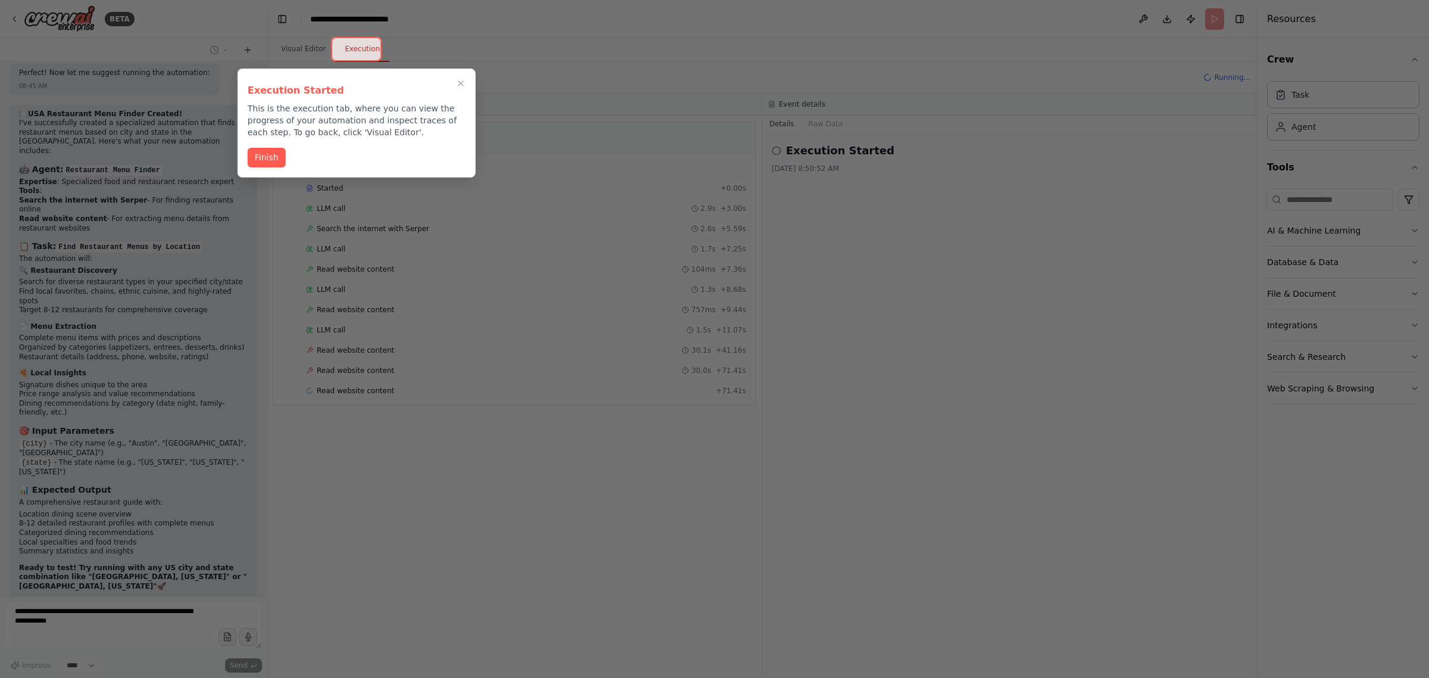
click at [308, 45] on div at bounding box center [714, 339] width 1429 height 678
click at [267, 158] on button "Finish" at bounding box center [267, 157] width 38 height 20
click at [267, 158] on div "▼ Restaurant Menu Finder 7.10s • 1 task ▼ Find Restaurant Menus by Location Sta…" at bounding box center [514, 397] width 495 height 562
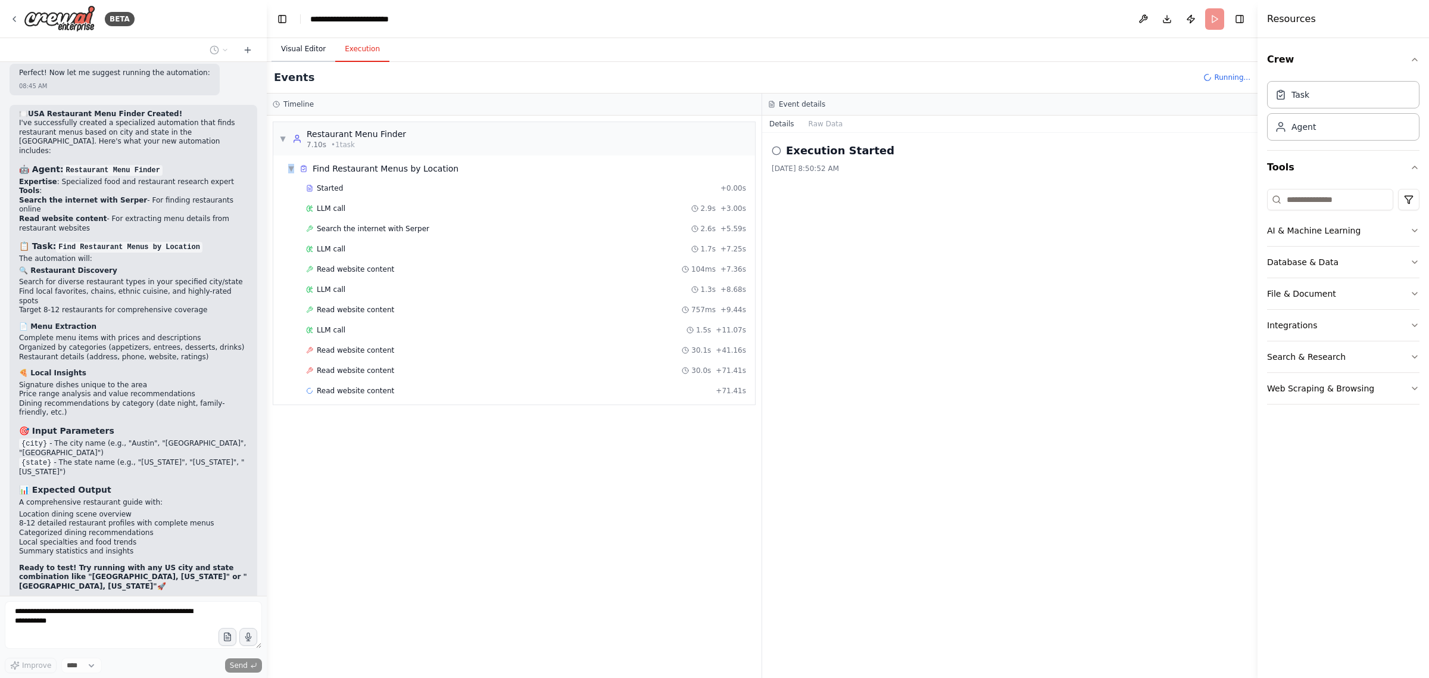
click at [293, 46] on button "Visual Editor" at bounding box center [304, 49] width 64 height 25
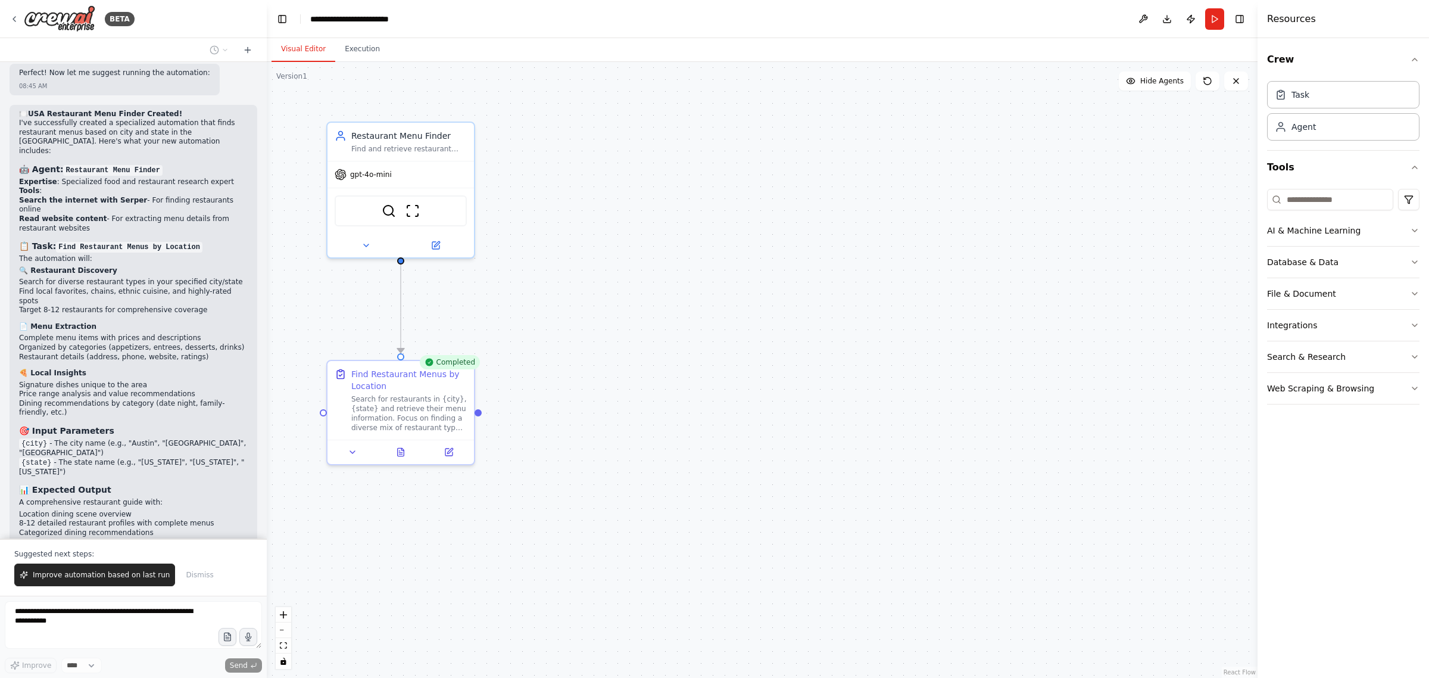
scroll to position [13017, 0]
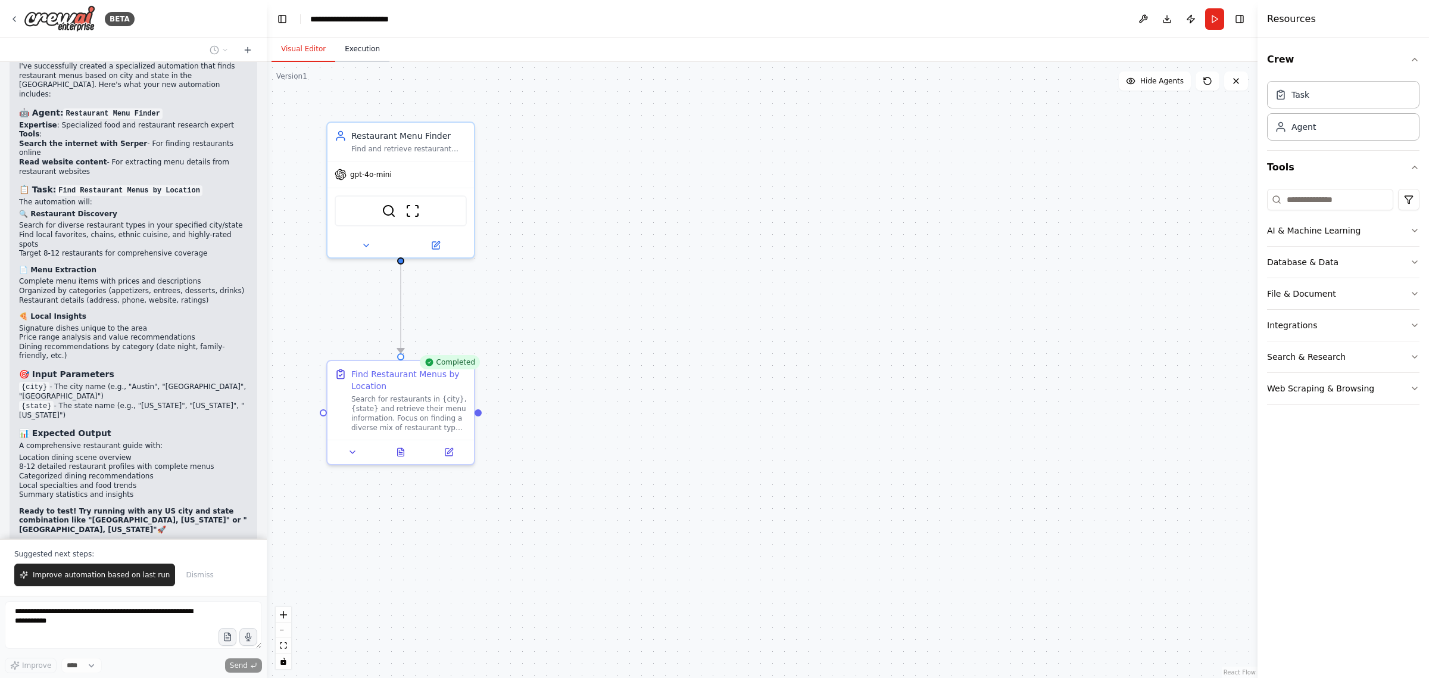
click at [361, 51] on button "Execution" at bounding box center [362, 49] width 54 height 25
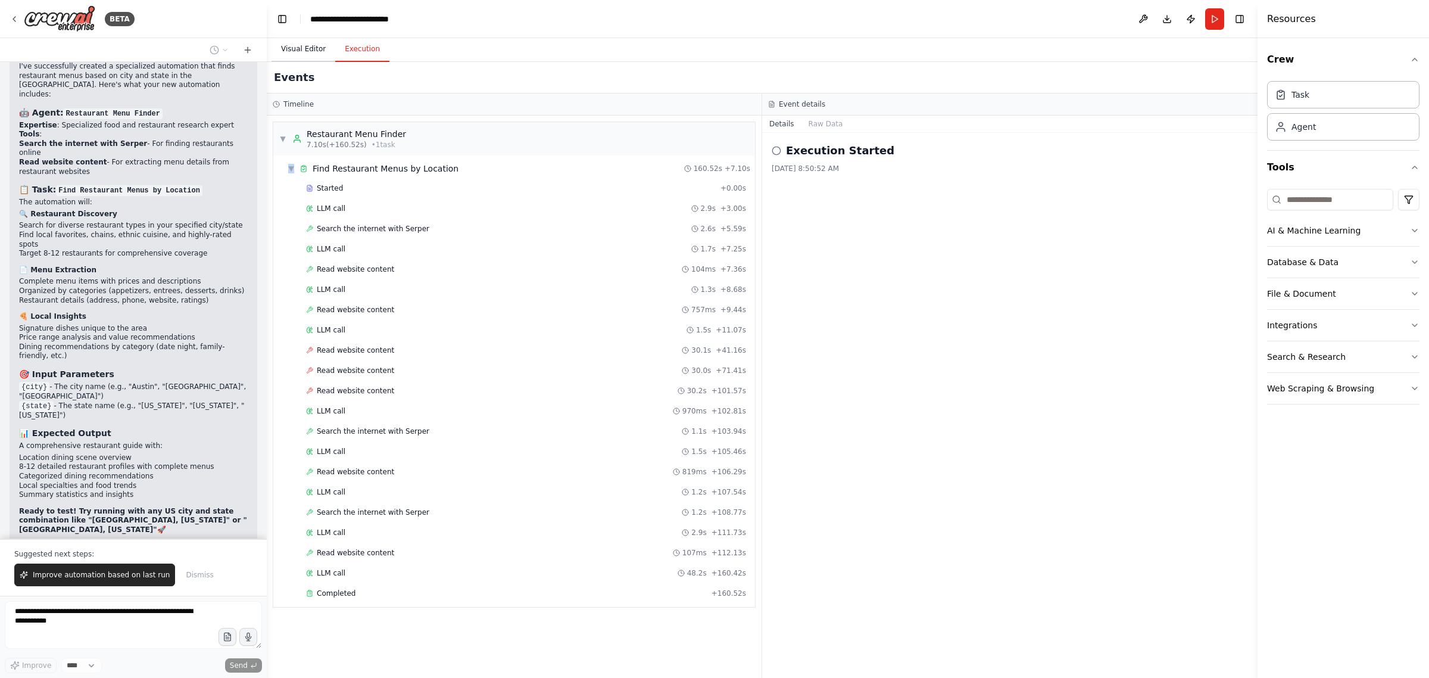
click at [299, 49] on button "Visual Editor" at bounding box center [304, 49] width 64 height 25
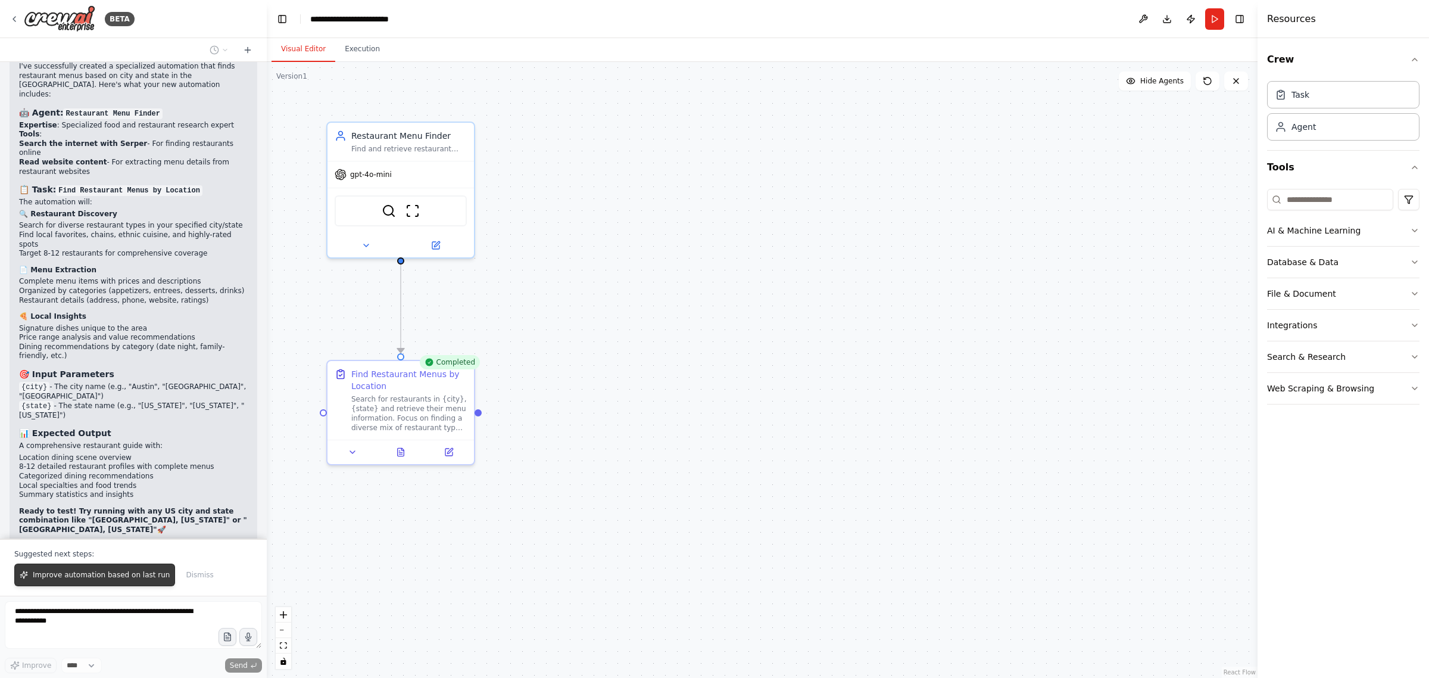
click at [104, 577] on span "Improve automation based on last run" at bounding box center [101, 575] width 137 height 10
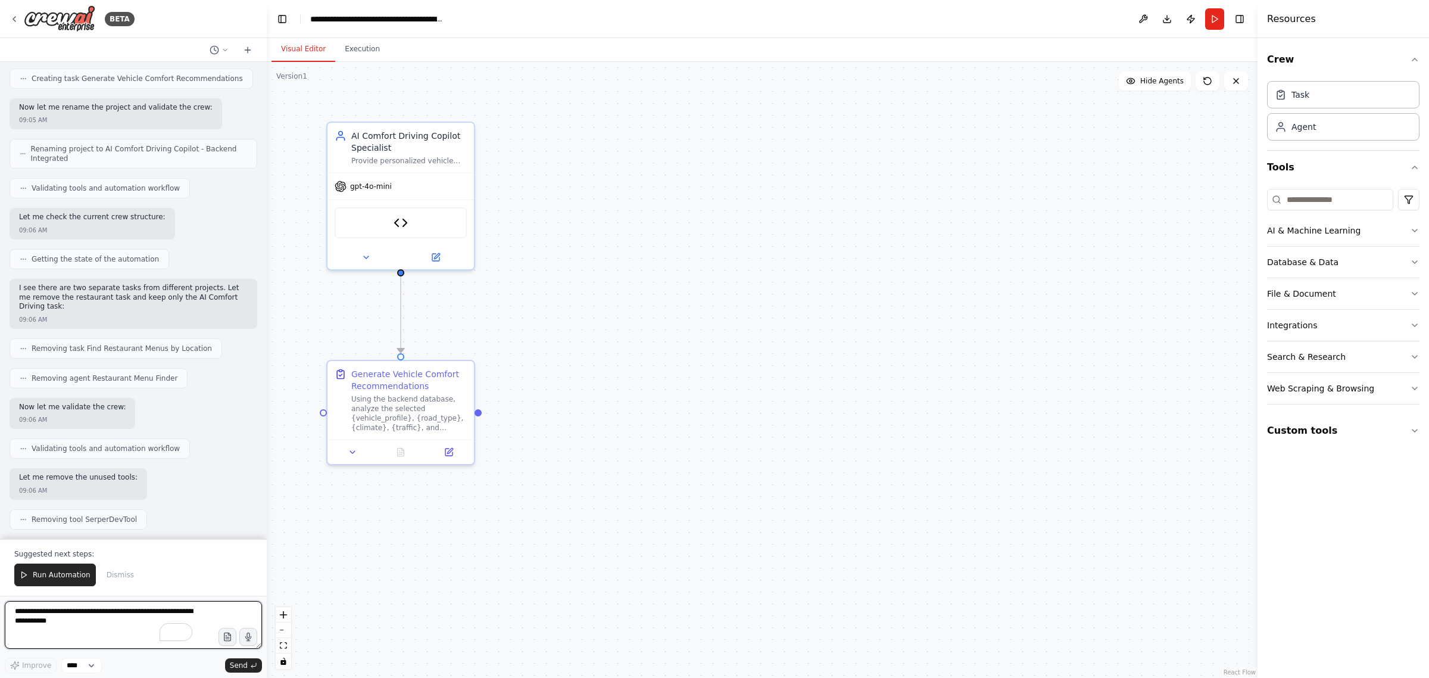
scroll to position [15339, 0]
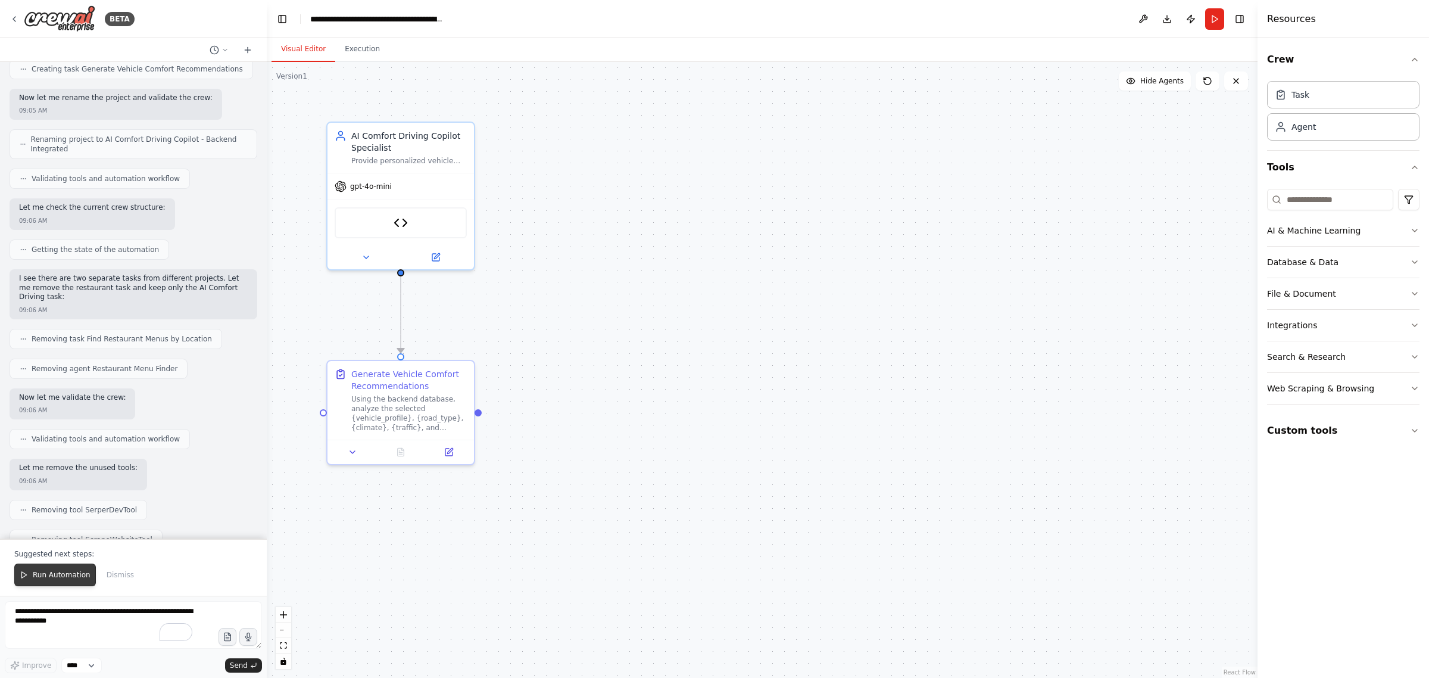
click at [66, 577] on span "Run Automation" at bounding box center [62, 575] width 58 height 10
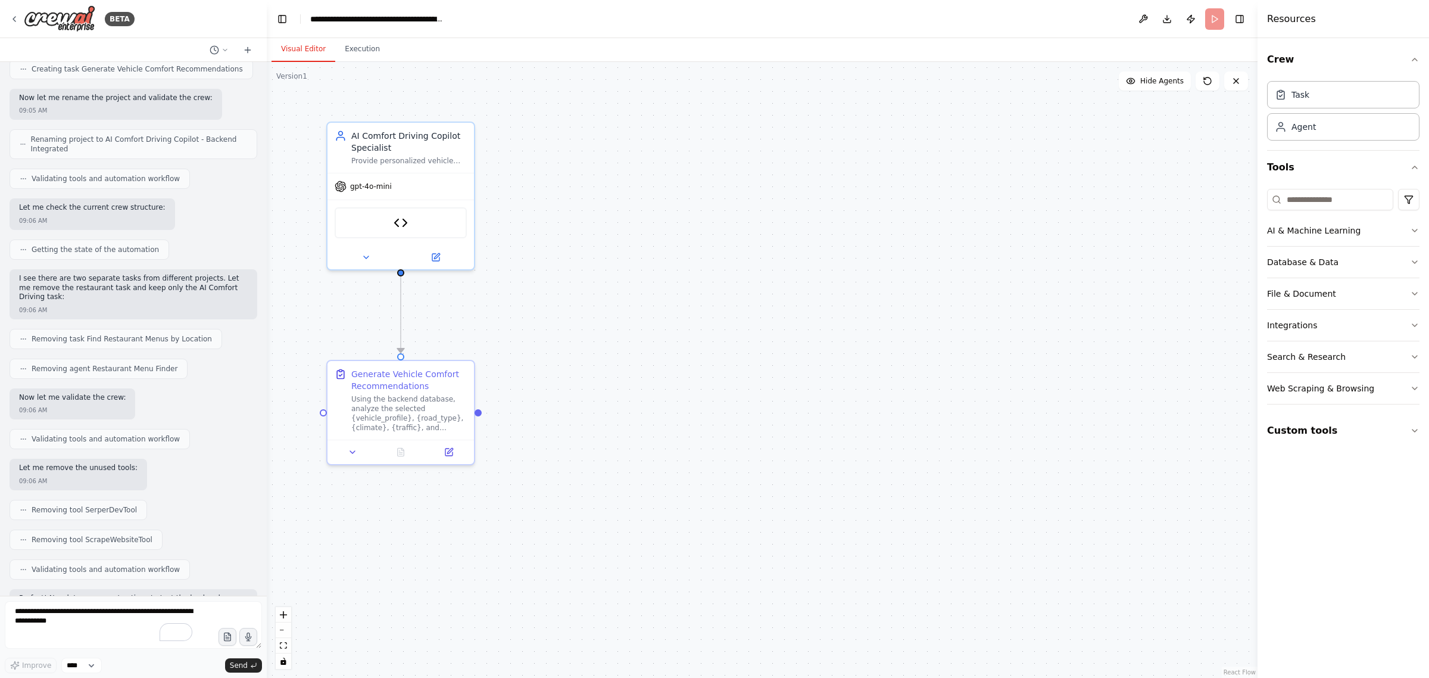
scroll to position [15283, 0]
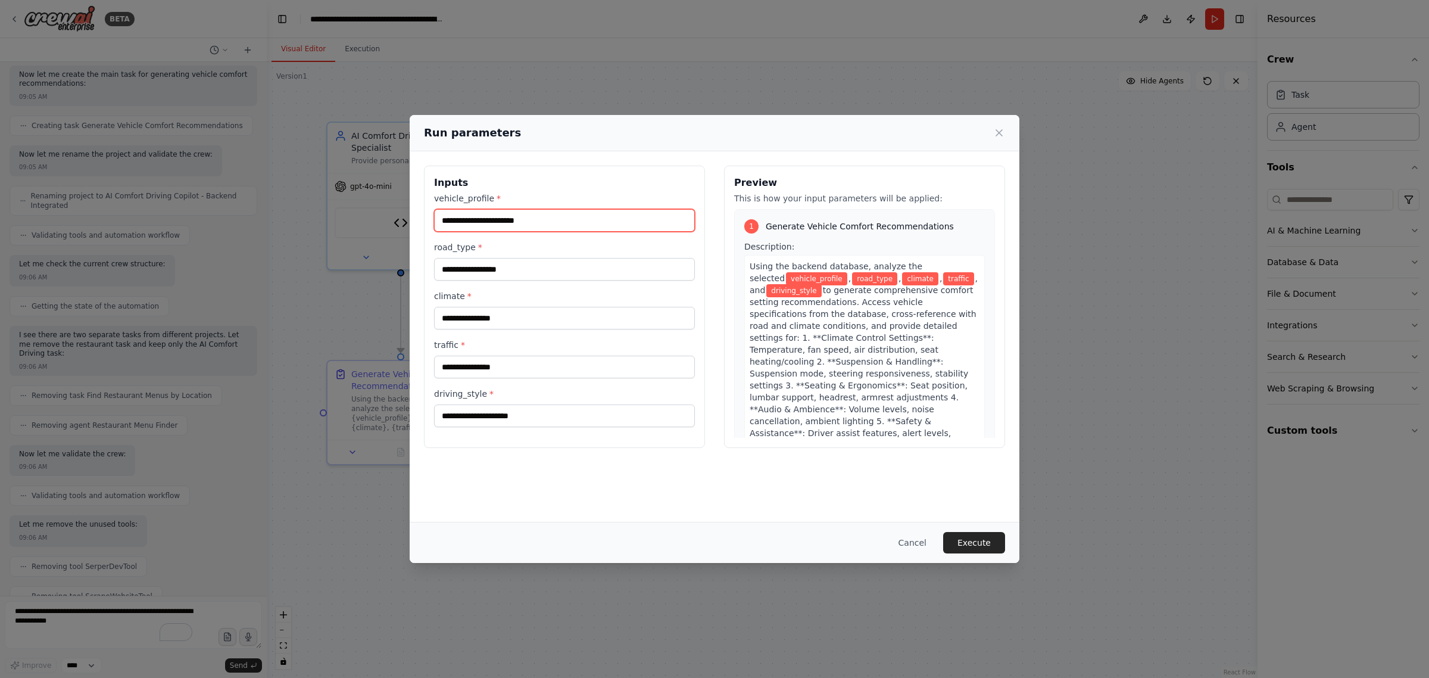
click at [468, 230] on input "vehicle_profile *" at bounding box center [564, 220] width 261 height 23
click at [921, 538] on button "Cancel" at bounding box center [912, 542] width 47 height 21
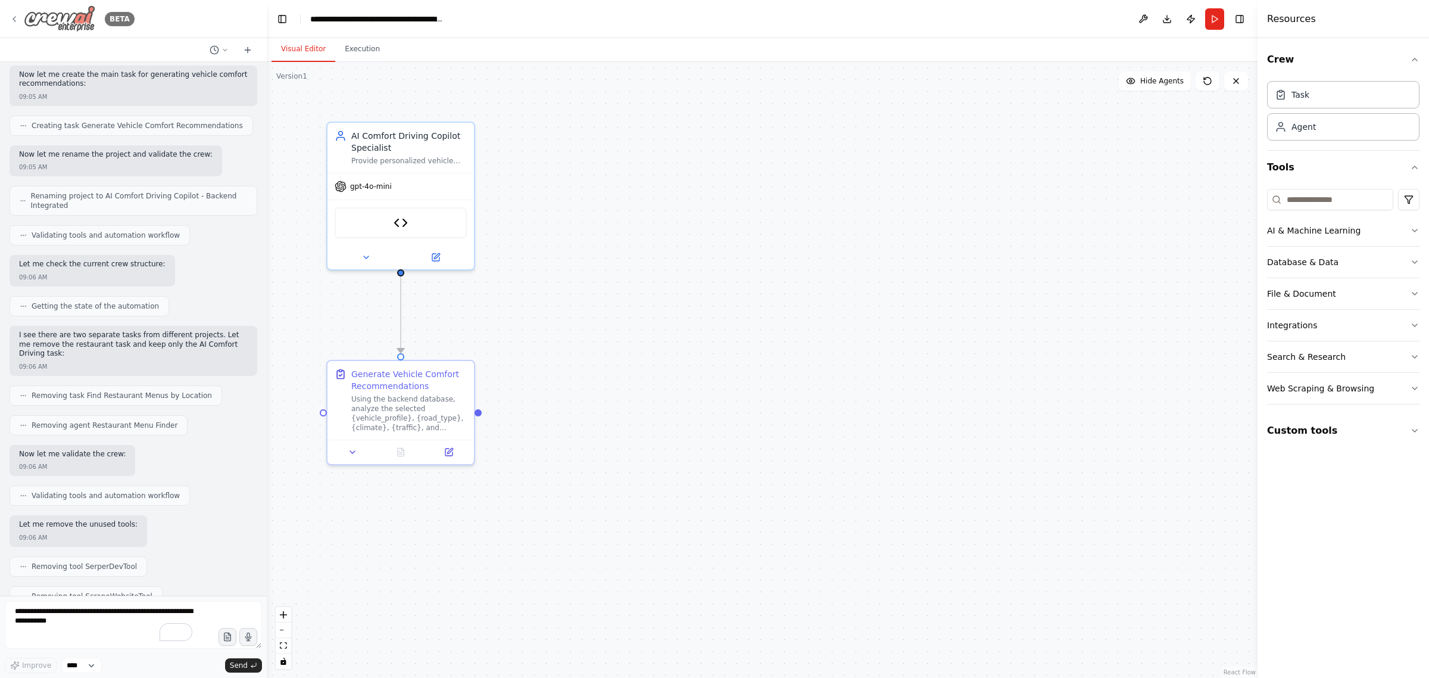
click at [12, 17] on icon at bounding box center [15, 19] width 10 height 10
